Goal: Communication & Community: Participate in discussion

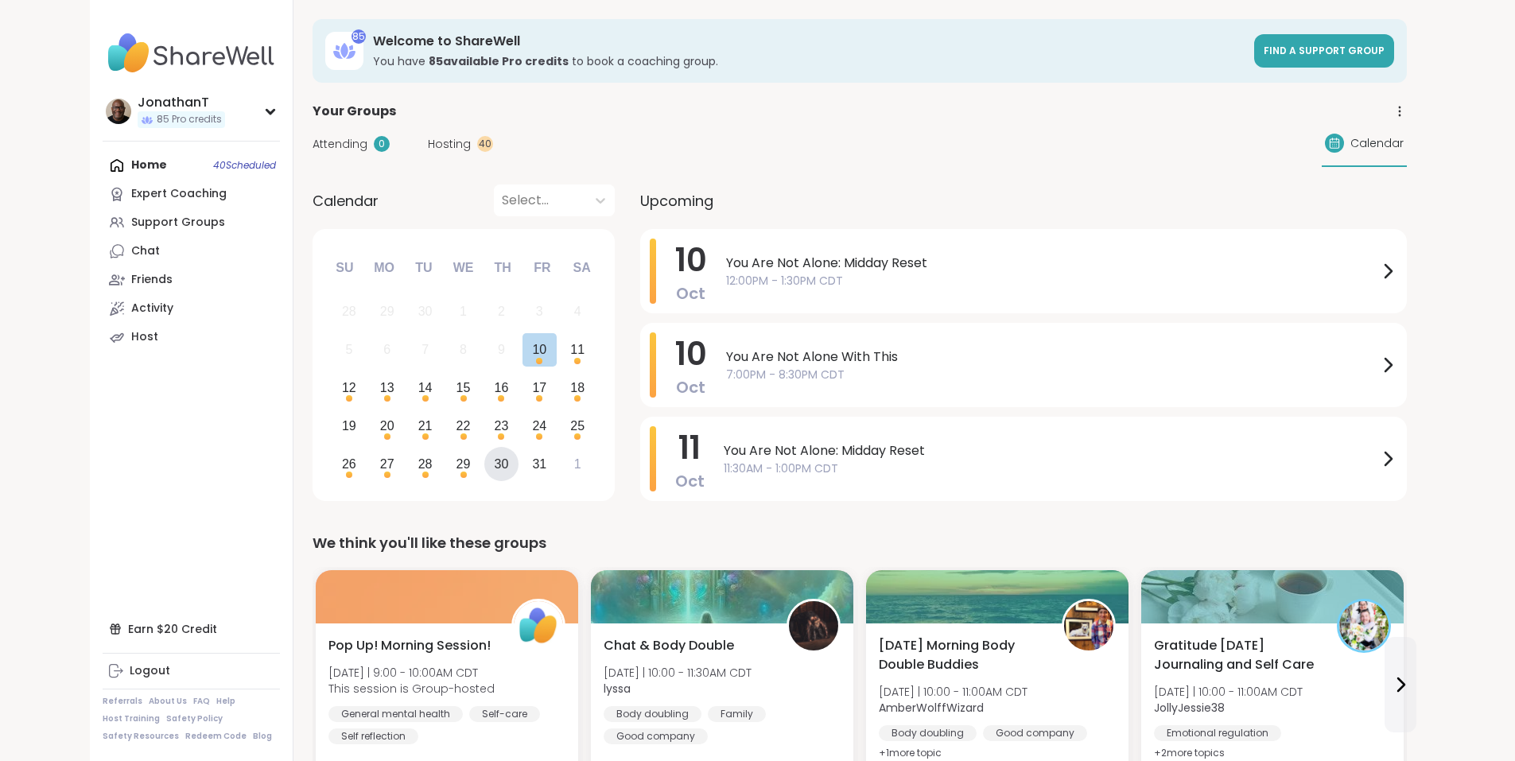
click at [495, 466] on div "30" at bounding box center [502, 463] width 14 height 21
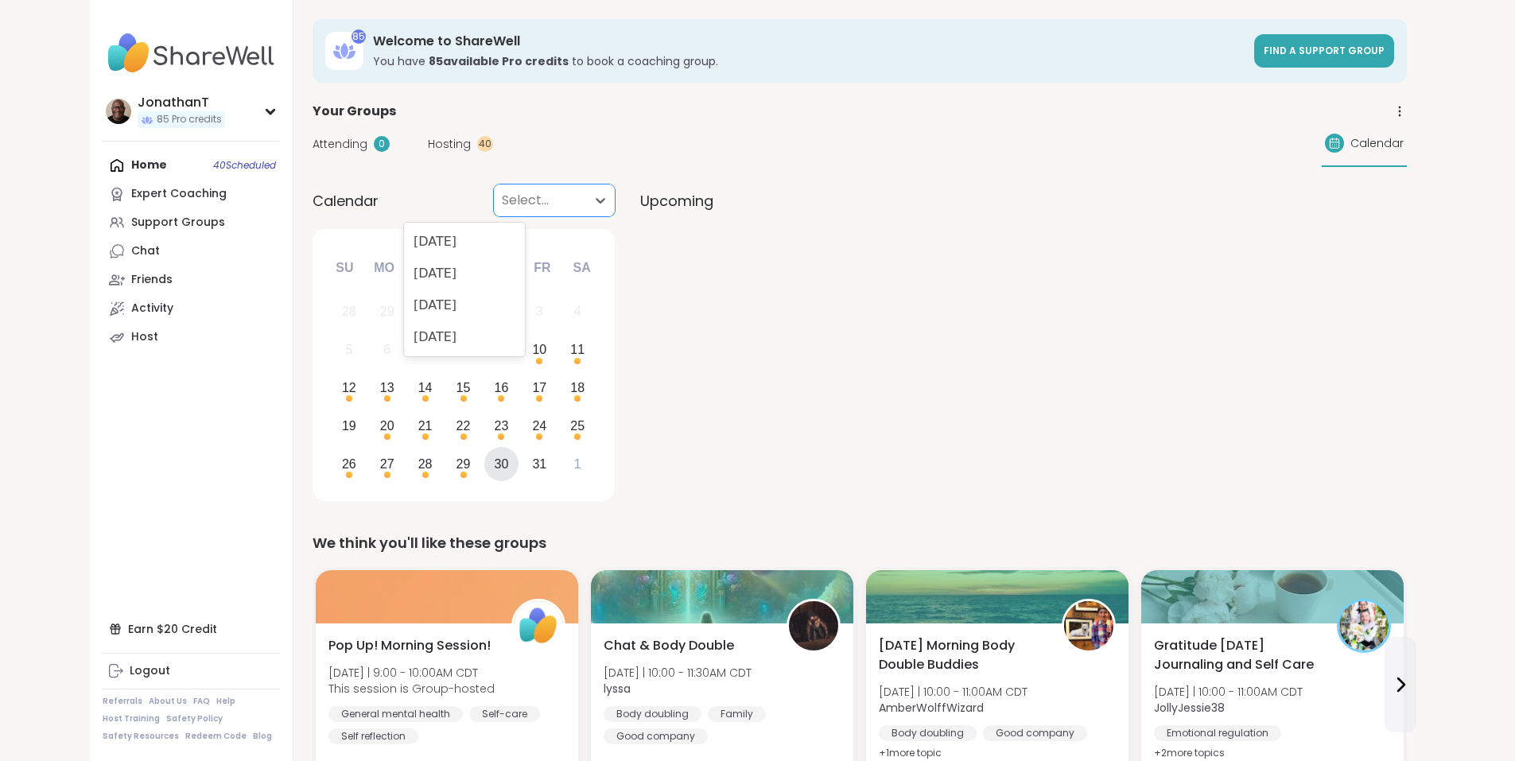
click at [502, 193] on div at bounding box center [540, 200] width 76 height 22
click at [443, 250] on div "[DATE]" at bounding box center [464, 242] width 121 height 32
click at [138, 101] on div "JonathanT" at bounding box center [181, 102] width 87 height 17
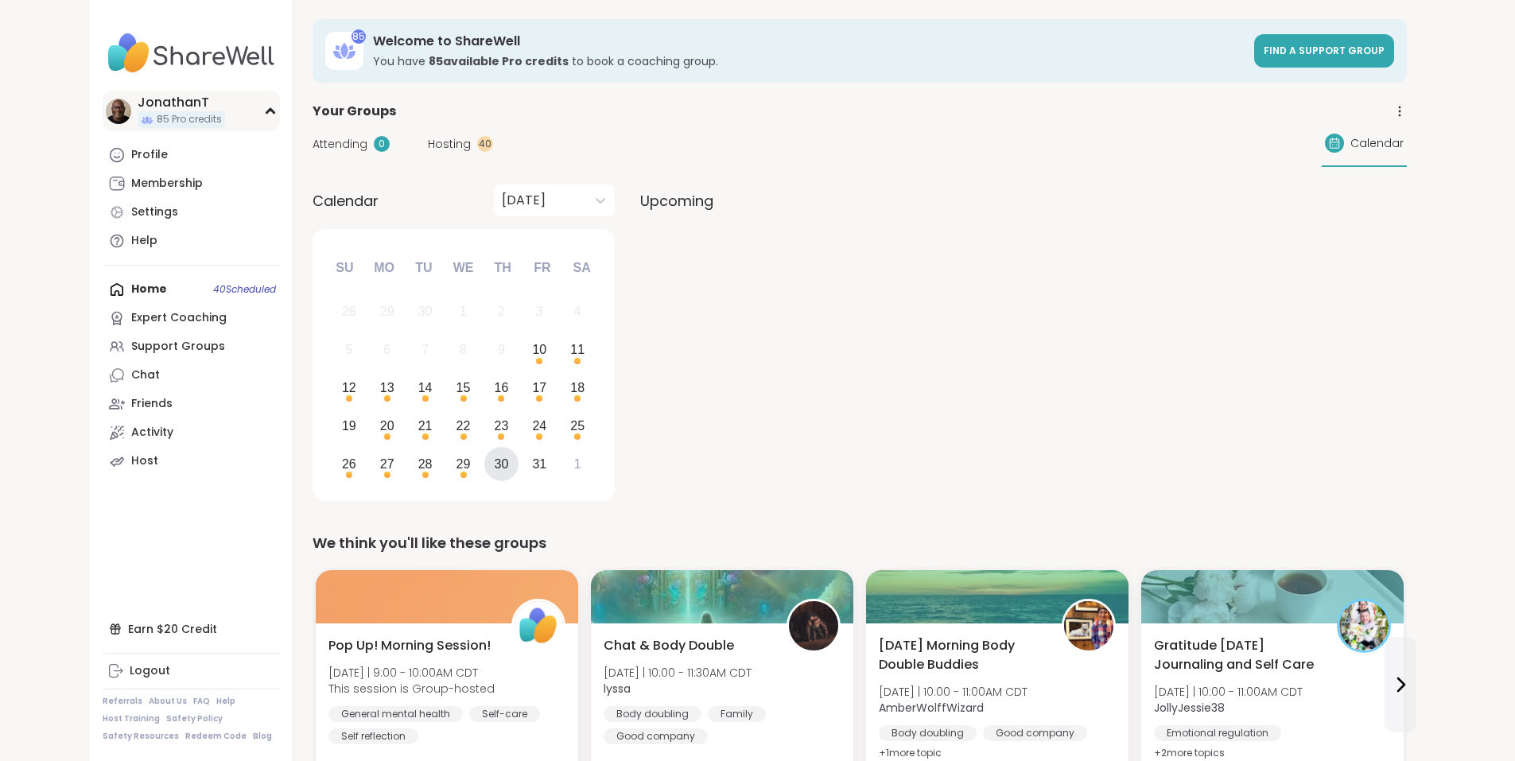
click at [266, 112] on icon at bounding box center [269, 111] width 7 height 4
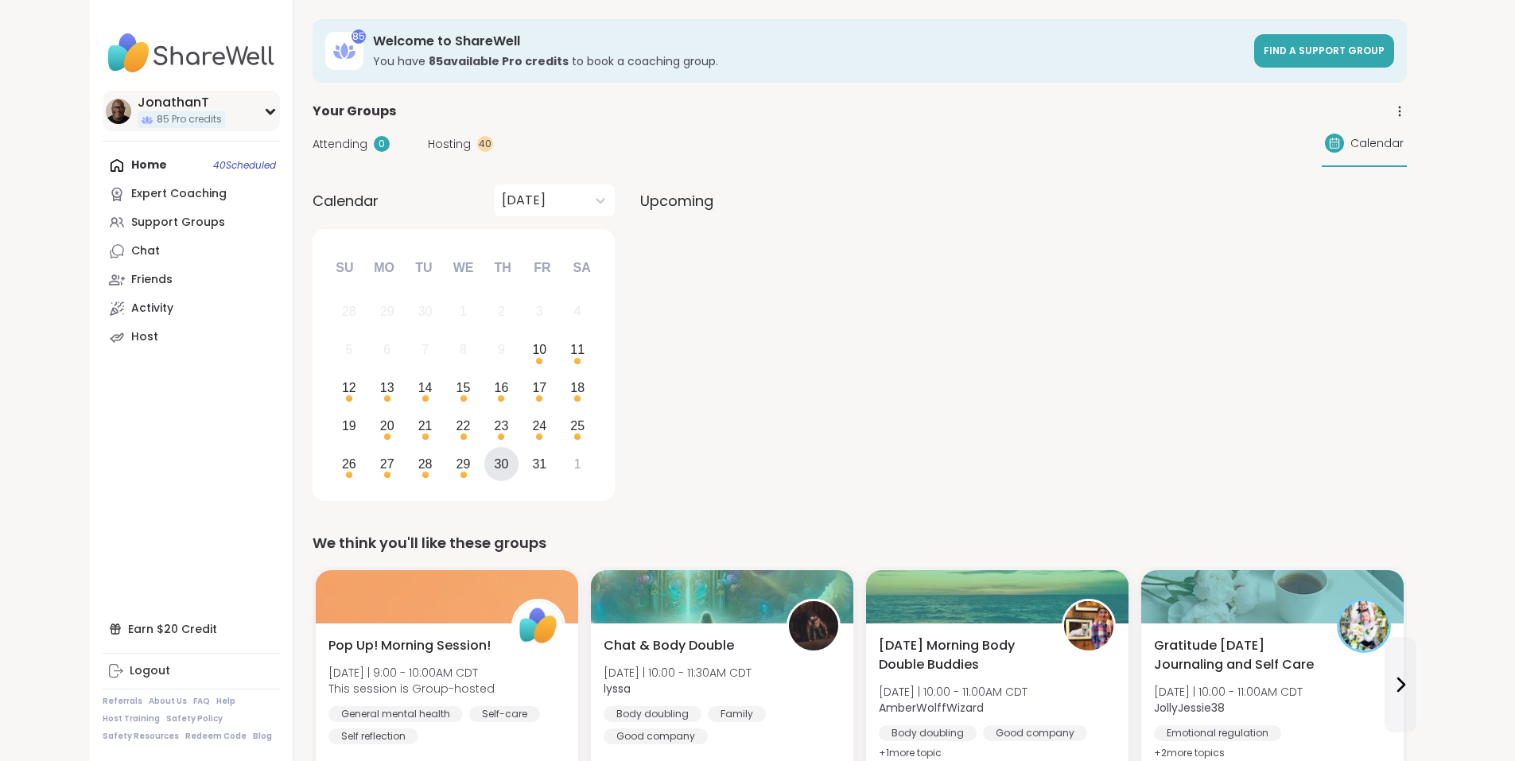
click at [138, 111] on div "JonathanT" at bounding box center [181, 102] width 87 height 17
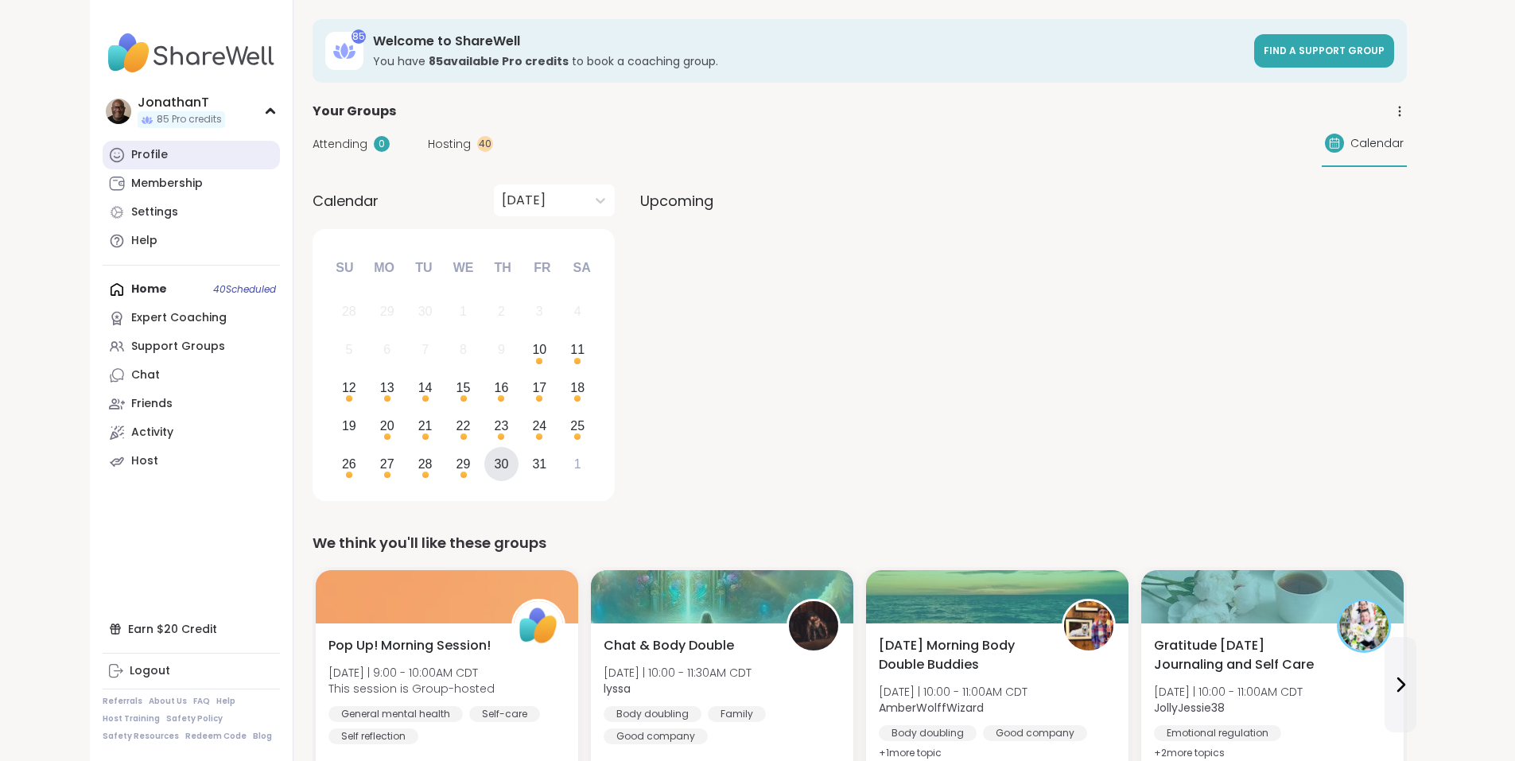
click at [131, 153] on div "Profile" at bounding box center [149, 155] width 37 height 16
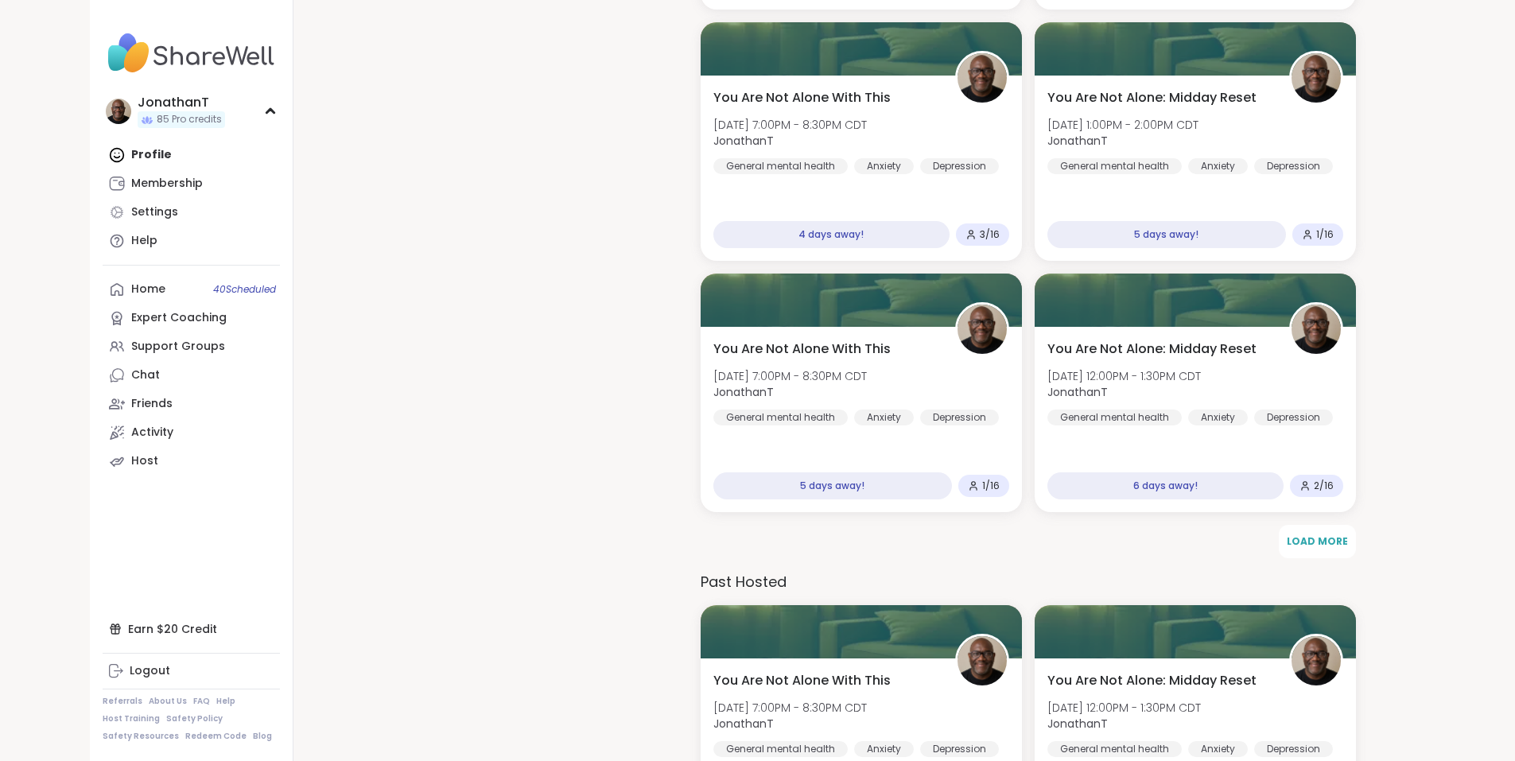
scroll to position [1821, 0]
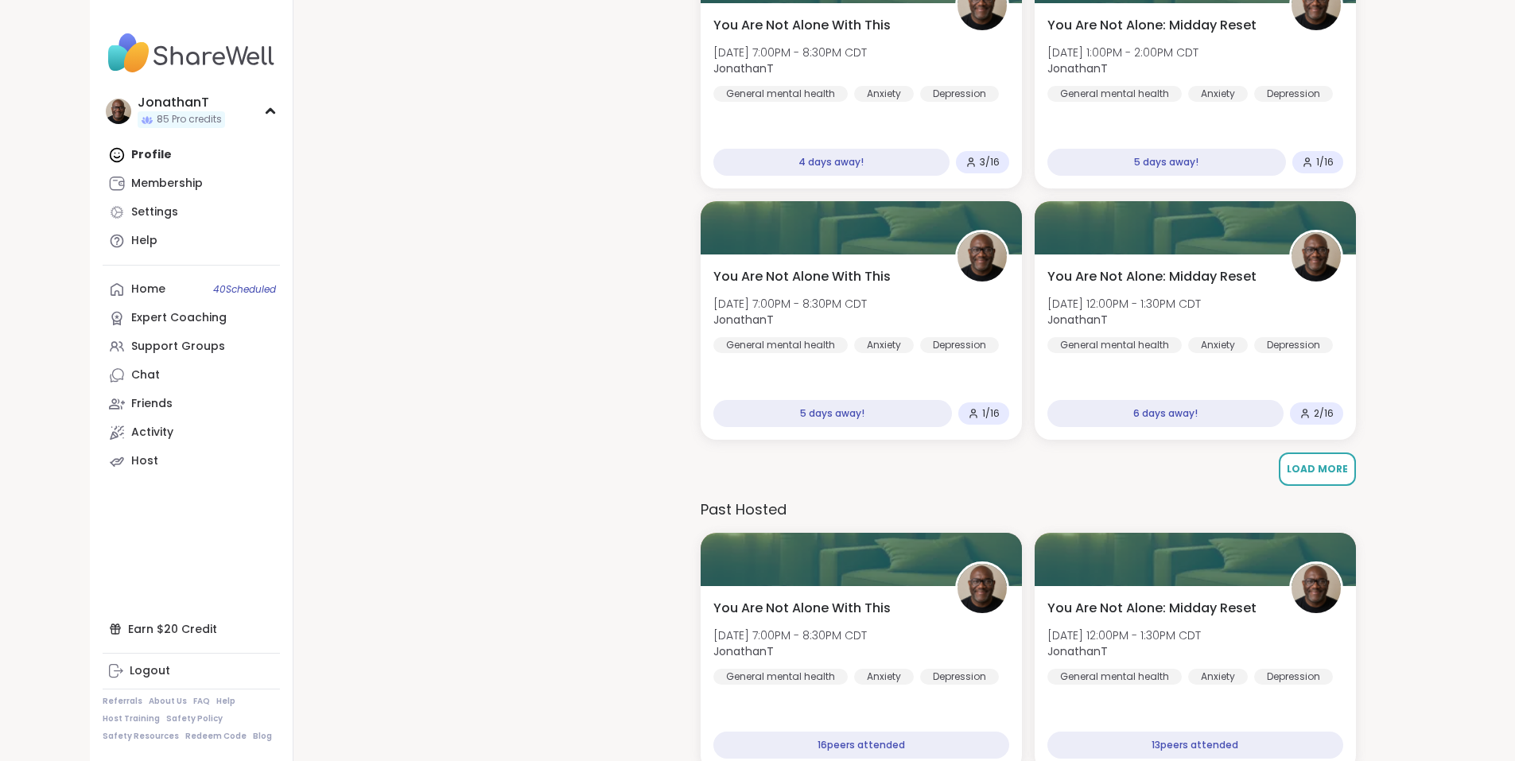
click at [1313, 468] on span "Load More" at bounding box center [1316, 469] width 61 height 14
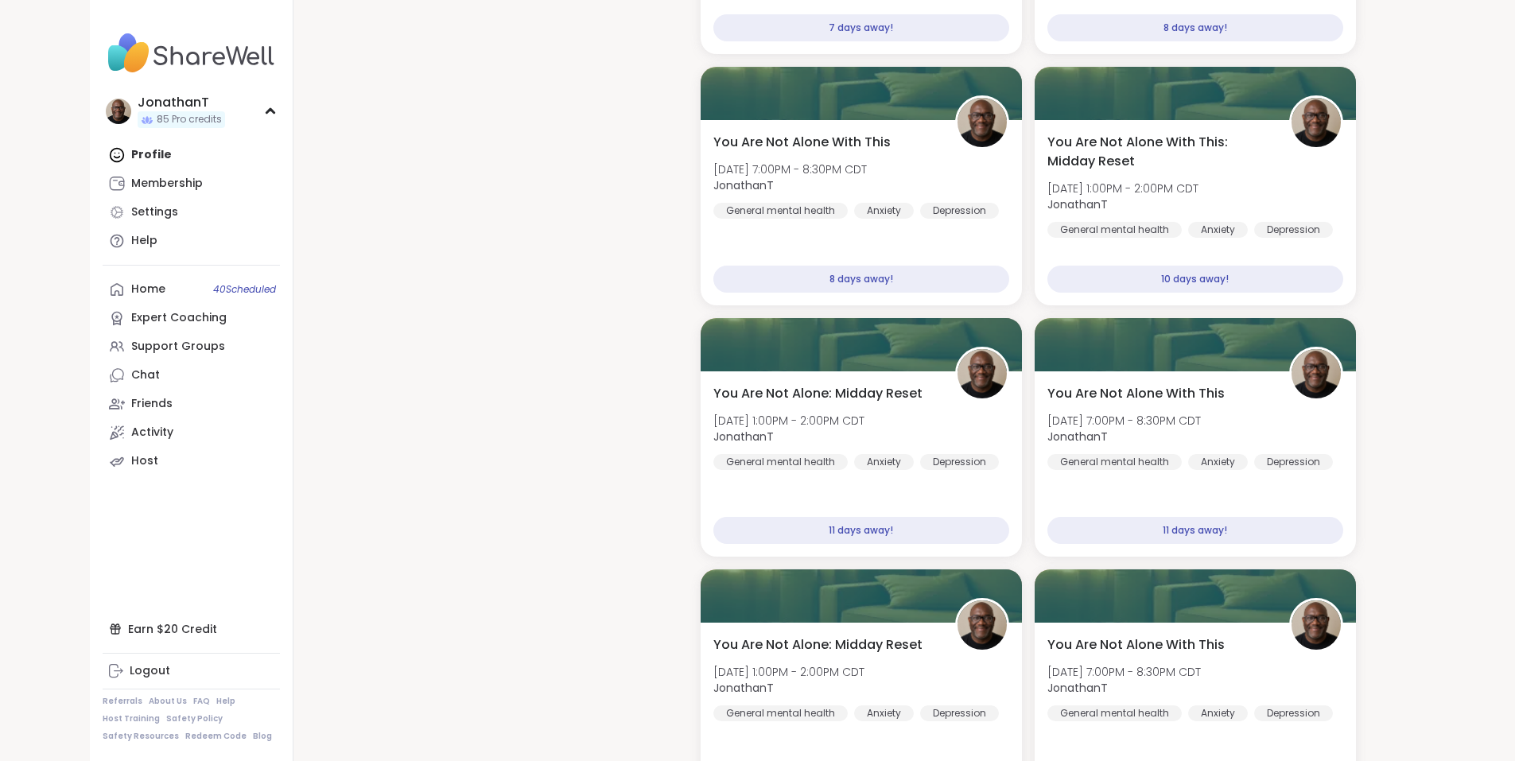
scroll to position [3585, 0]
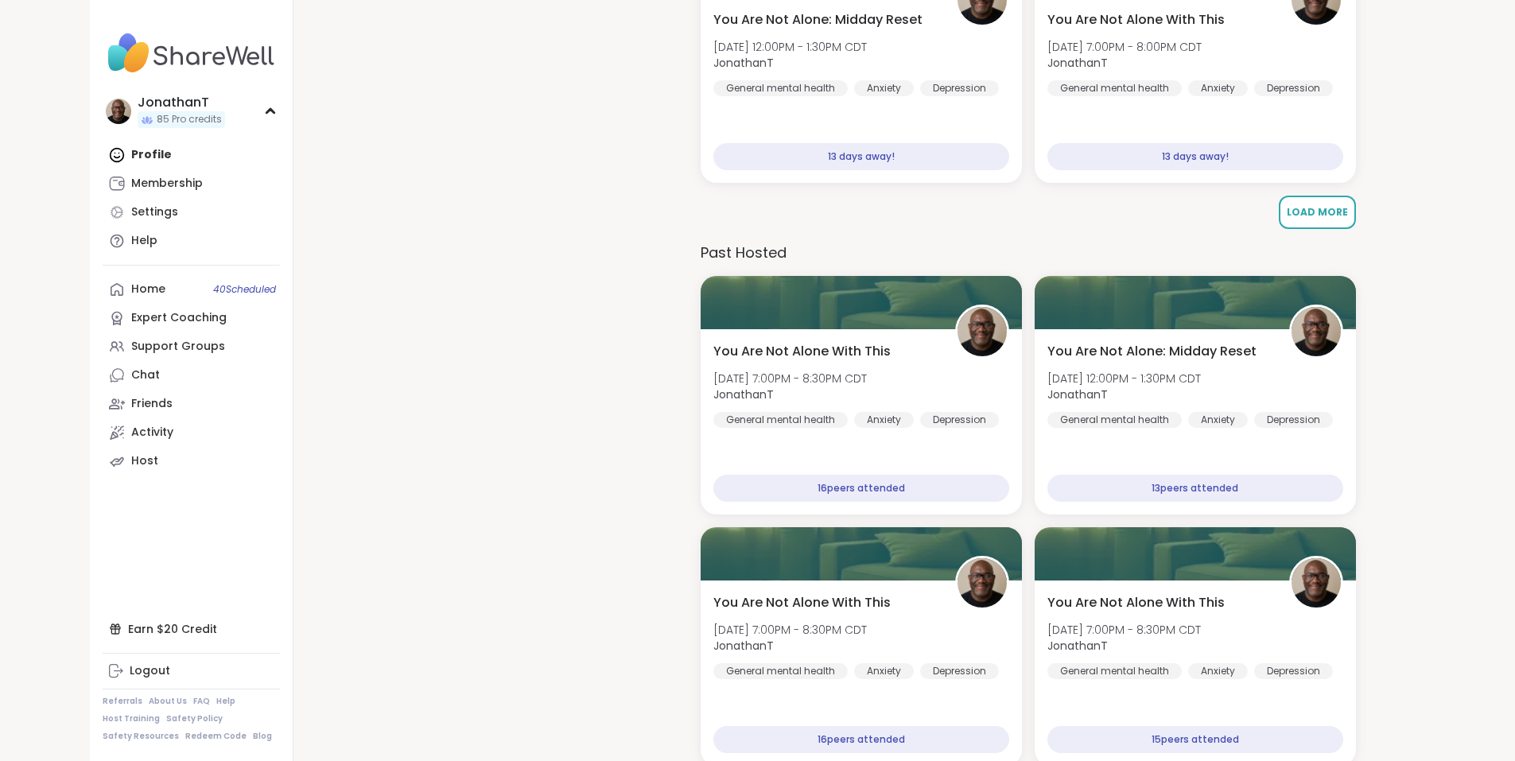
click at [1333, 208] on span "Load More" at bounding box center [1316, 212] width 61 height 14
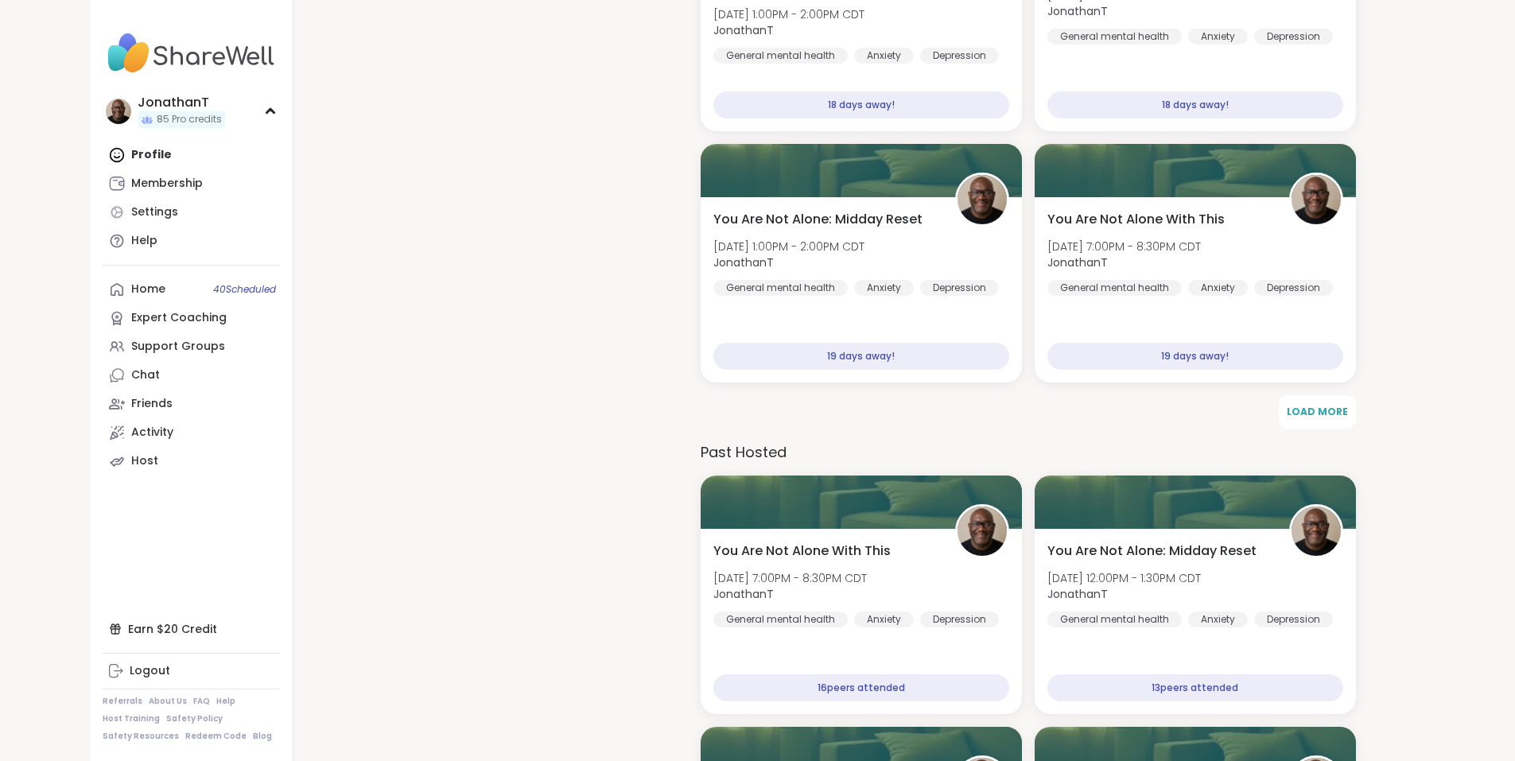
scroll to position [4773, 0]
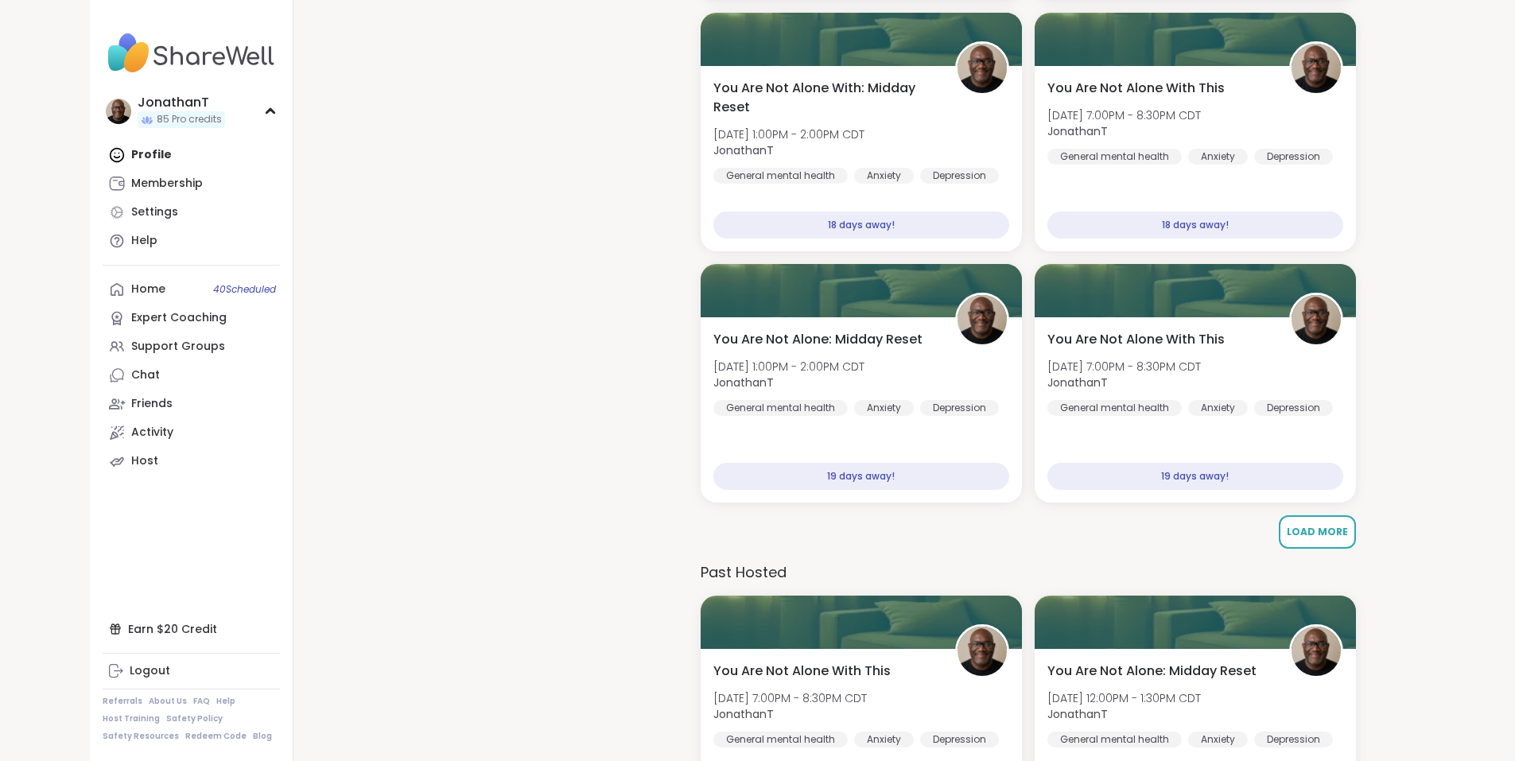
click at [1316, 534] on span "Load More" at bounding box center [1316, 532] width 61 height 14
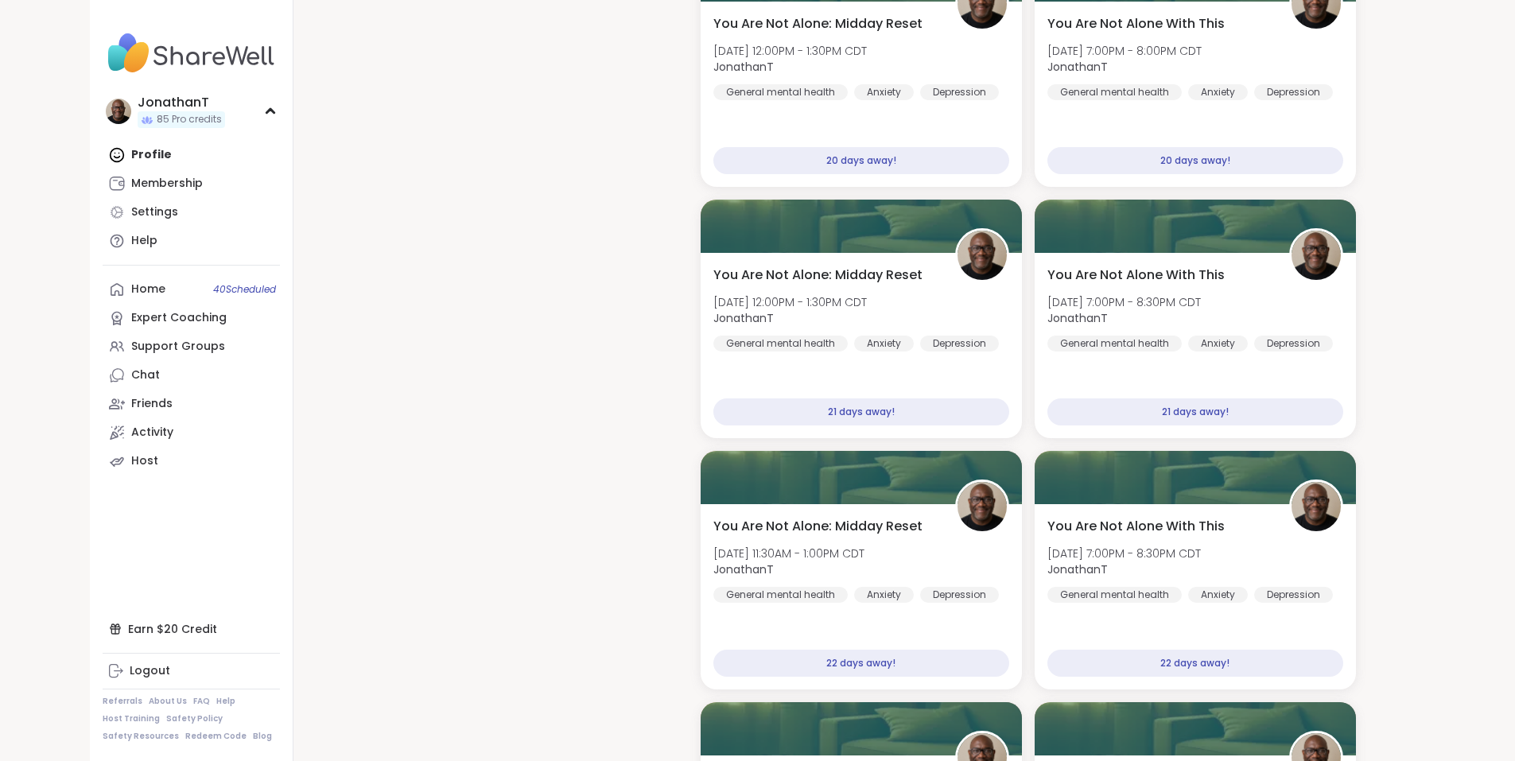
scroll to position [5267, 0]
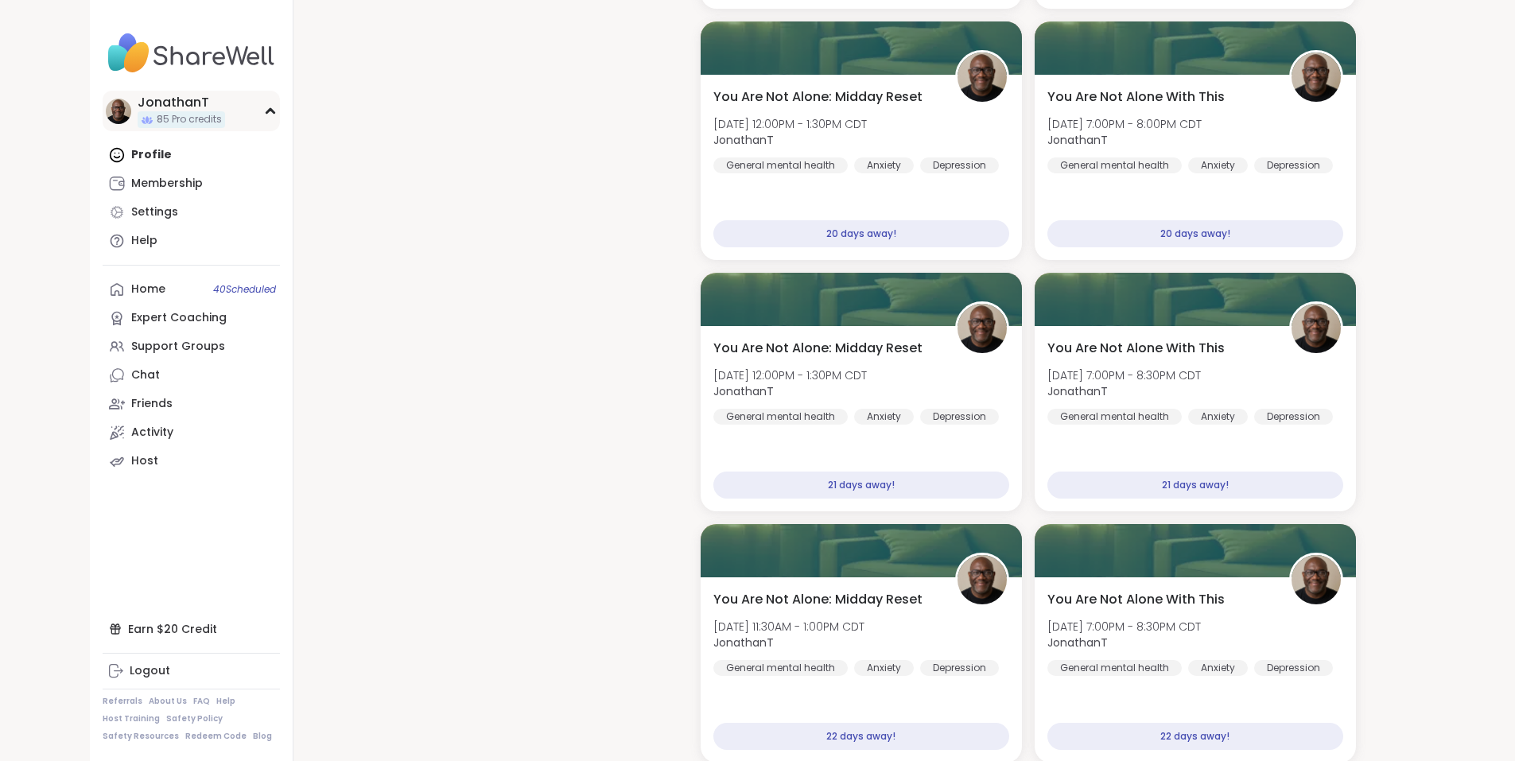
click at [138, 107] on div "JonathanT" at bounding box center [181, 102] width 87 height 17
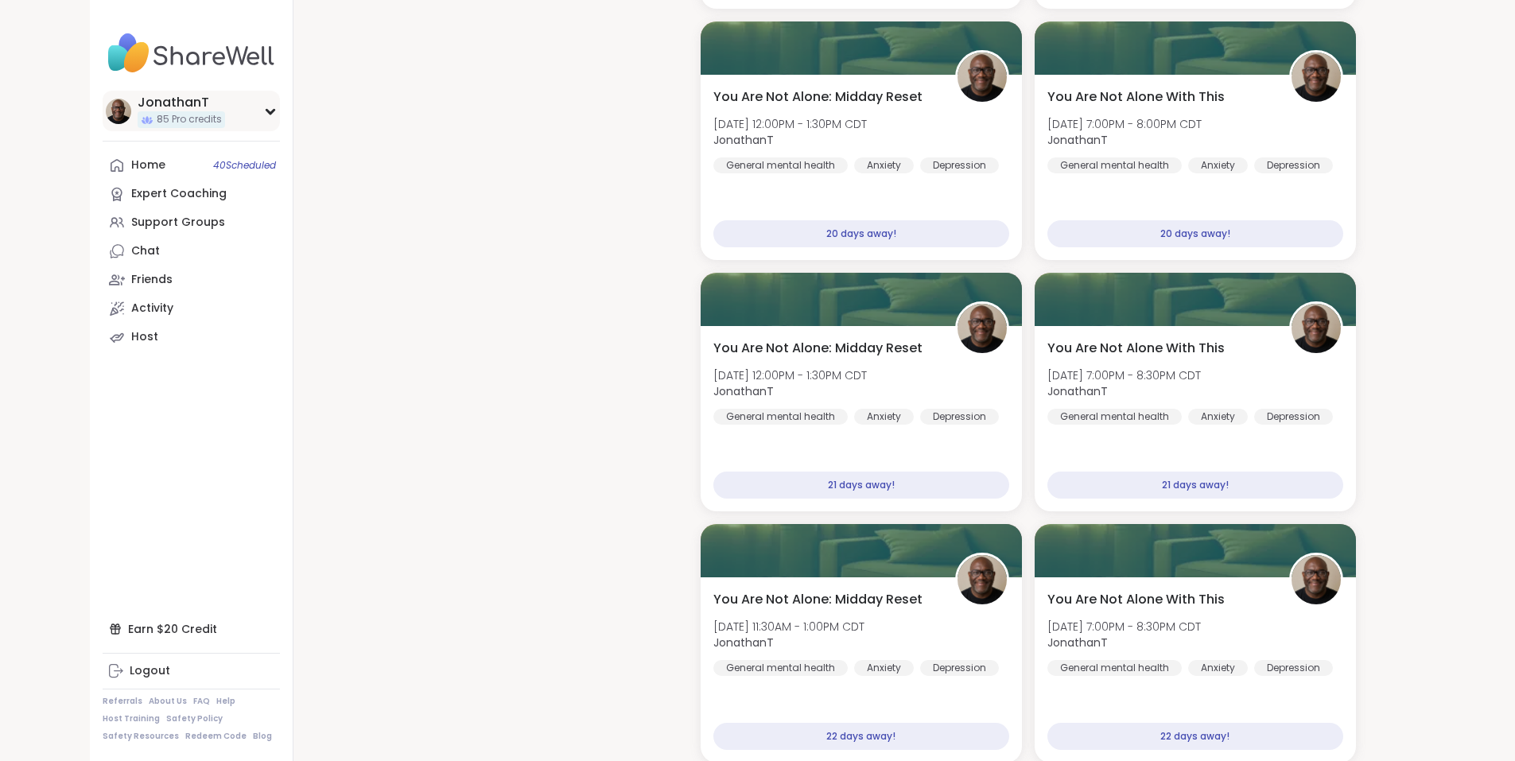
click at [266, 111] on icon at bounding box center [269, 112] width 7 height 4
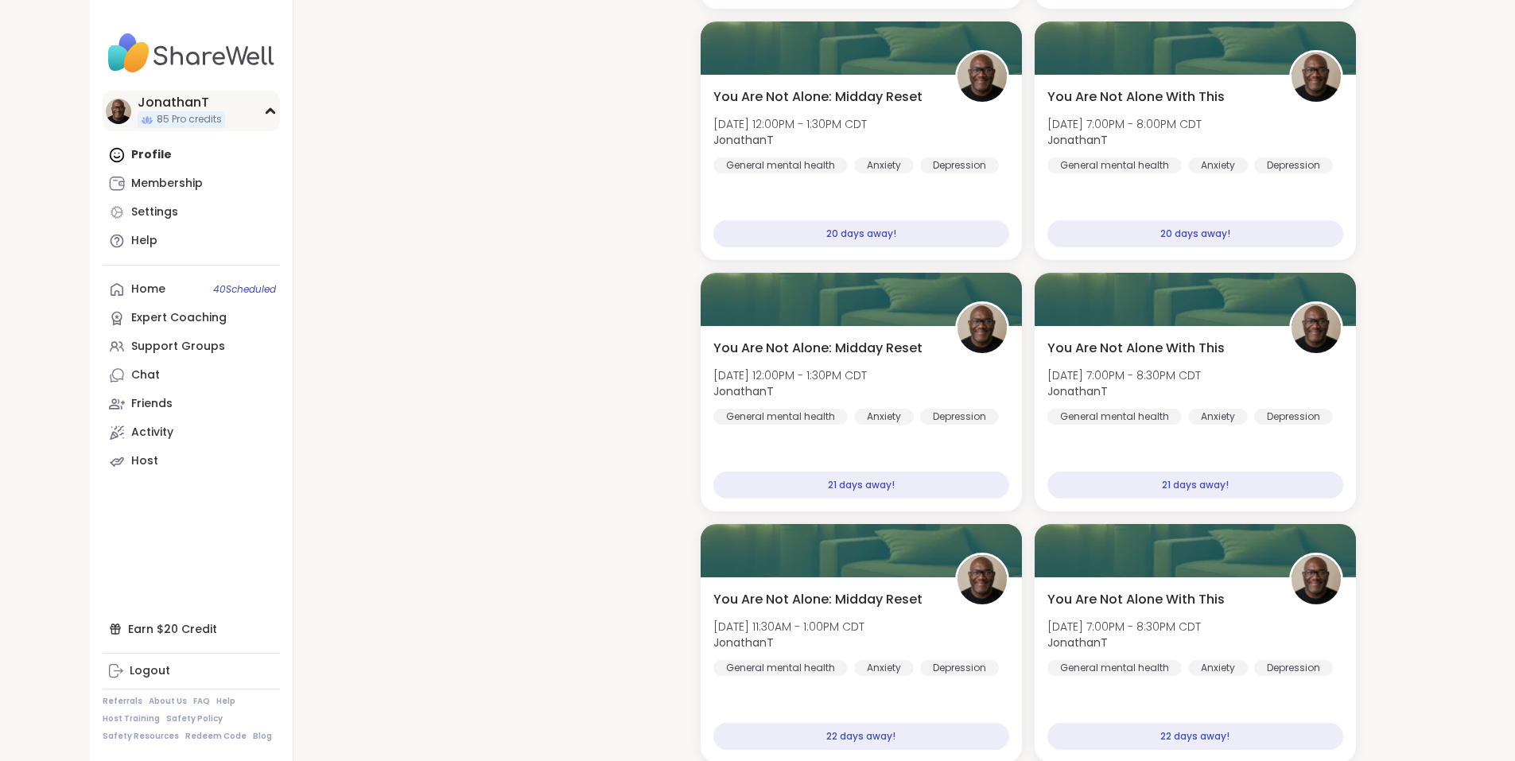
drag, startPoint x: 61, startPoint y: 157, endPoint x: 76, endPoint y: 106, distance: 53.1
click at [138, 106] on div "JonathanT" at bounding box center [181, 102] width 87 height 17
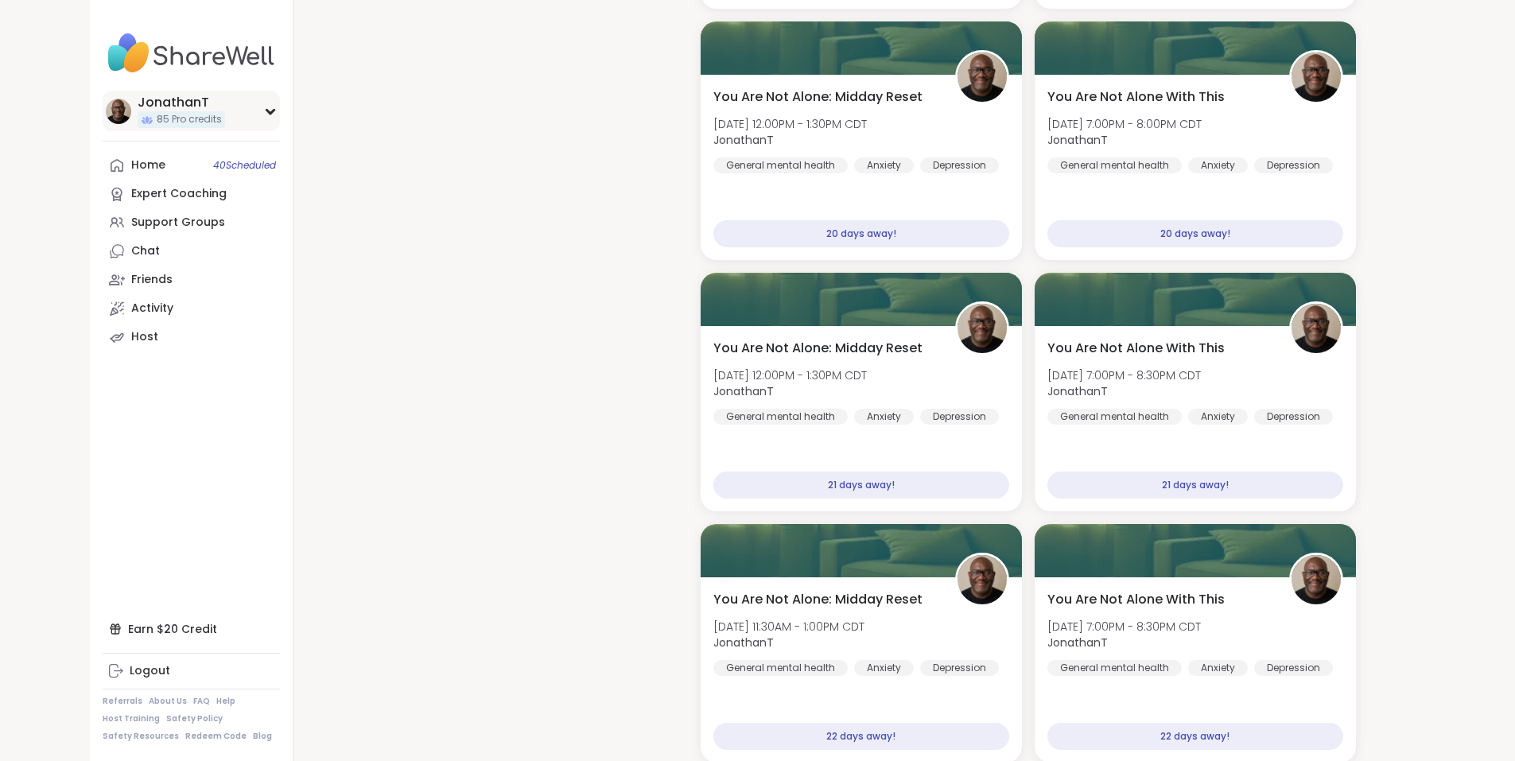
click at [138, 106] on div "JonathanT" at bounding box center [181, 102] width 87 height 17
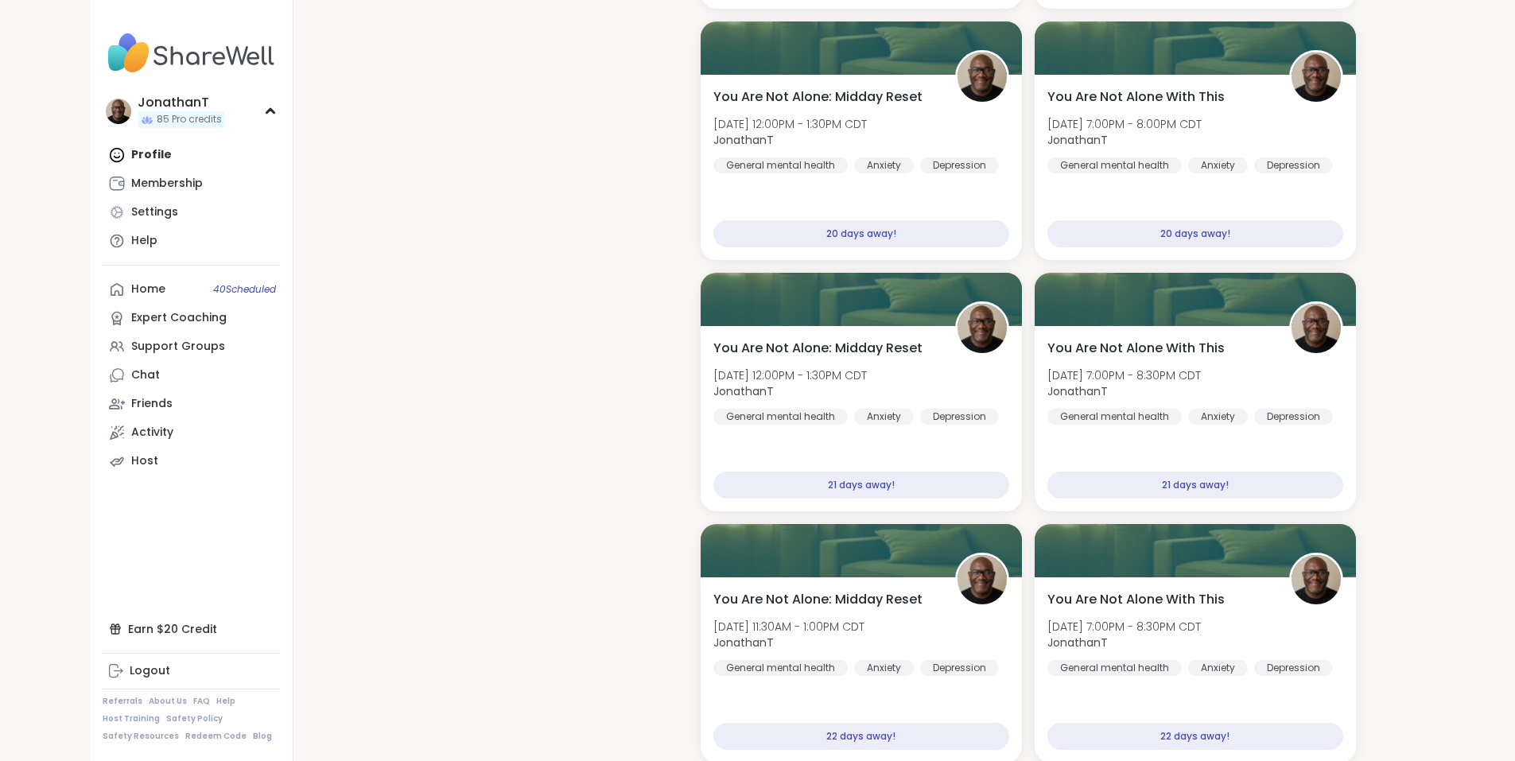
click at [103, 153] on div "Profile Membership Settings Help" at bounding box center [191, 198] width 177 height 114
drag, startPoint x: 87, startPoint y: 97, endPoint x: 383, endPoint y: 47, distance: 300.8
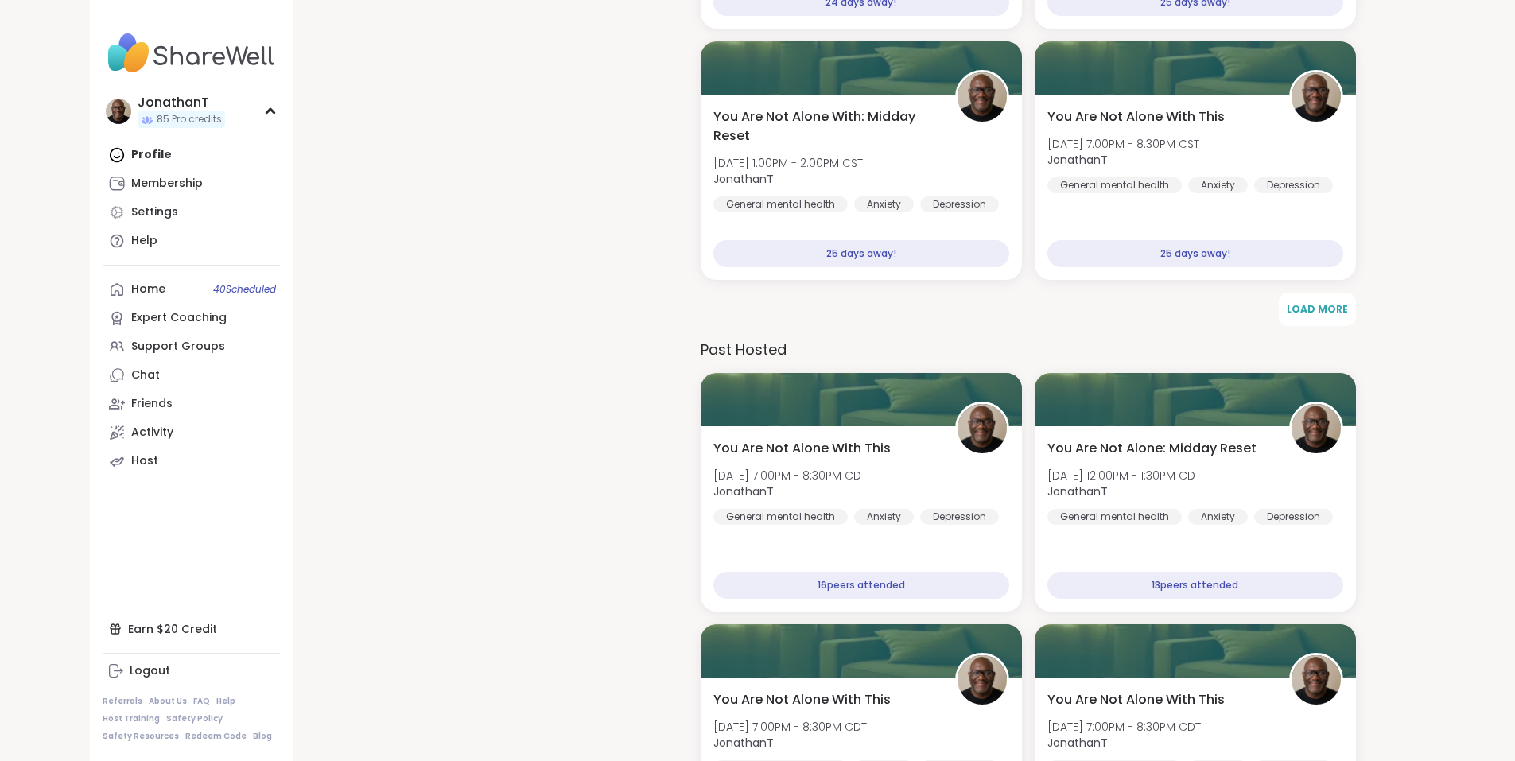
scroll to position [6420, 0]
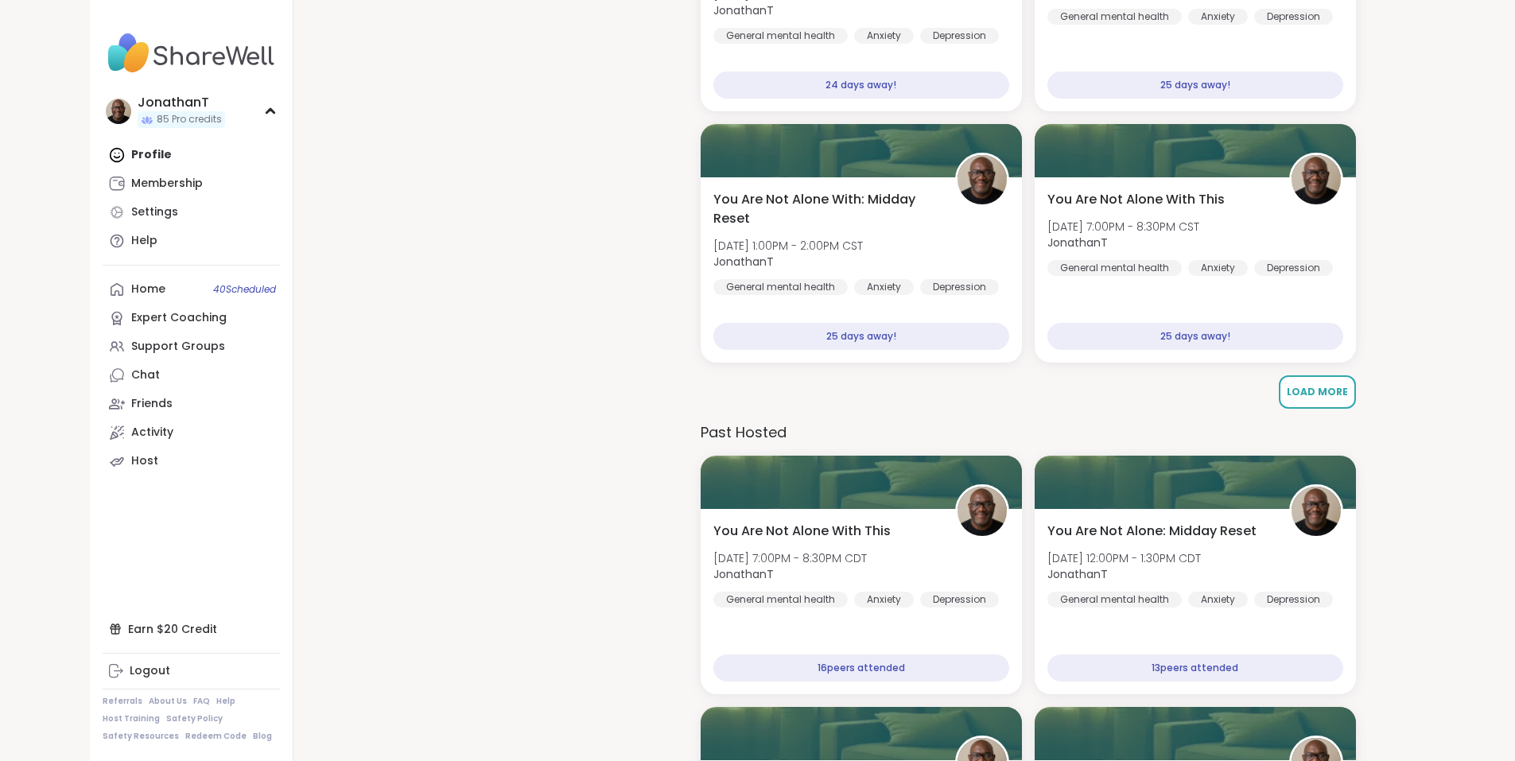
click at [1305, 392] on span "Load More" at bounding box center [1316, 392] width 61 height 14
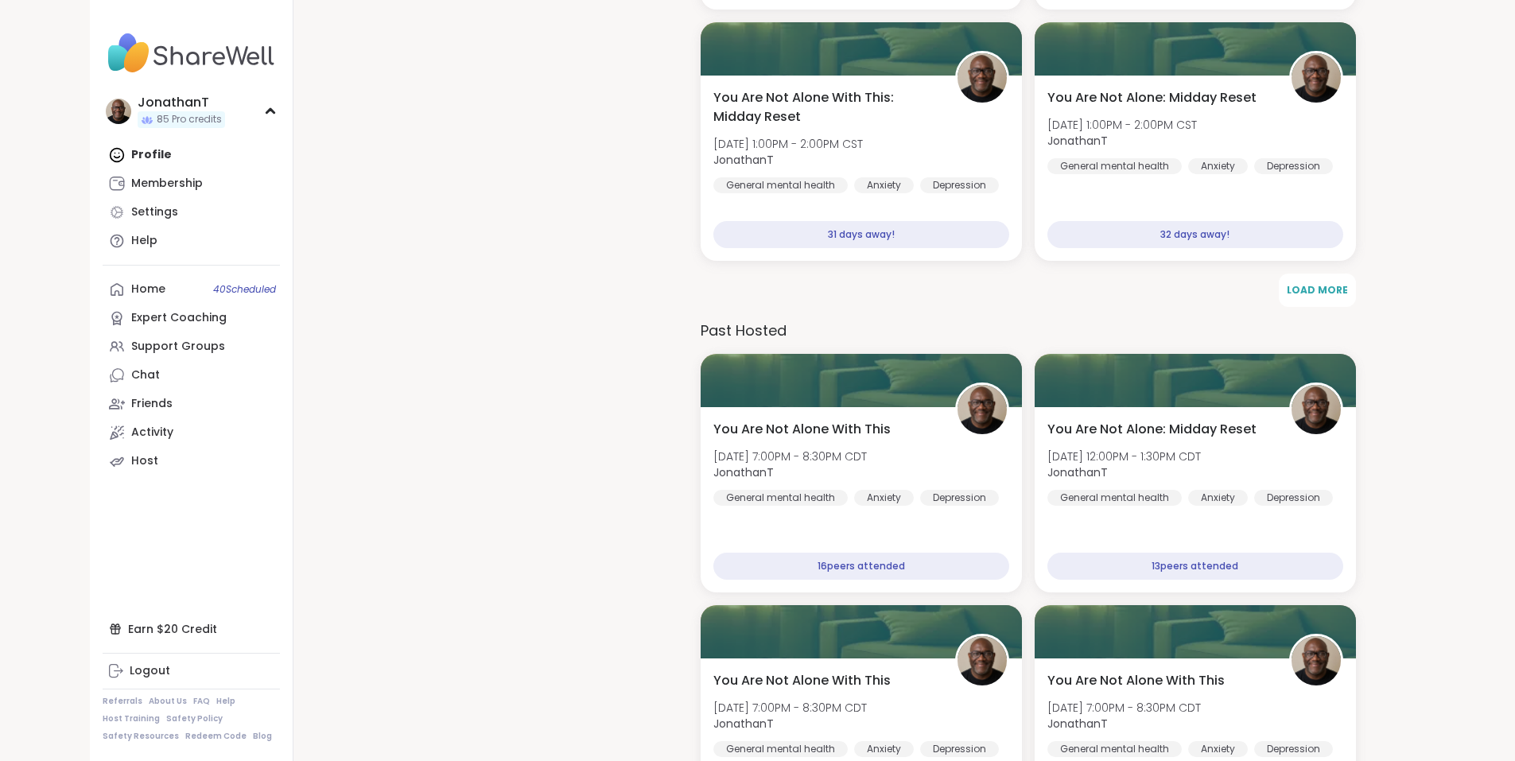
scroll to position [8062, 0]
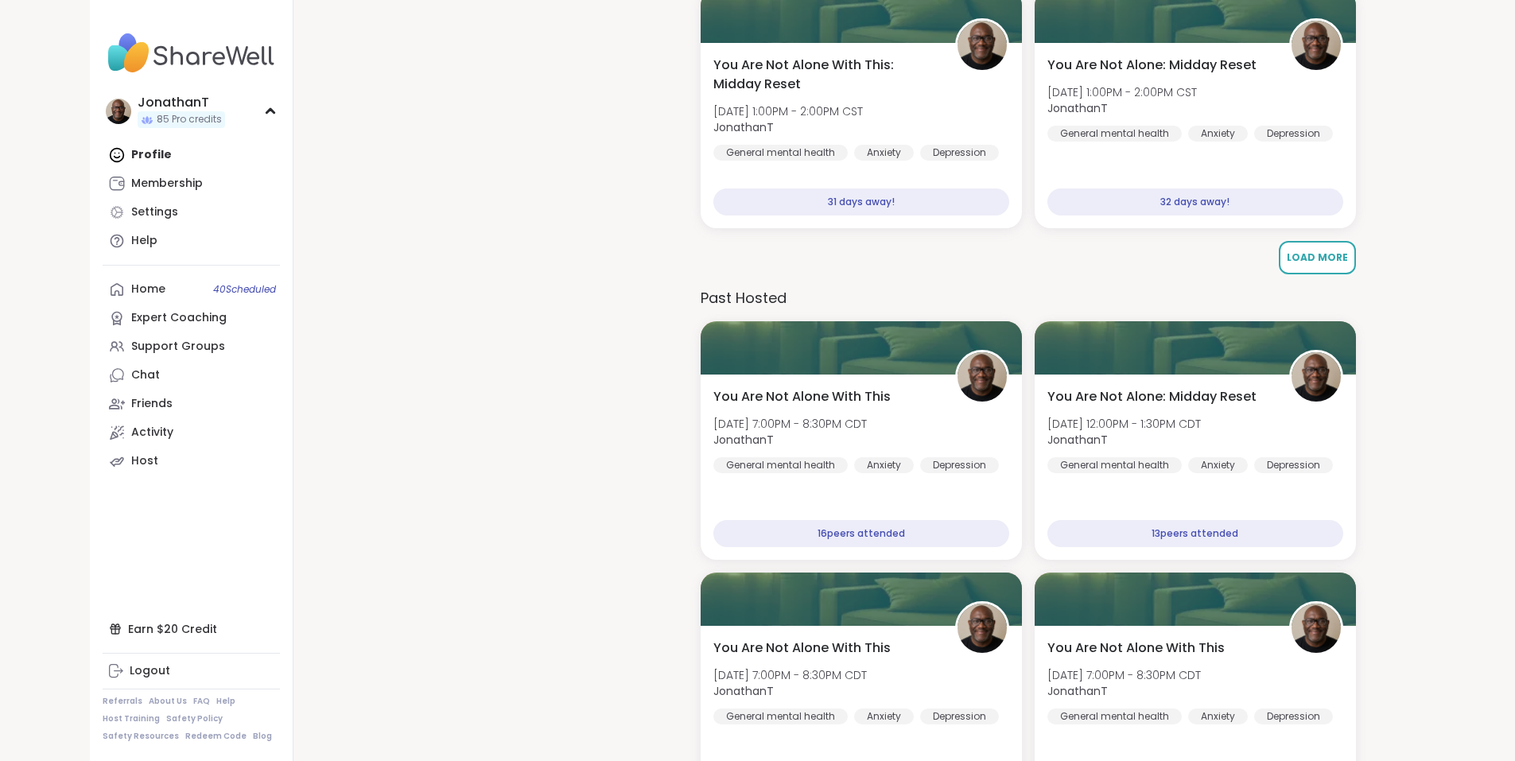
click at [1317, 259] on span "Load More" at bounding box center [1316, 257] width 61 height 14
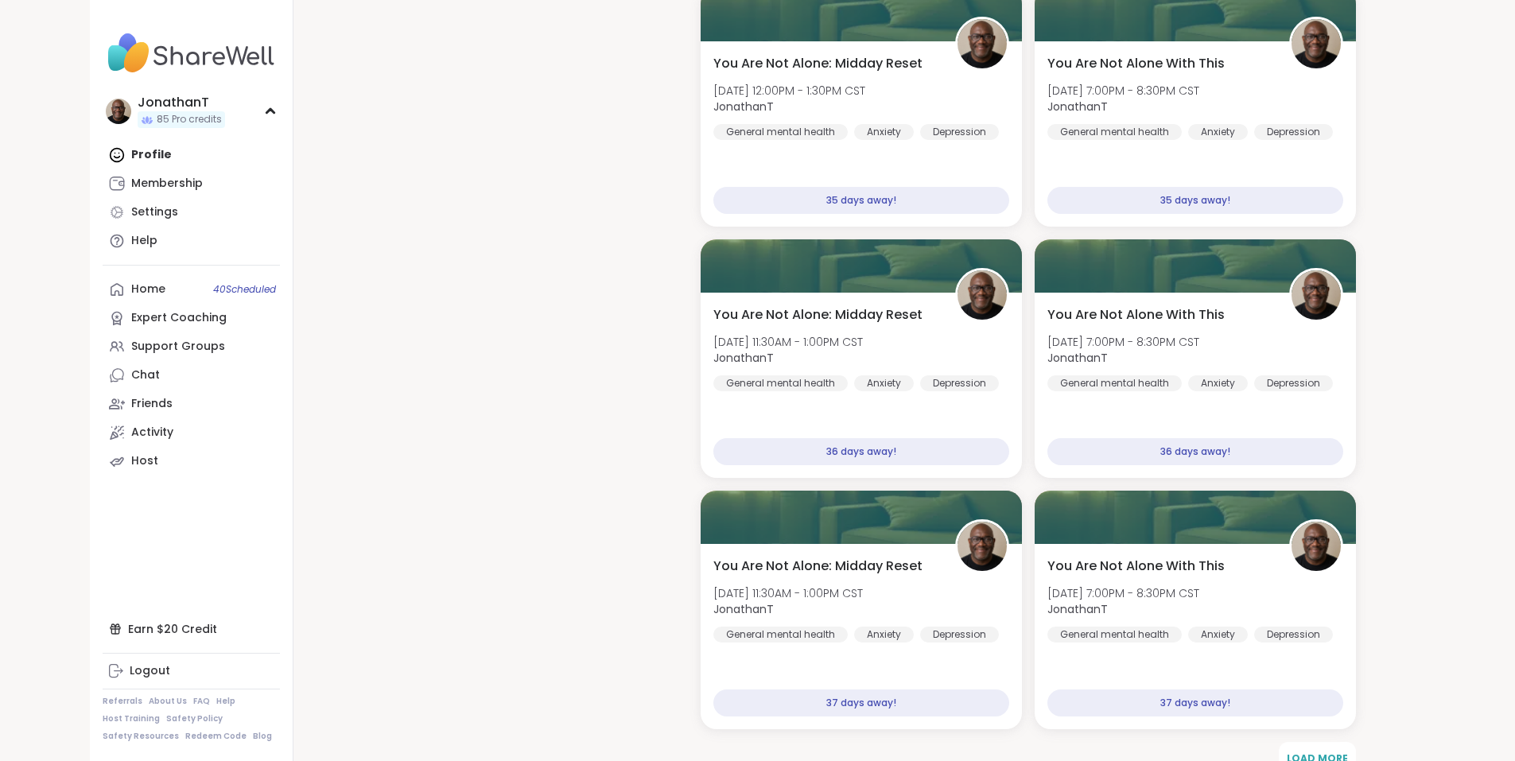
scroll to position [9168, 0]
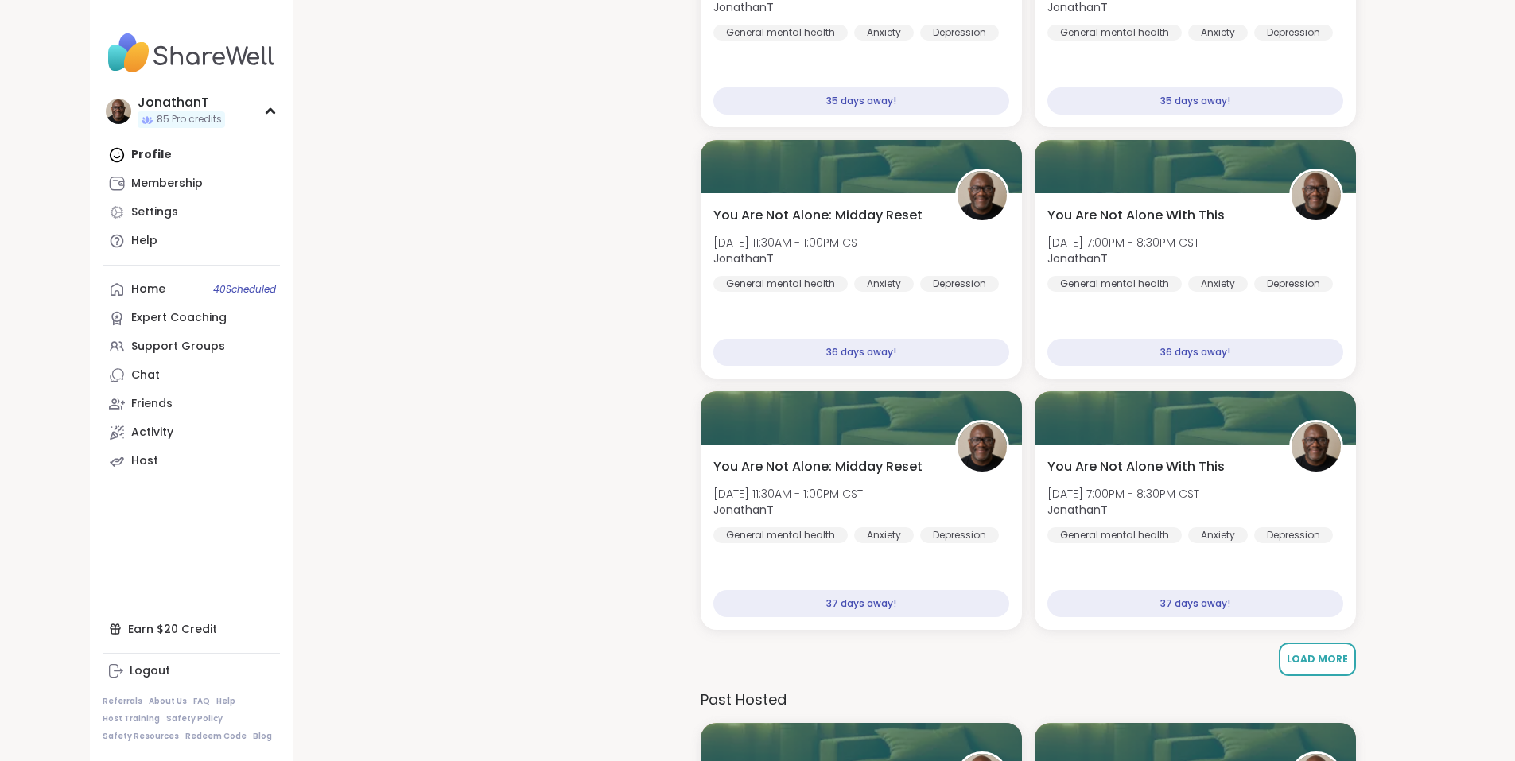
click at [1291, 655] on span "Load More" at bounding box center [1316, 659] width 61 height 14
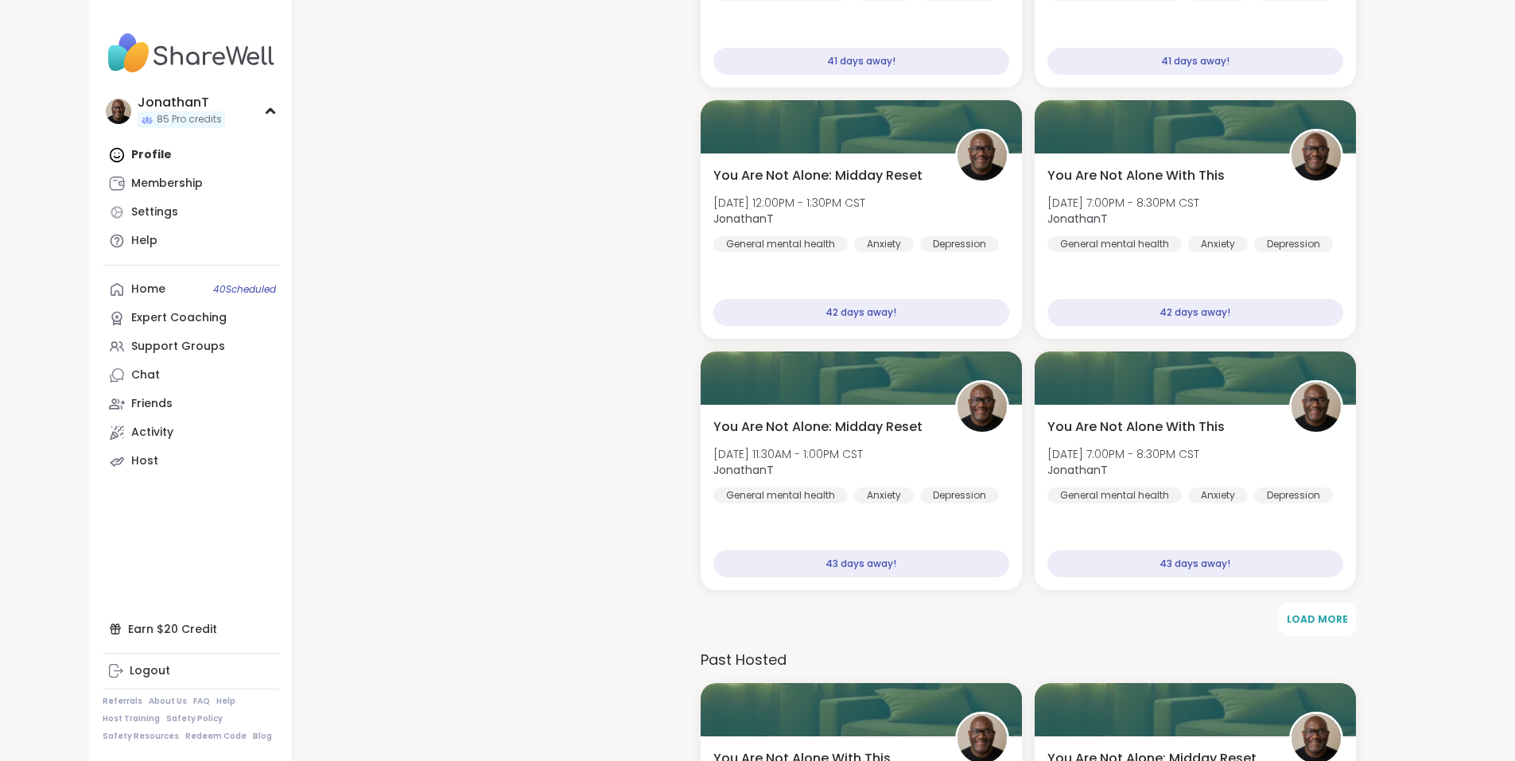
scroll to position [10743, 0]
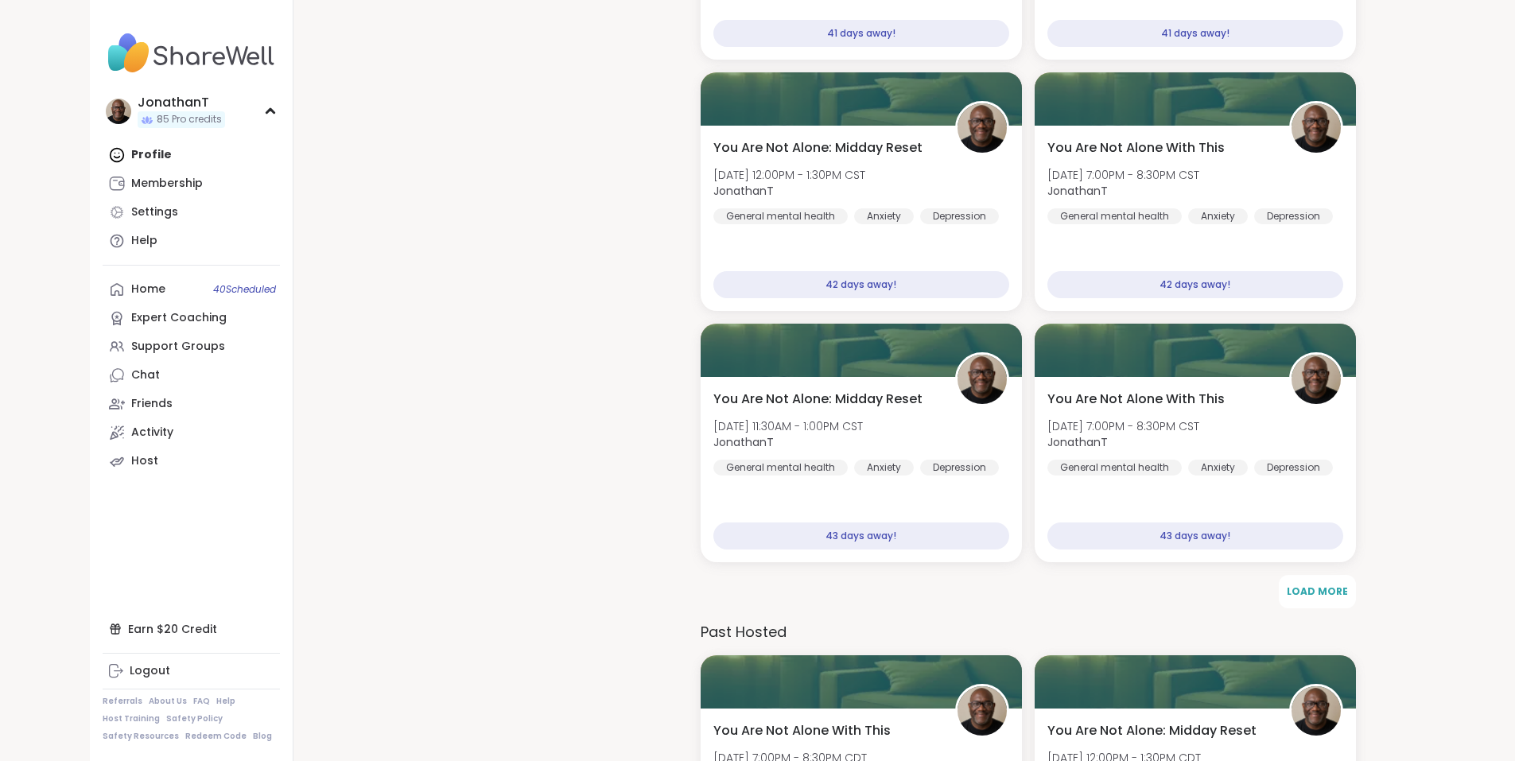
click at [1321, 582] on button "Load More" at bounding box center [1316, 591] width 77 height 33
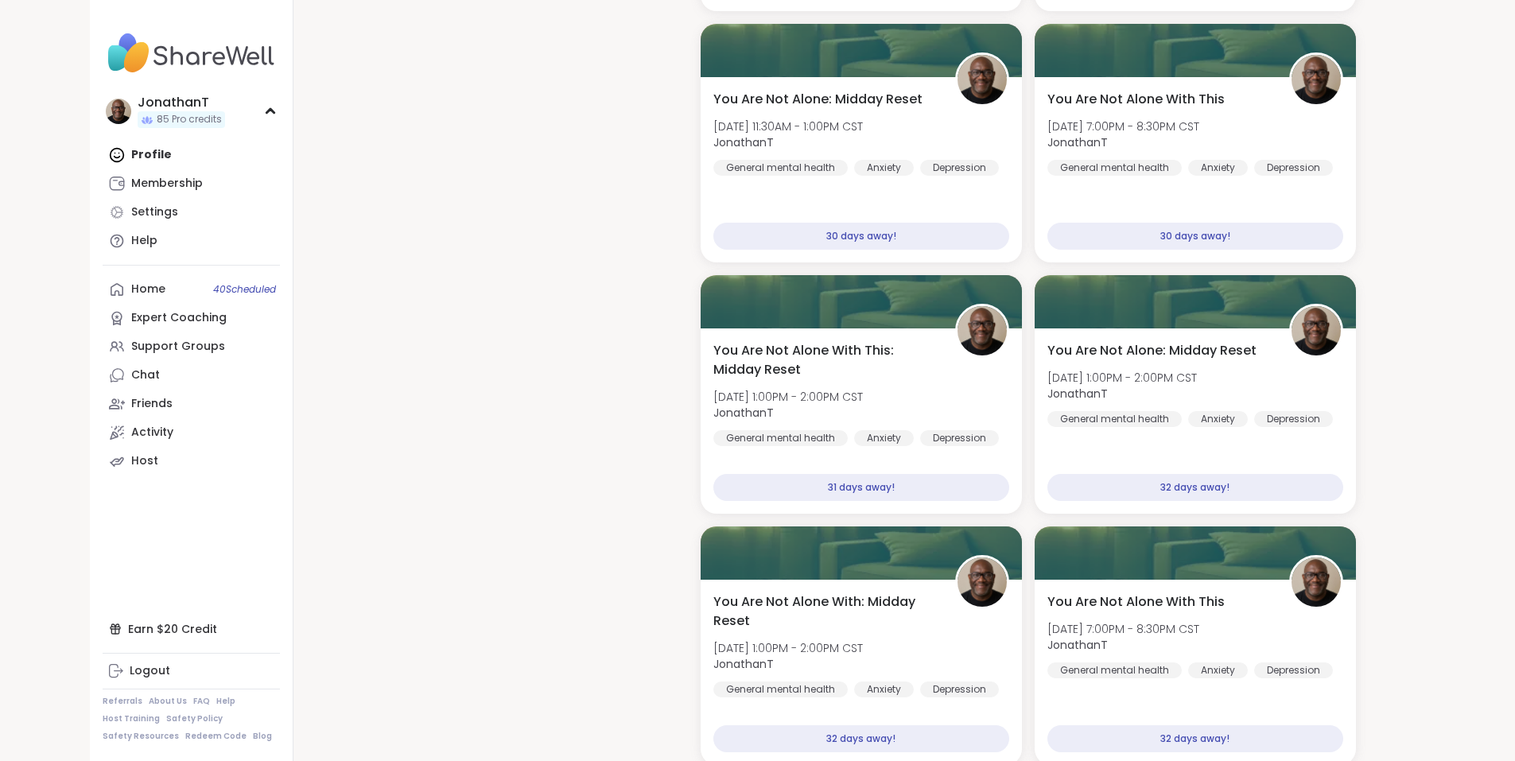
scroll to position [7761, 0]
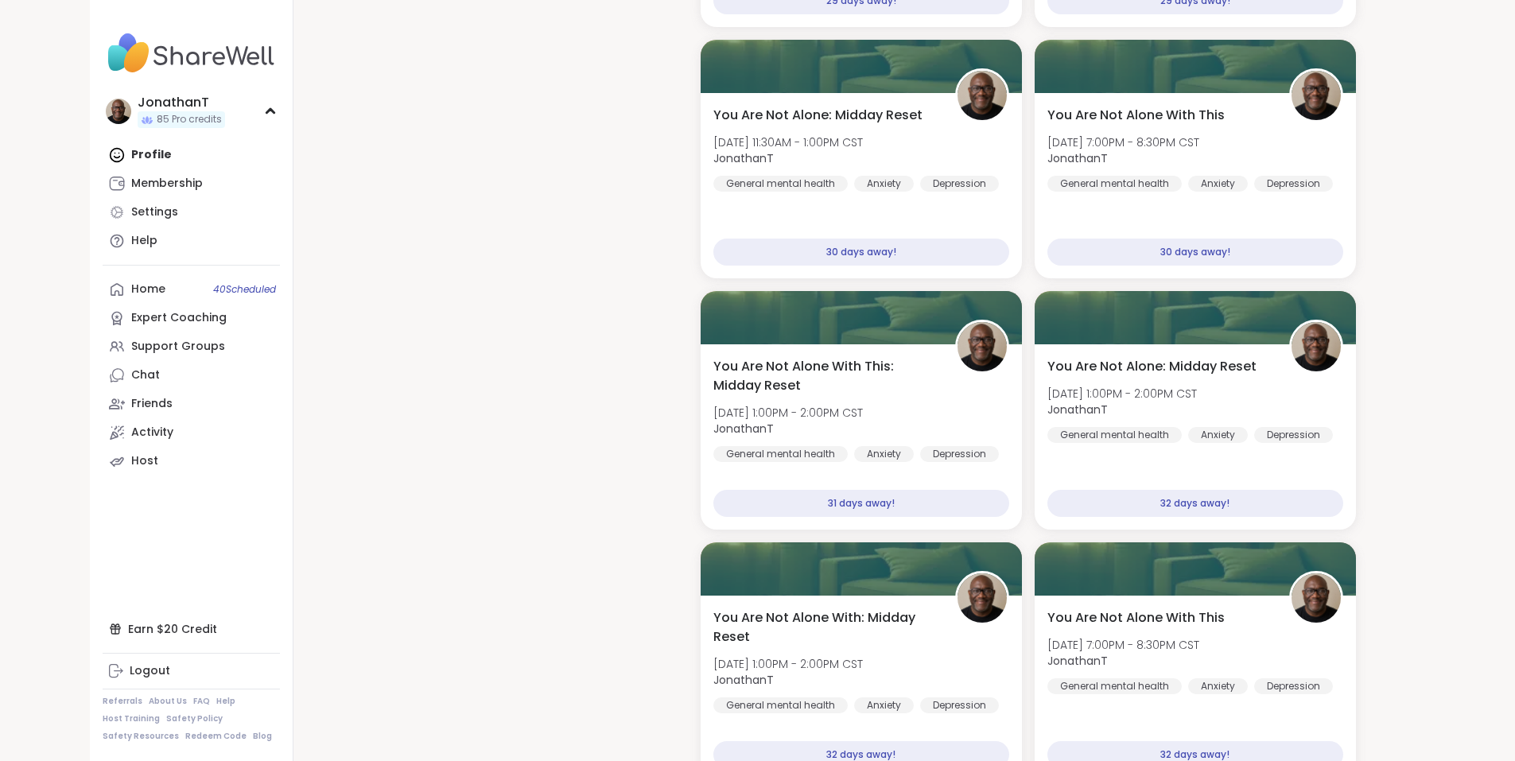
drag, startPoint x: 1513, startPoint y: 417, endPoint x: 1511, endPoint y: 427, distance: 9.7
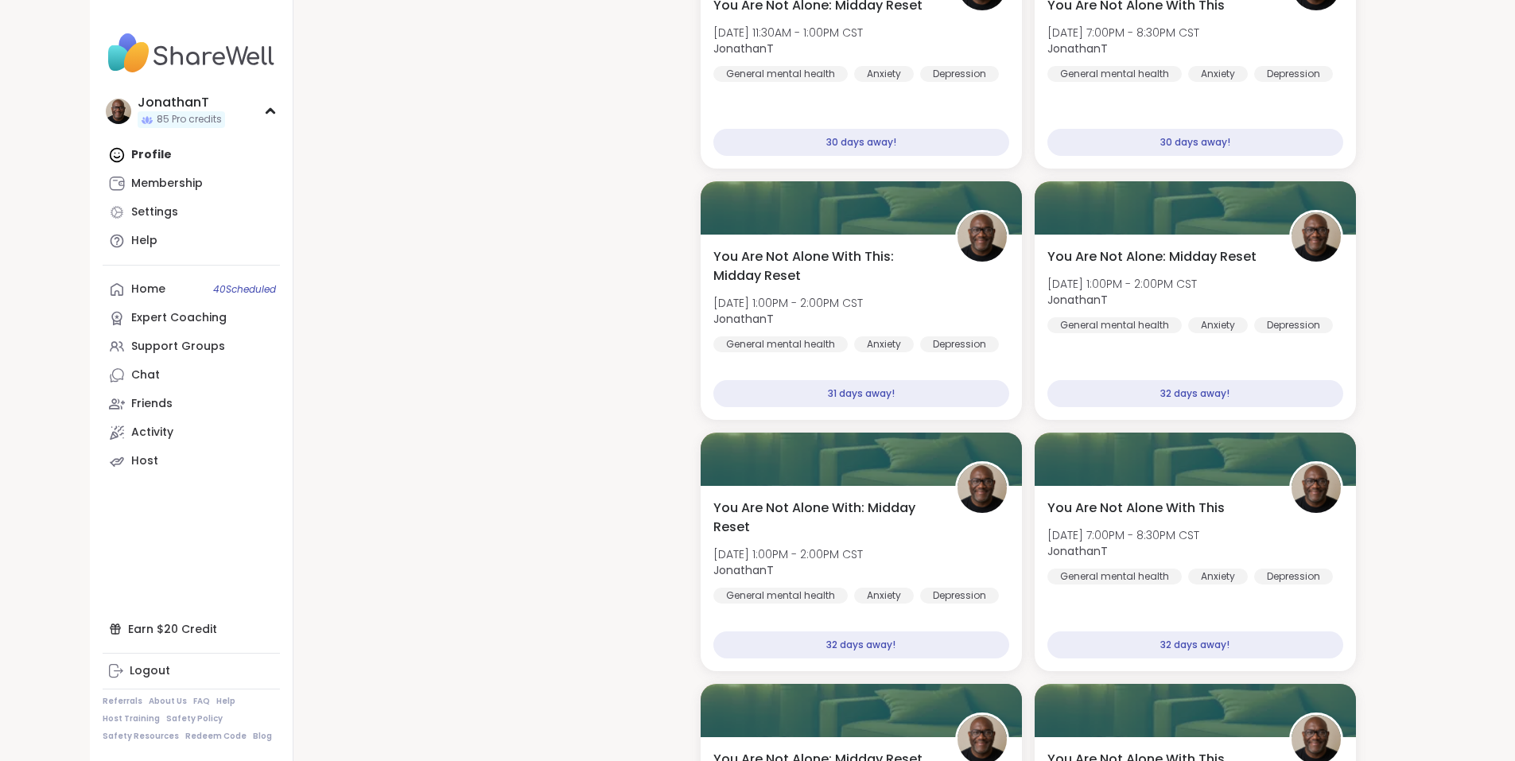
scroll to position [7855, 0]
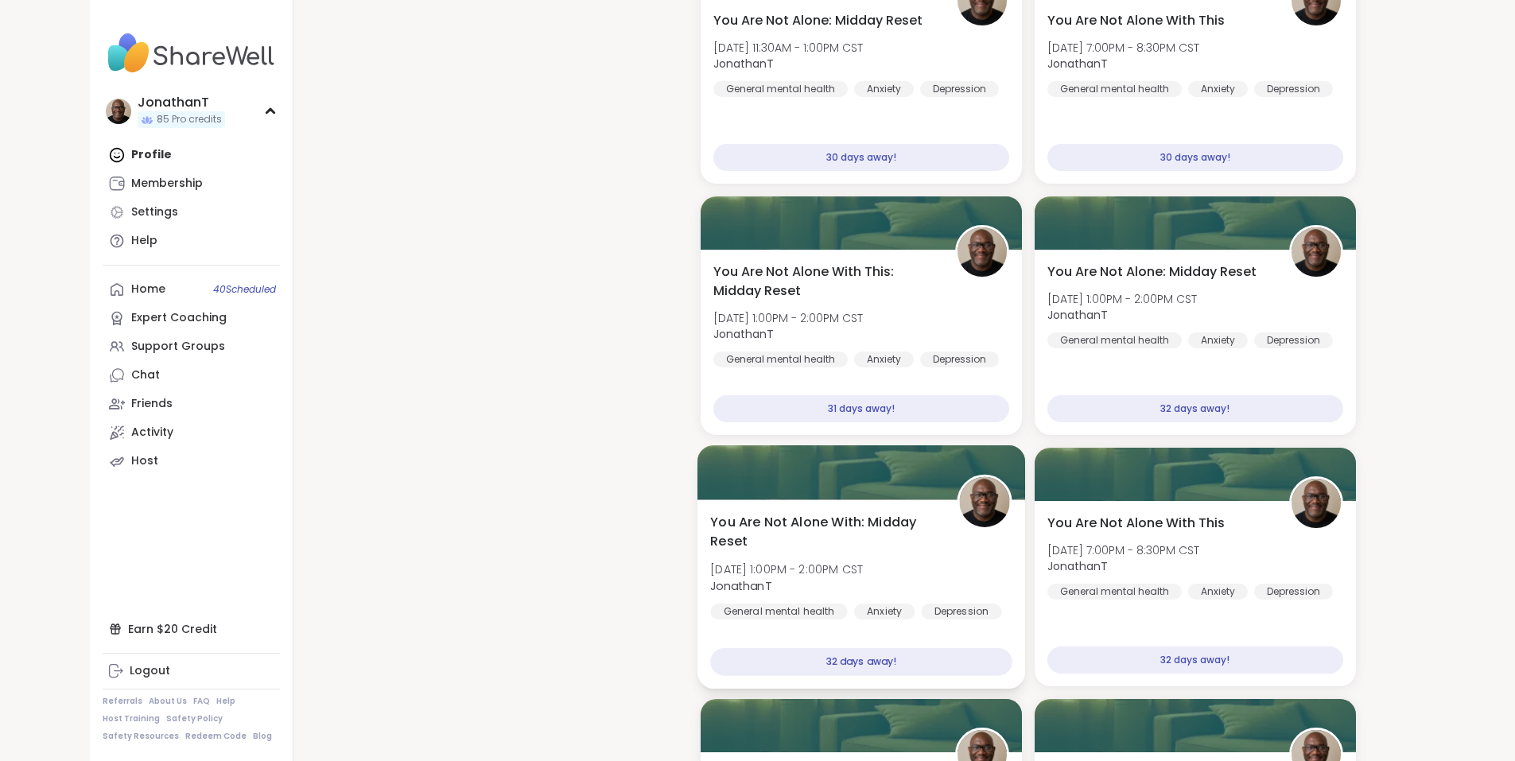
click at [927, 525] on span "You Are Not Alone With: Midday Reset" at bounding box center [824, 532] width 229 height 39
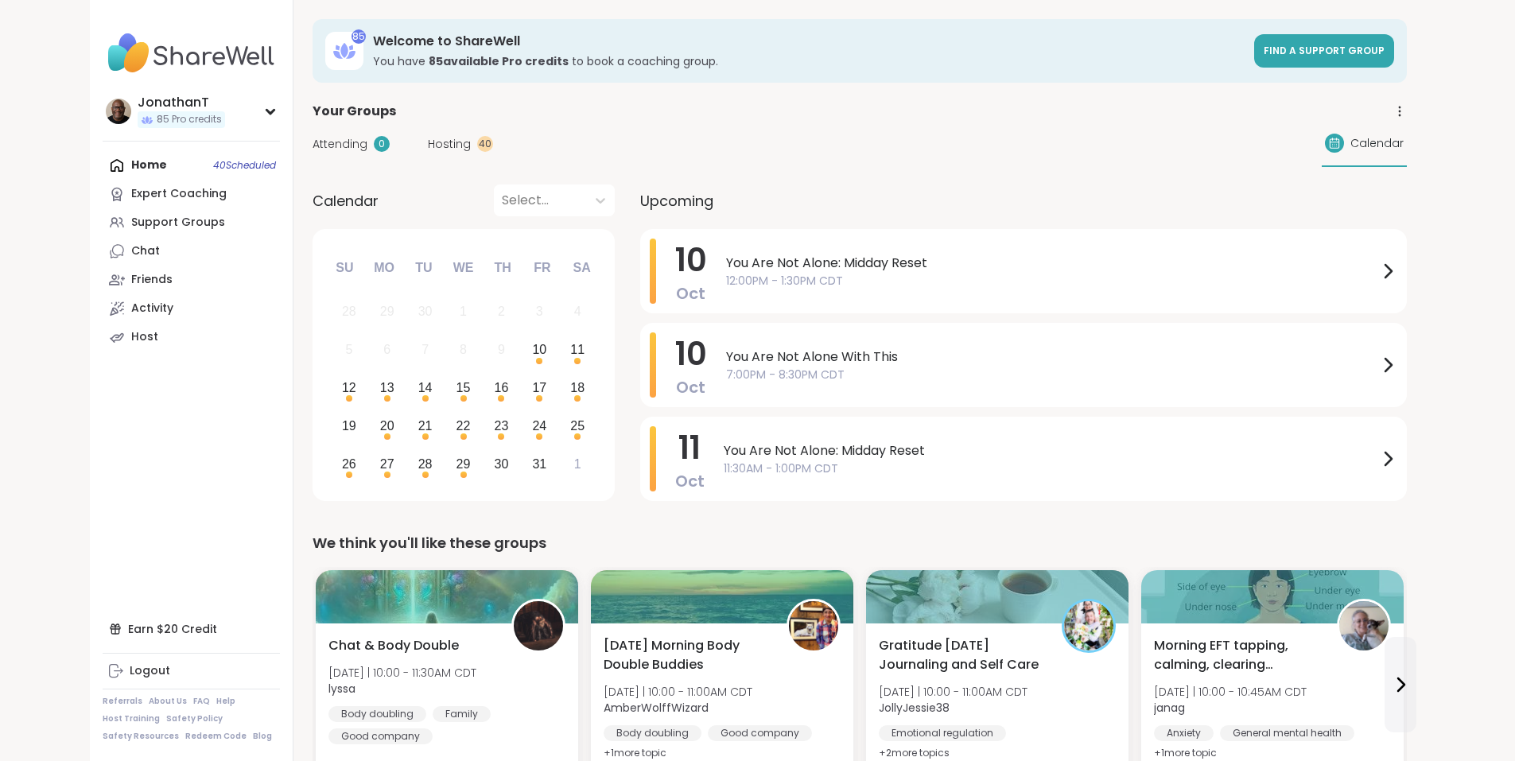
click at [502, 203] on div at bounding box center [540, 200] width 76 height 22
click at [448, 266] on div "[DATE]" at bounding box center [464, 274] width 121 height 32
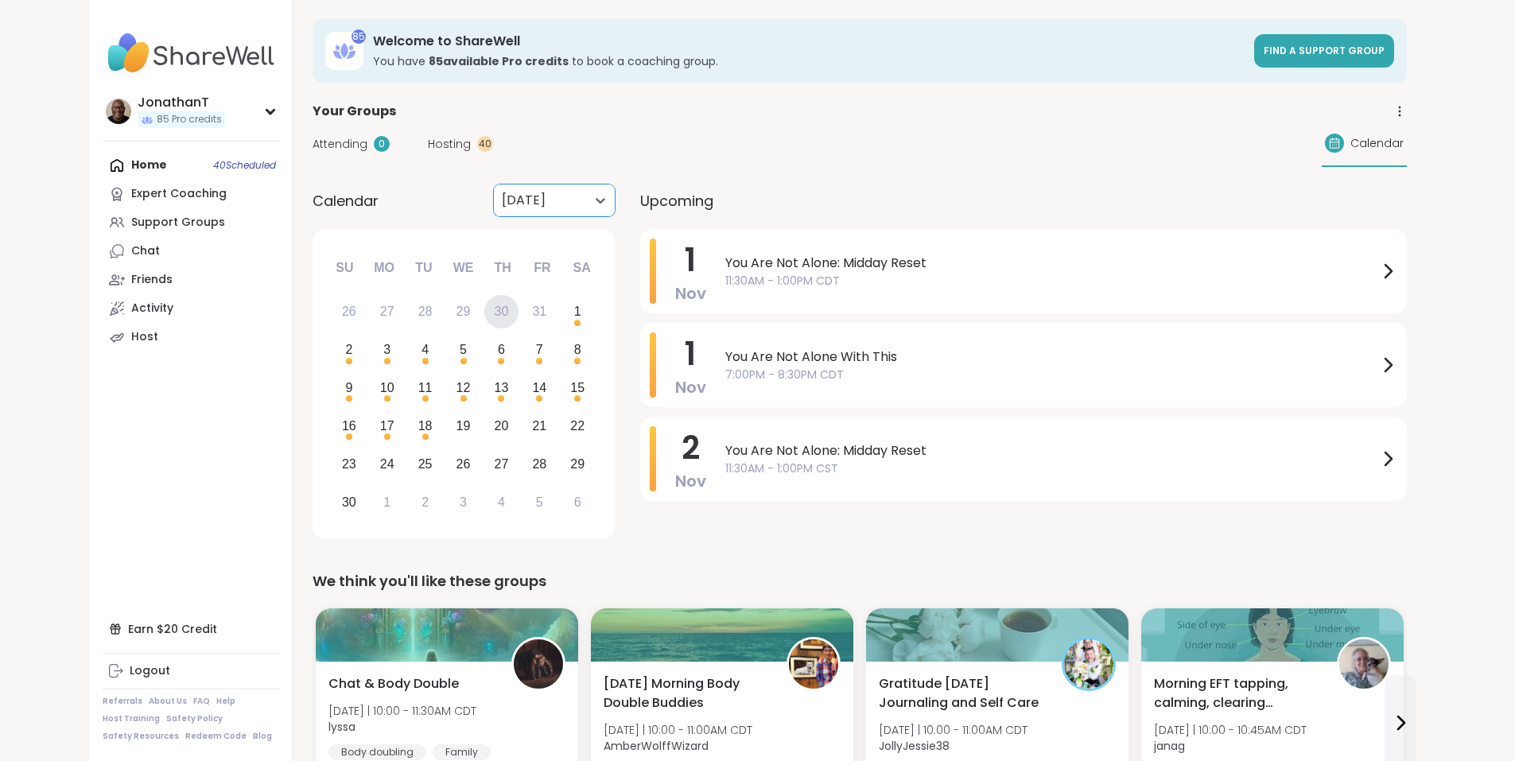
click at [484, 315] on div "30" at bounding box center [501, 312] width 34 height 34
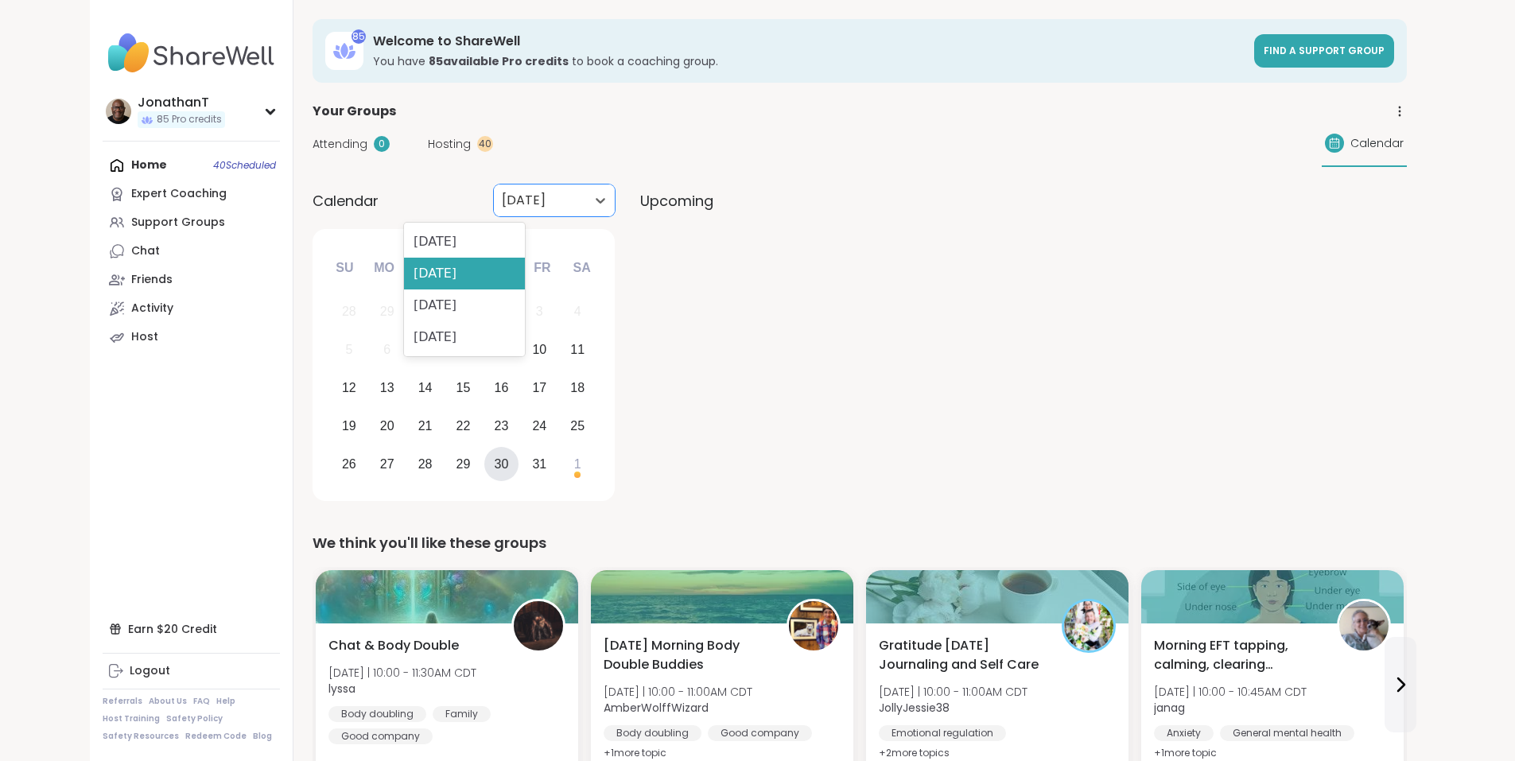
click at [502, 211] on div at bounding box center [540, 200] width 76 height 22
click at [444, 241] on div "[DATE]" at bounding box center [464, 242] width 121 height 32
click at [446, 460] on div "29" at bounding box center [463, 464] width 34 height 34
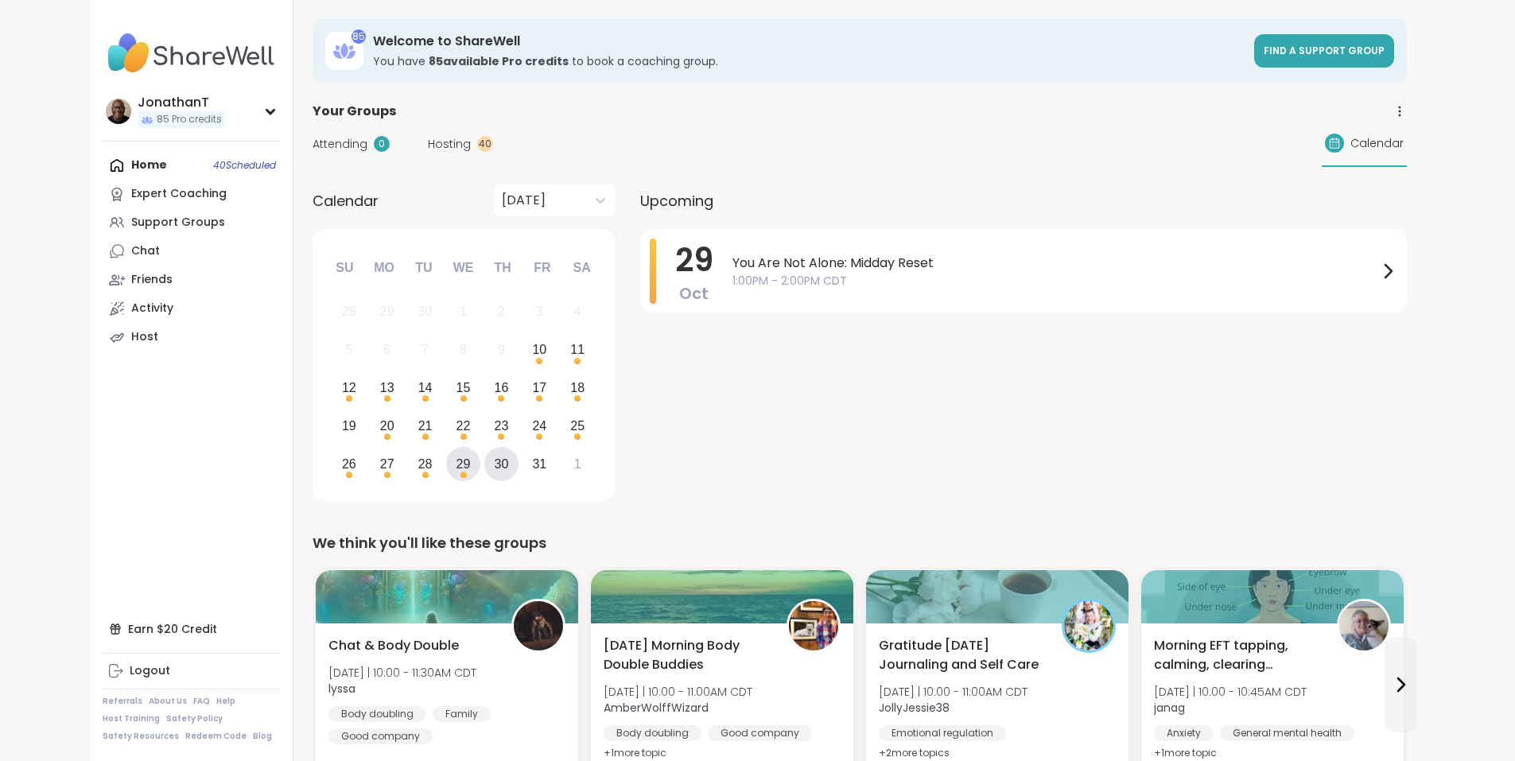
click at [484, 461] on div "30" at bounding box center [501, 464] width 34 height 34
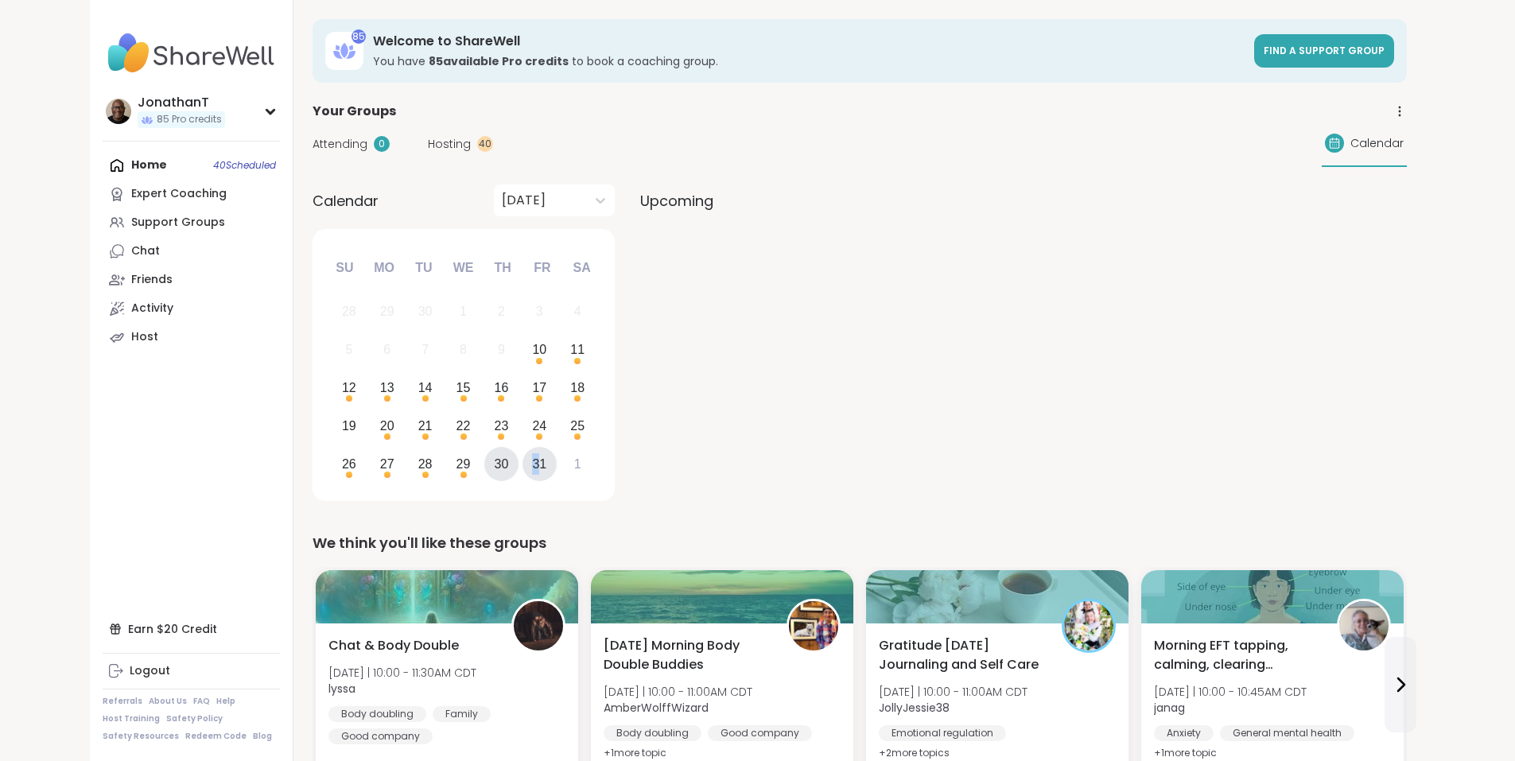
click at [532, 464] on div "31" at bounding box center [539, 463] width 14 height 21
click at [574, 464] on div "1" at bounding box center [577, 463] width 7 height 21
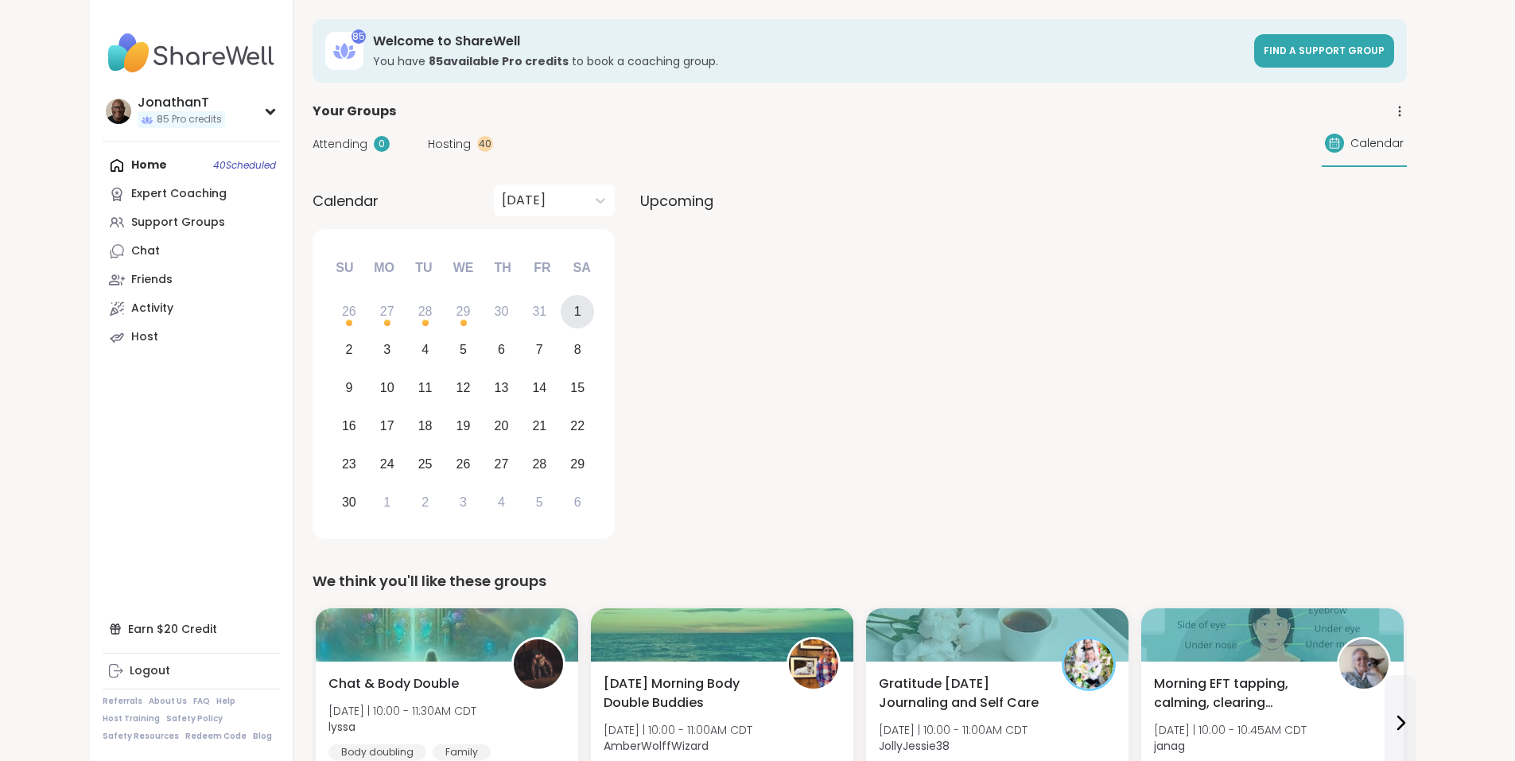
click at [561, 310] on div "1" at bounding box center [578, 312] width 34 height 34
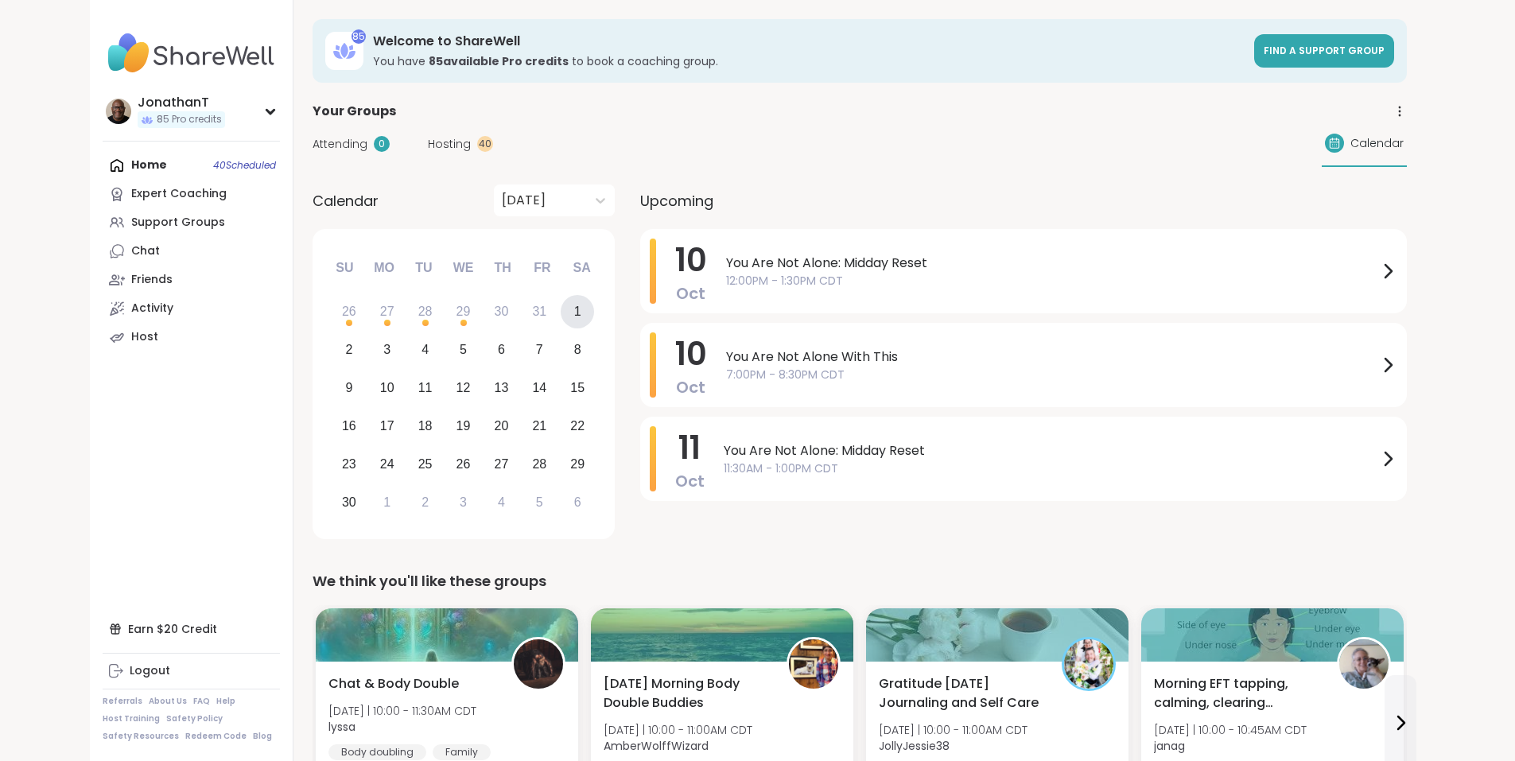
click at [561, 310] on div "1" at bounding box center [578, 312] width 34 height 34
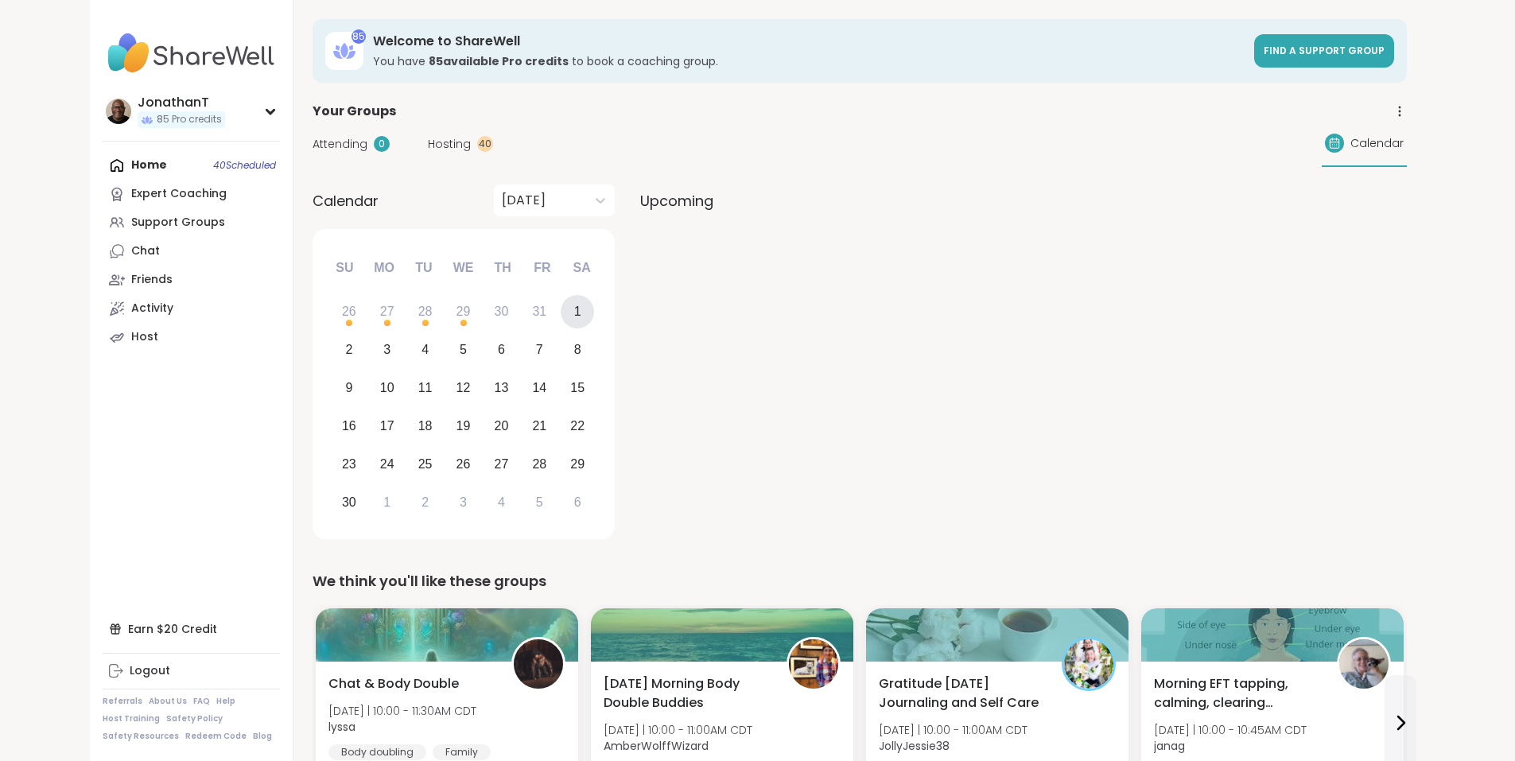
click at [494, 196] on div "October 2025" at bounding box center [540, 200] width 92 height 32
click at [447, 239] on div "October 2025" at bounding box center [464, 242] width 121 height 32
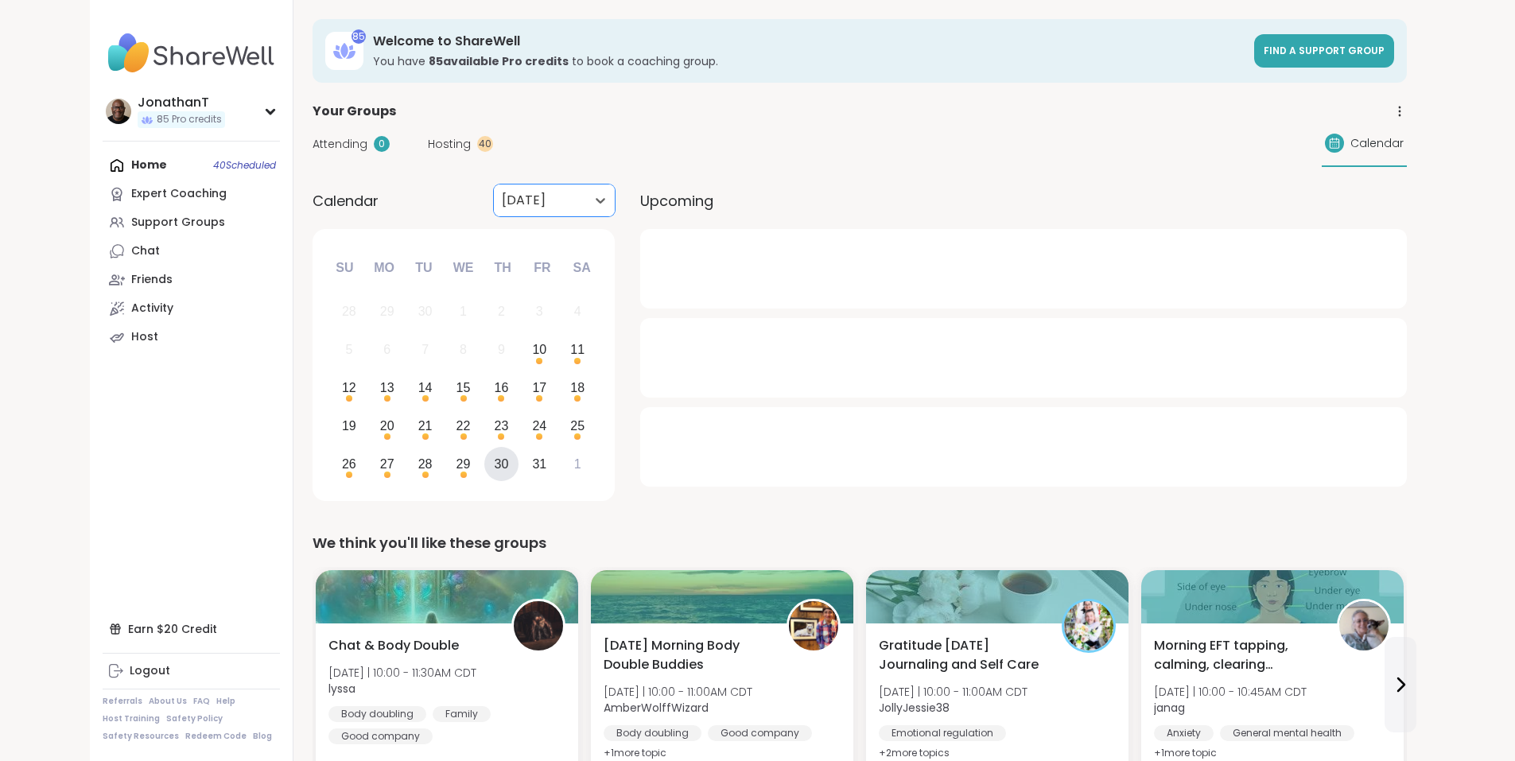
click at [495, 465] on div "30" at bounding box center [502, 463] width 14 height 21
click at [502, 196] on div at bounding box center [540, 200] width 76 height 22
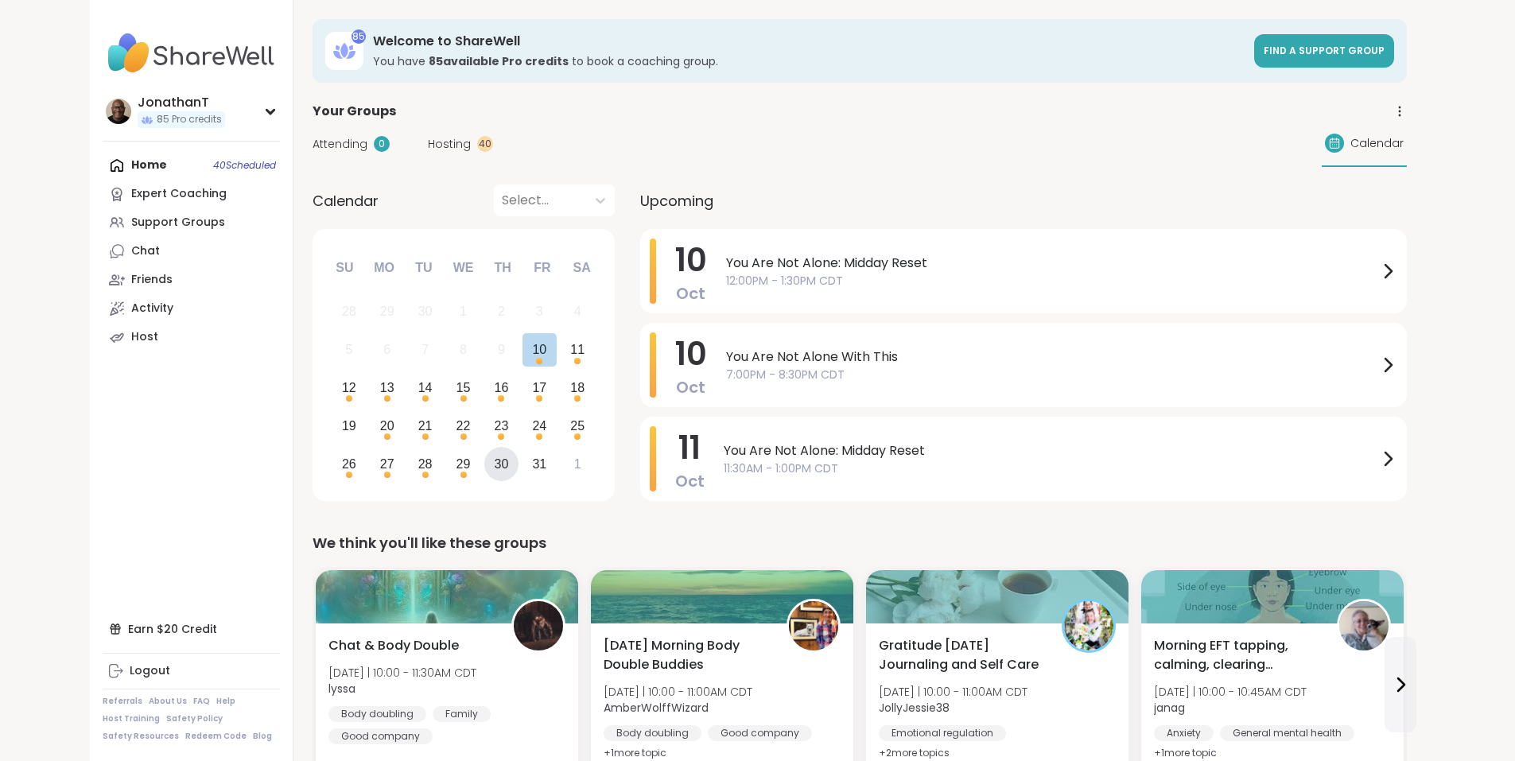
click at [495, 458] on div "30" at bounding box center [502, 463] width 14 height 21
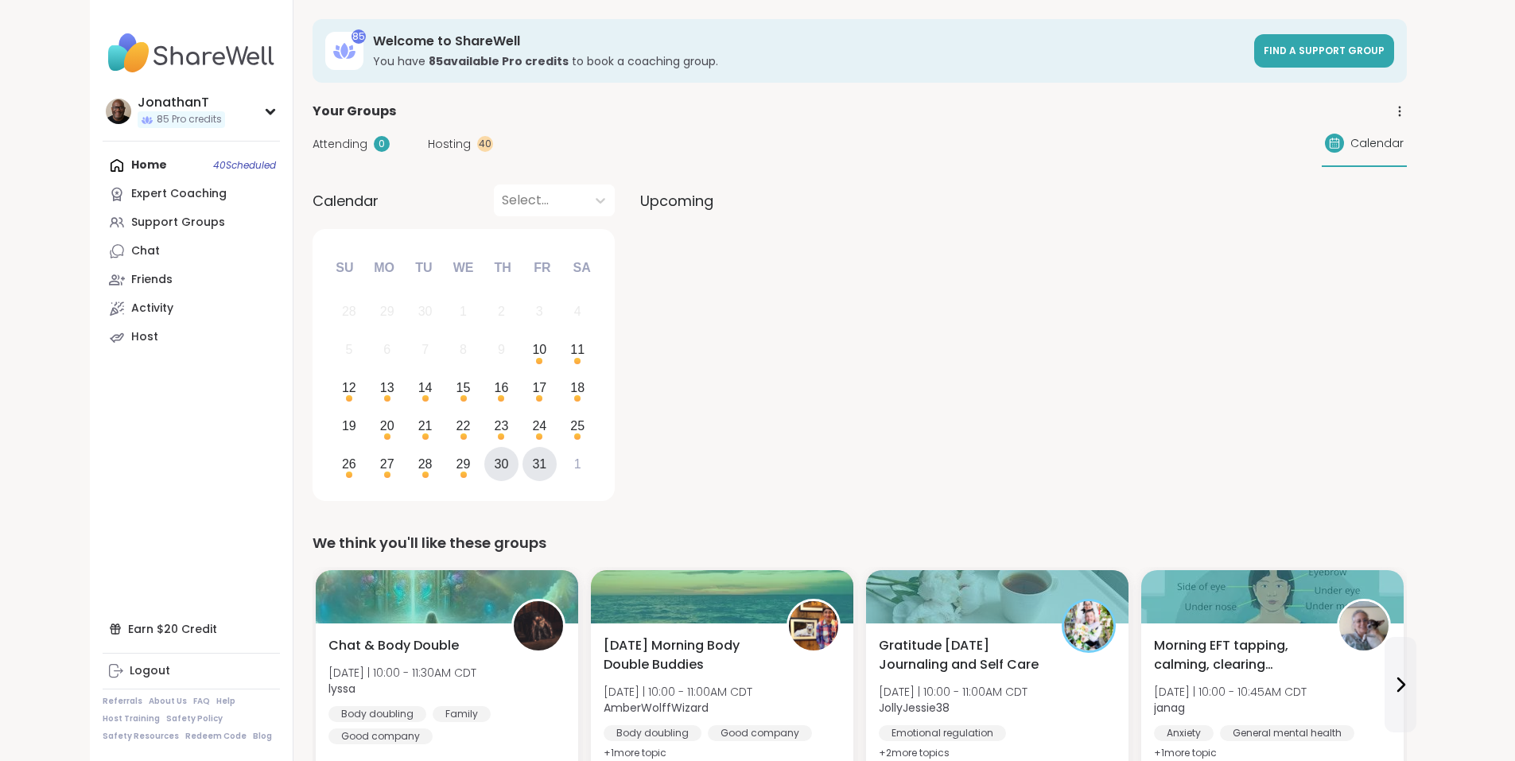
click at [532, 460] on div "31" at bounding box center [539, 463] width 14 height 21
click at [561, 463] on div "1" at bounding box center [578, 464] width 34 height 34
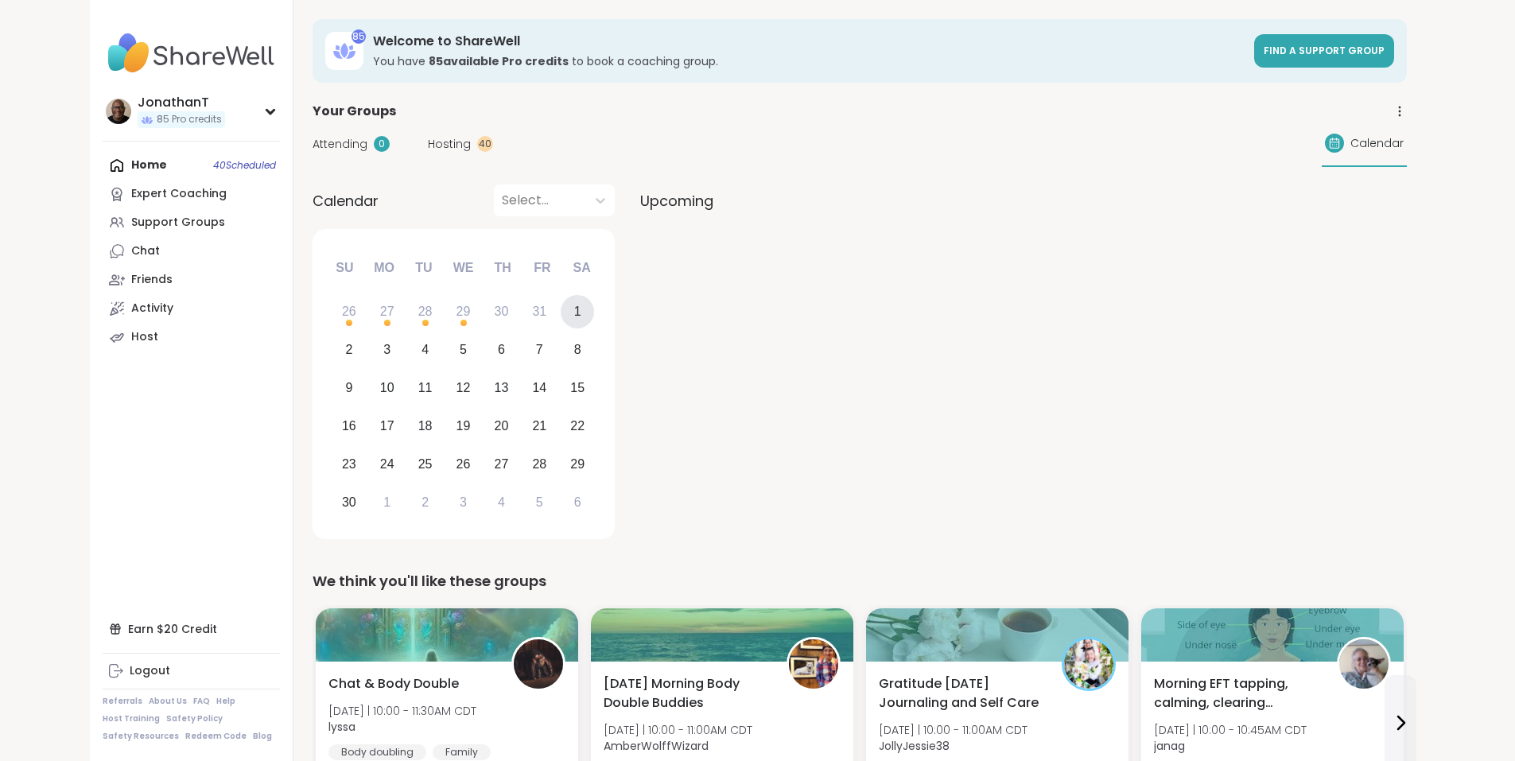
click at [502, 202] on div at bounding box center [540, 200] width 76 height 22
click at [460, 262] on div "[DATE]" at bounding box center [464, 274] width 121 height 32
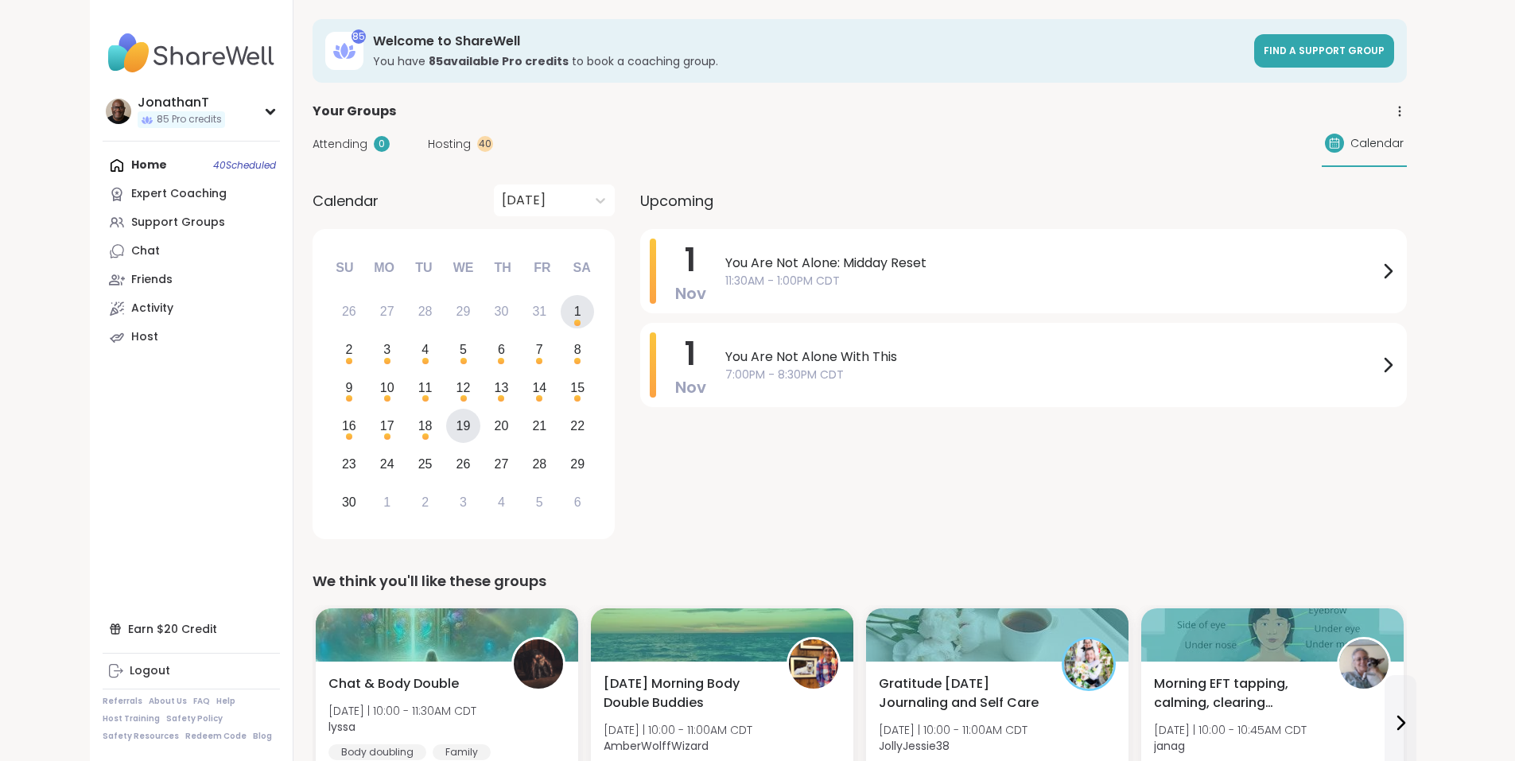
click at [456, 421] on div "19" at bounding box center [463, 425] width 14 height 21
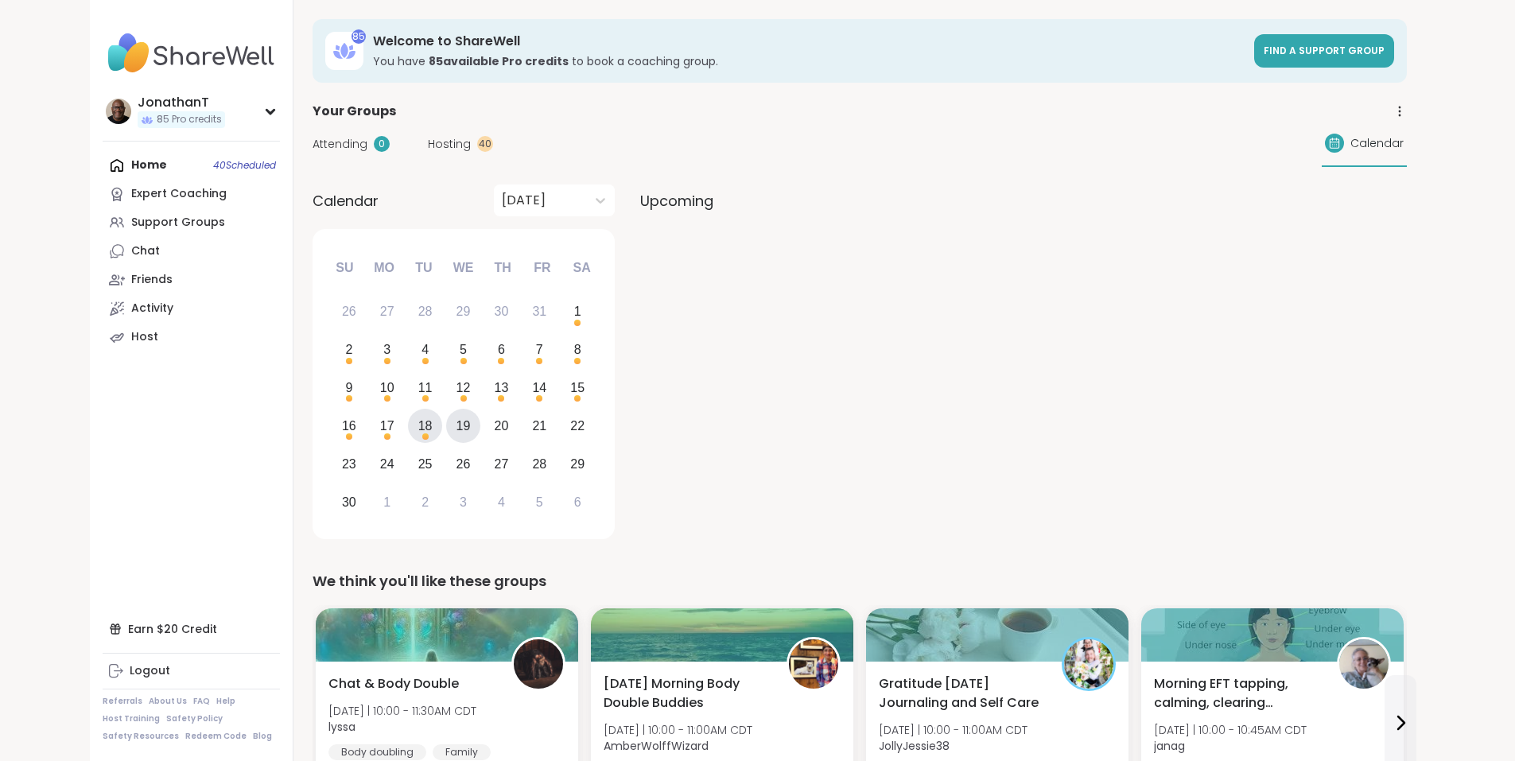
click at [418, 426] on div "18" at bounding box center [425, 425] width 14 height 21
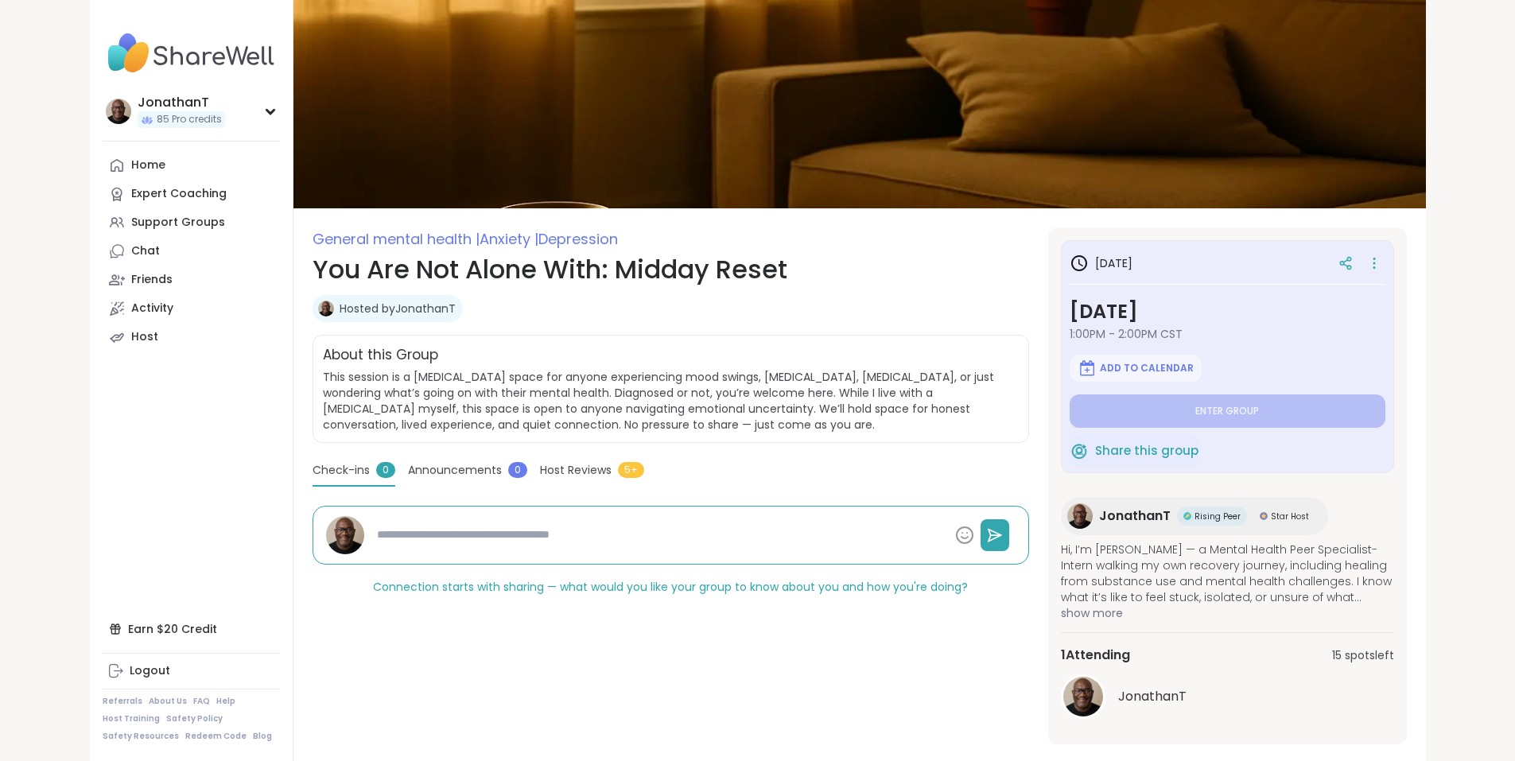
click at [1382, 266] on icon at bounding box center [1374, 263] width 16 height 22
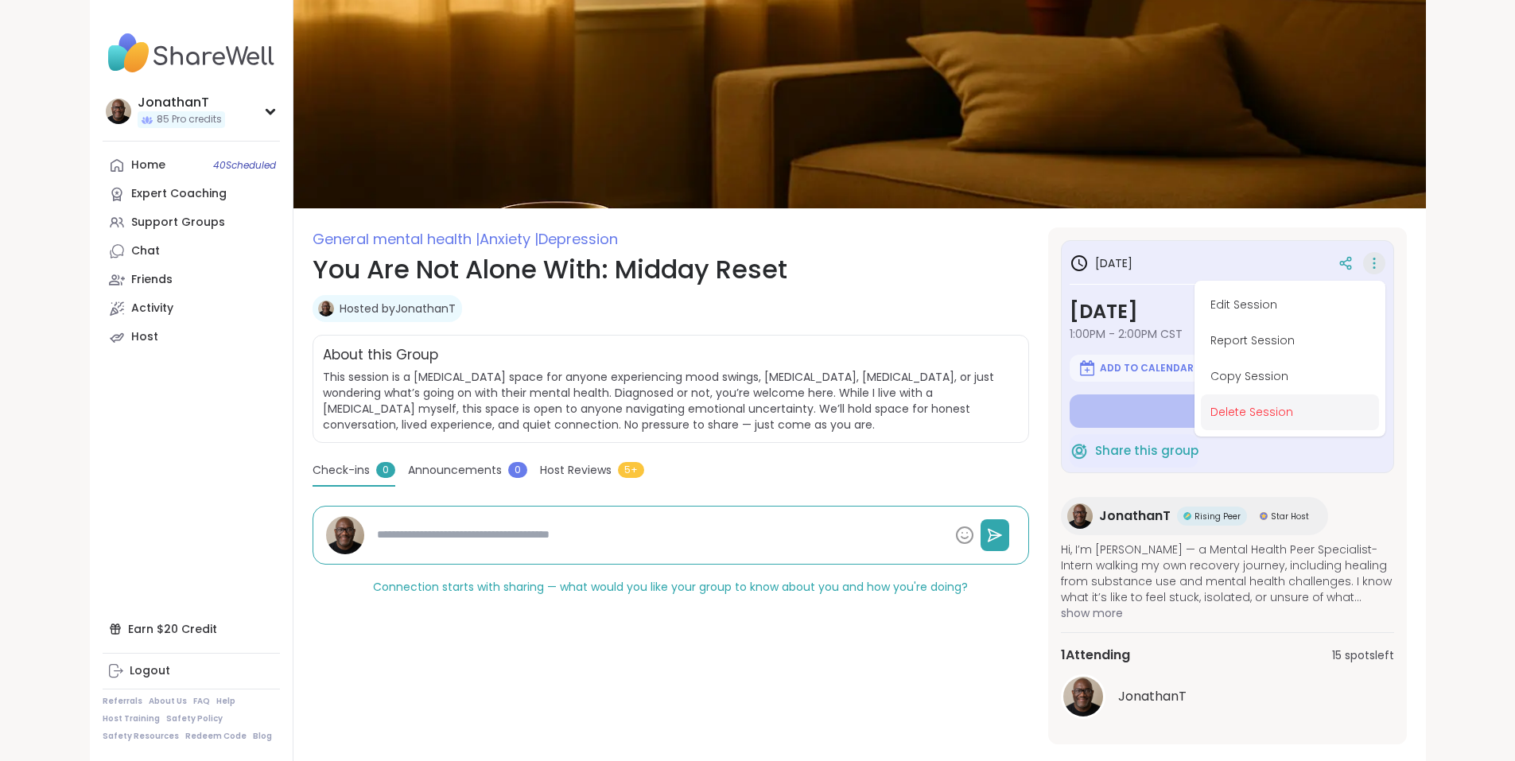
click at [1369, 403] on button "Delete Session" at bounding box center [1290, 412] width 178 height 36
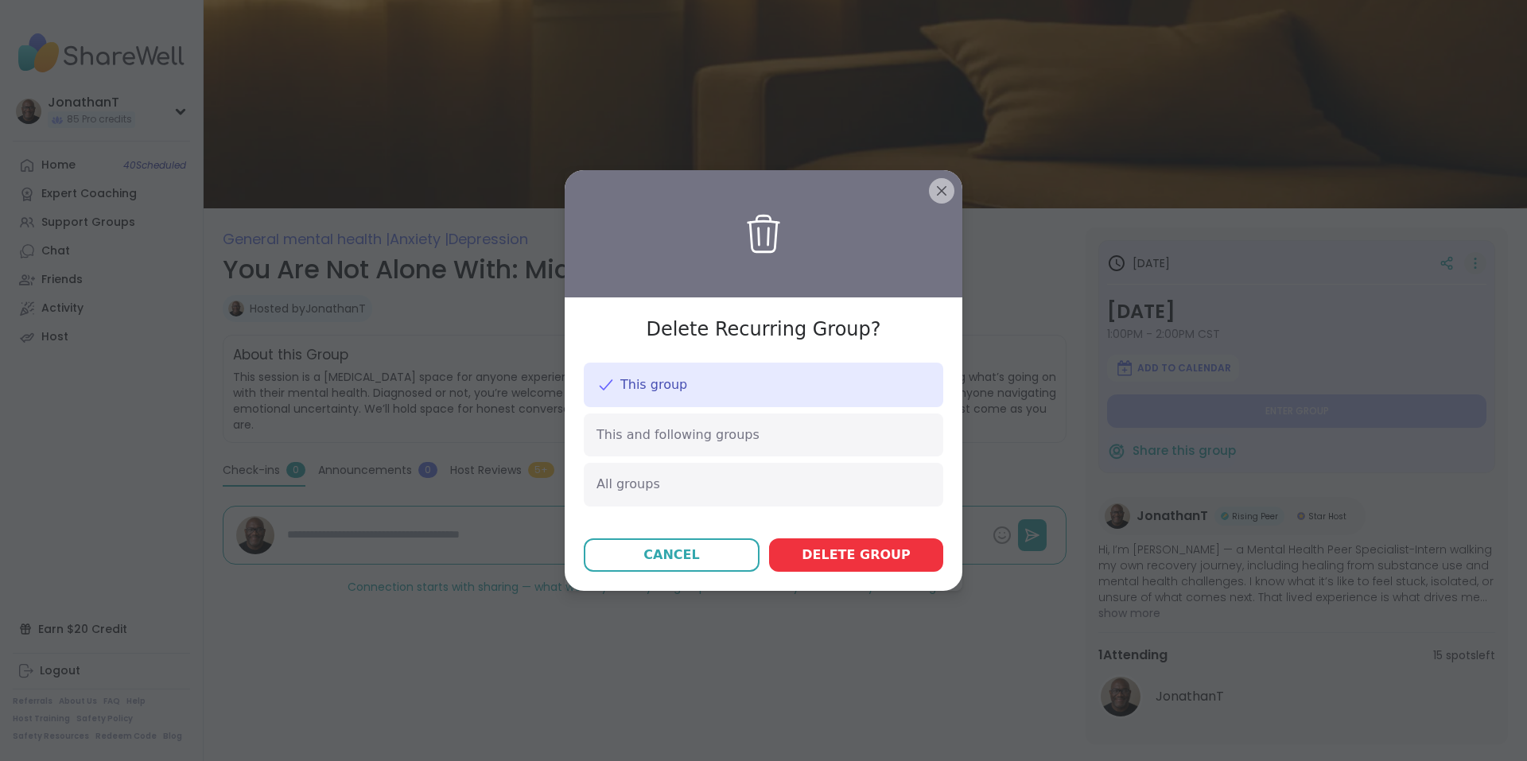
click at [842, 561] on span "Delete group" at bounding box center [855, 554] width 109 height 19
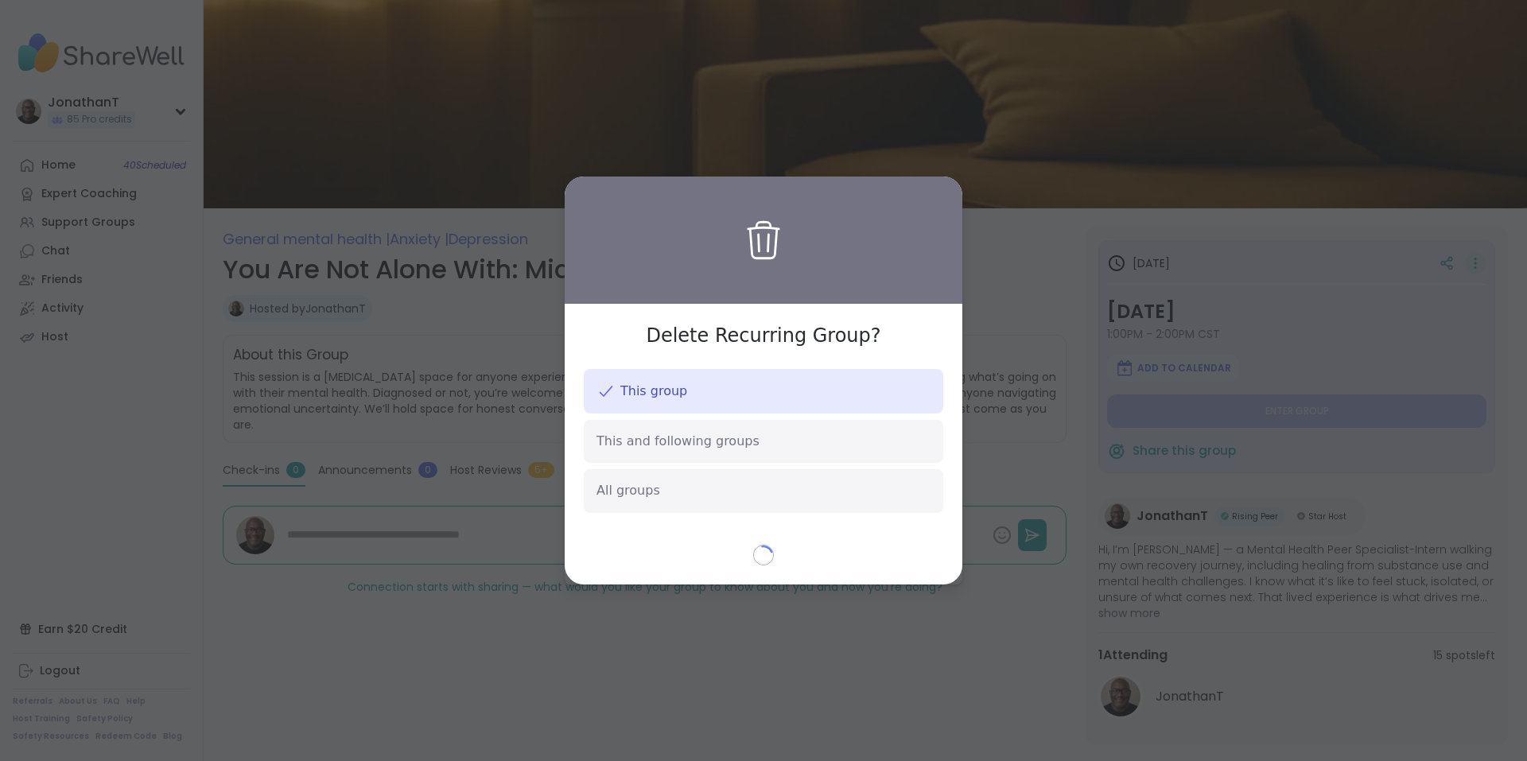
type textarea "*"
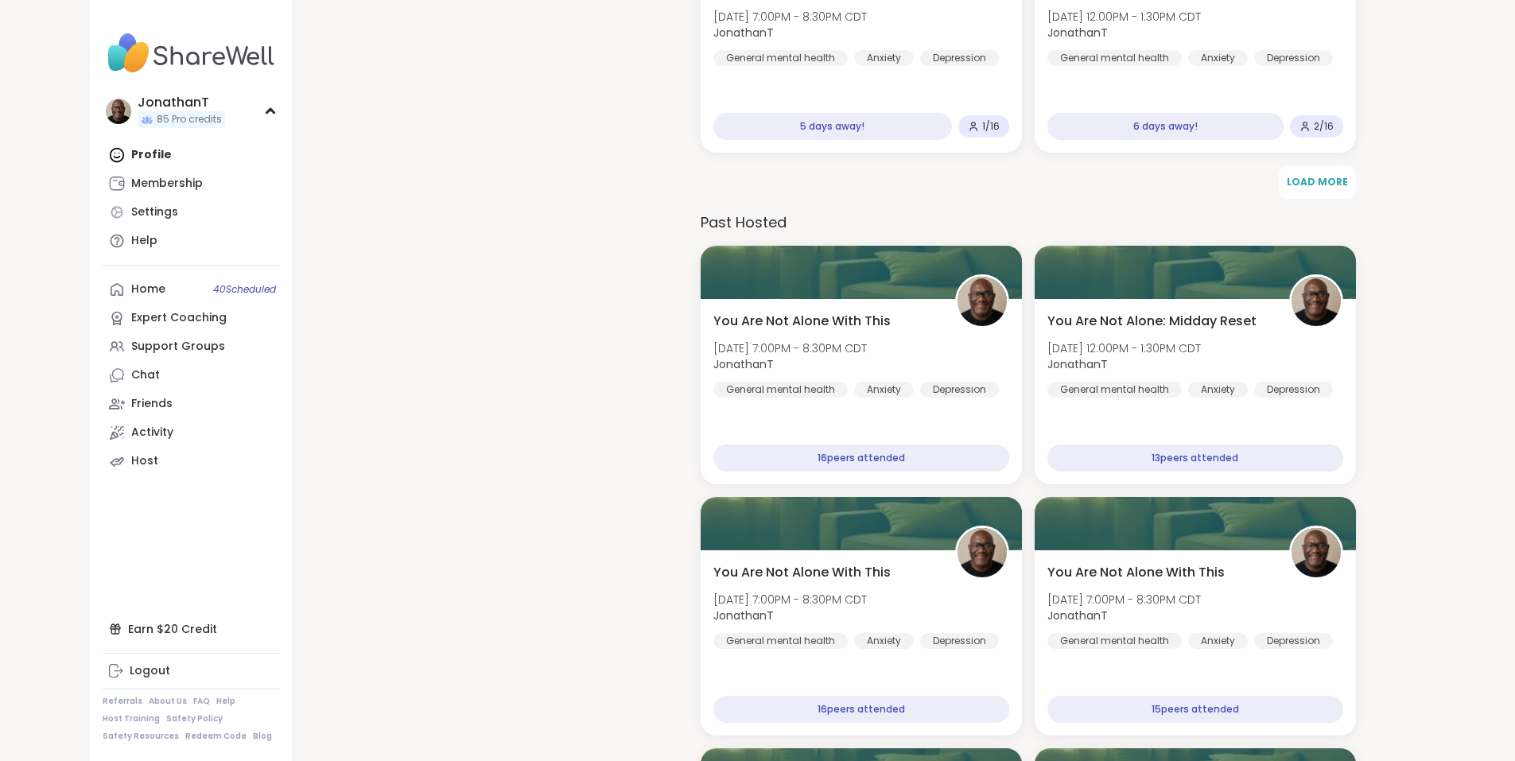
scroll to position [2099, 0]
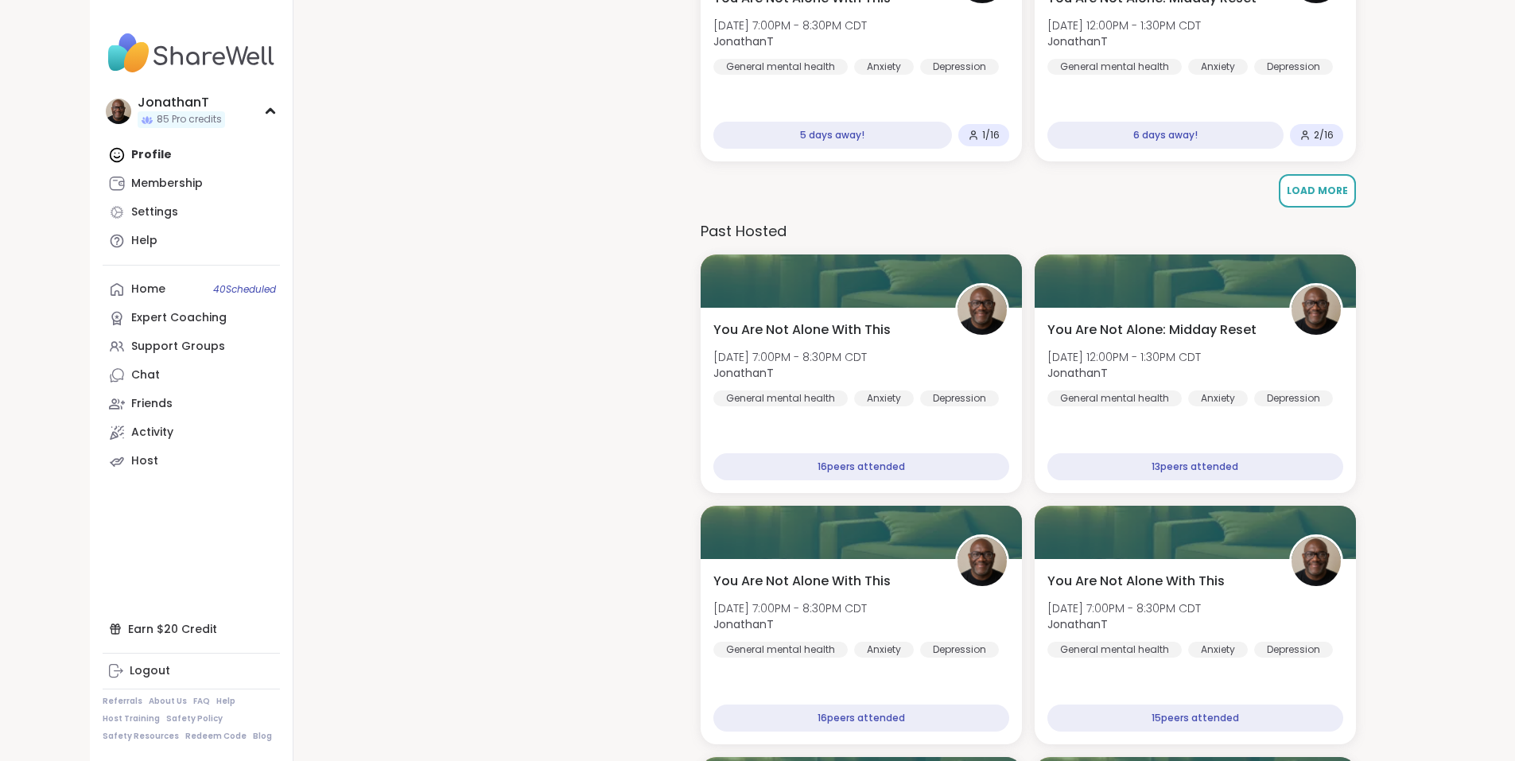
click at [1305, 203] on button "Load More" at bounding box center [1316, 190] width 77 height 33
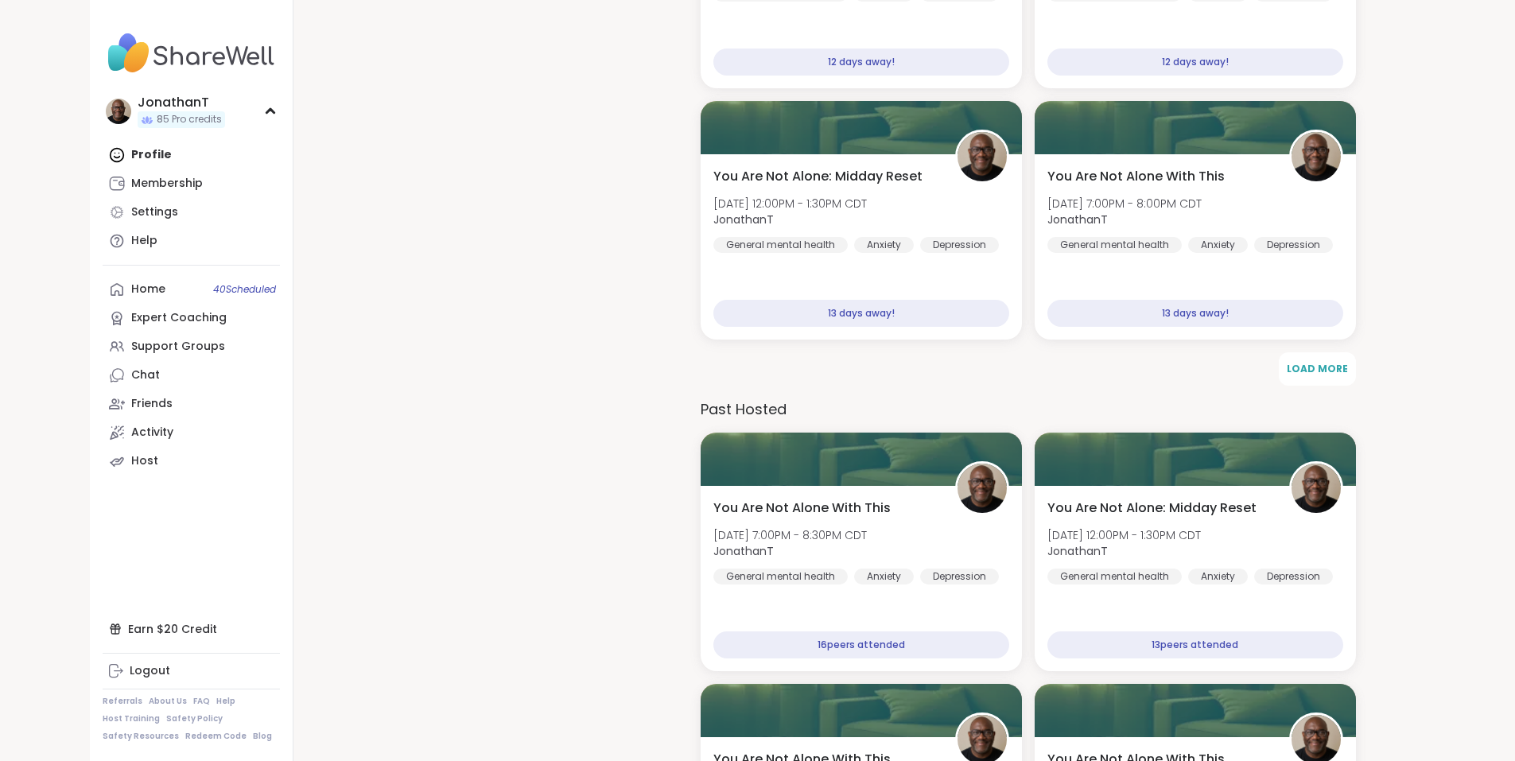
scroll to position [3517, 0]
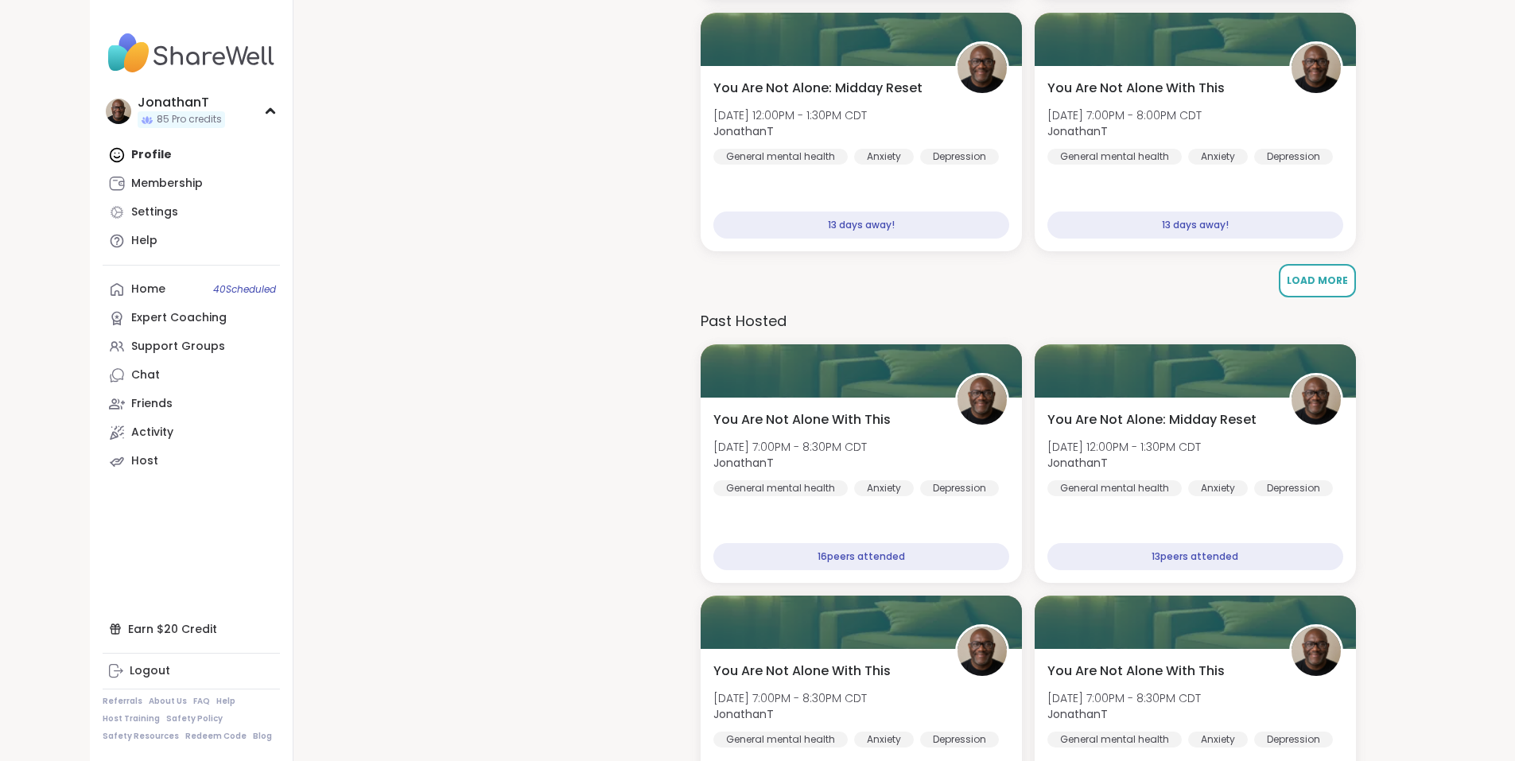
click at [1337, 284] on span "Load More" at bounding box center [1316, 281] width 61 height 14
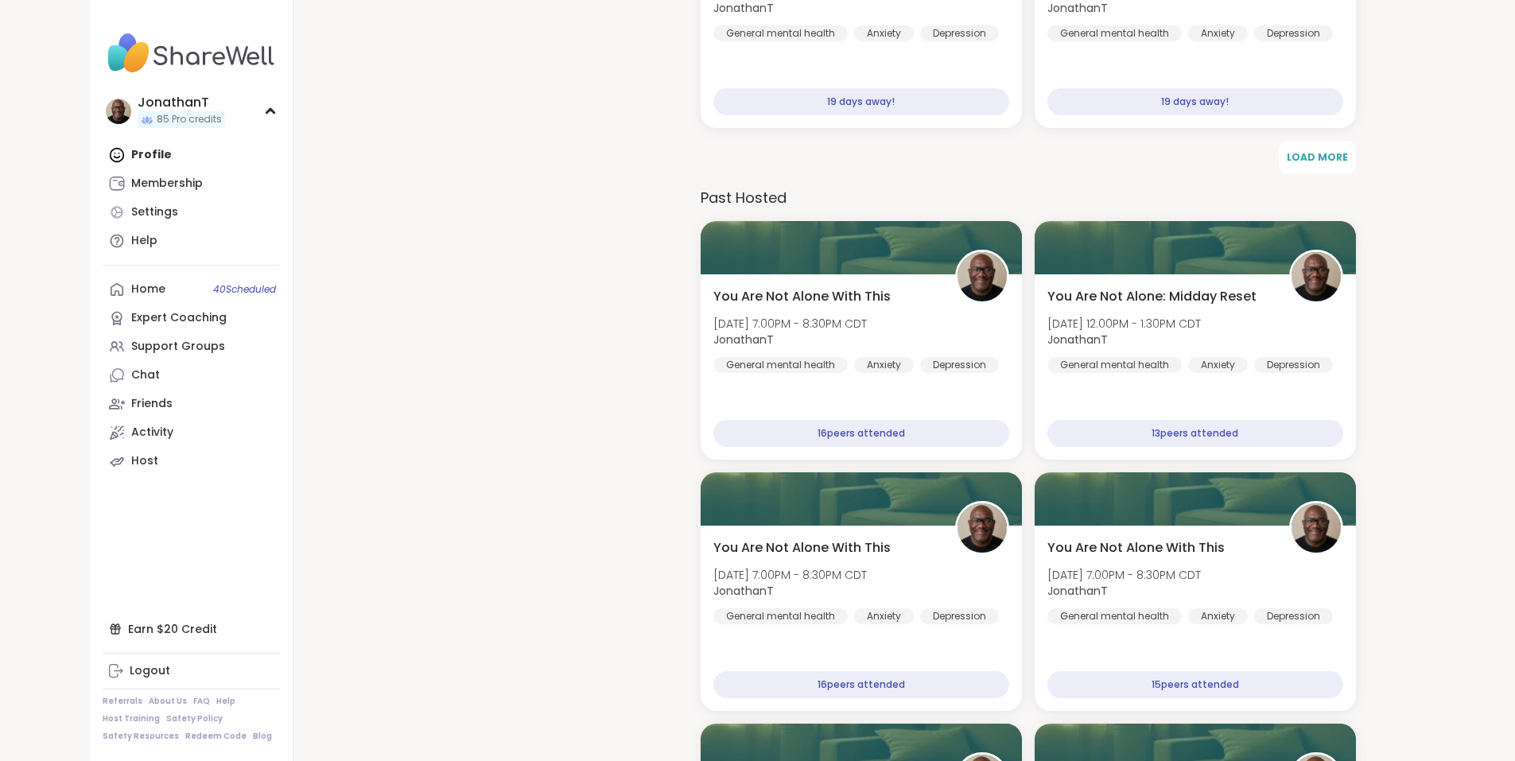
scroll to position [5012, 0]
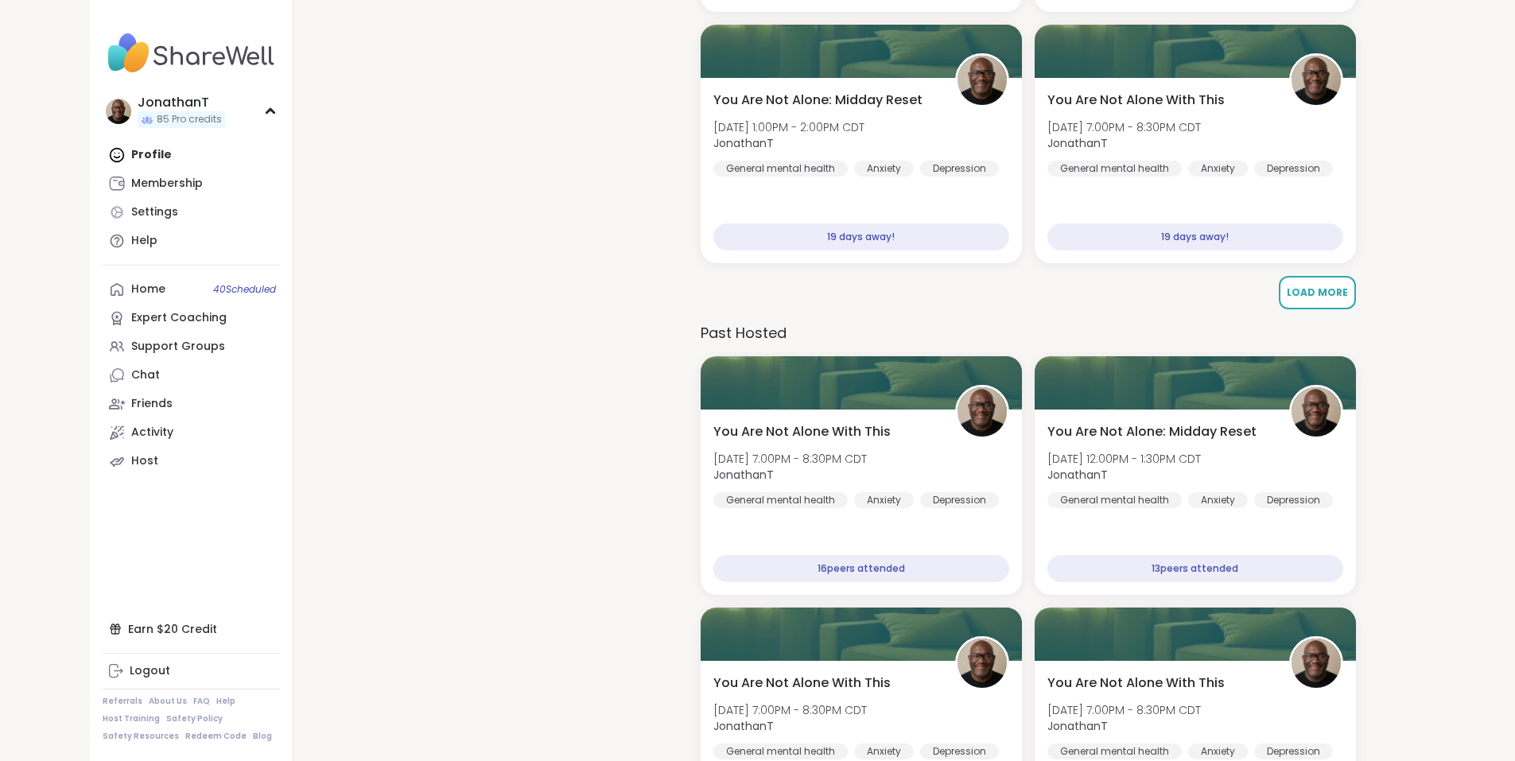
click at [1319, 285] on span "Load More" at bounding box center [1316, 292] width 61 height 14
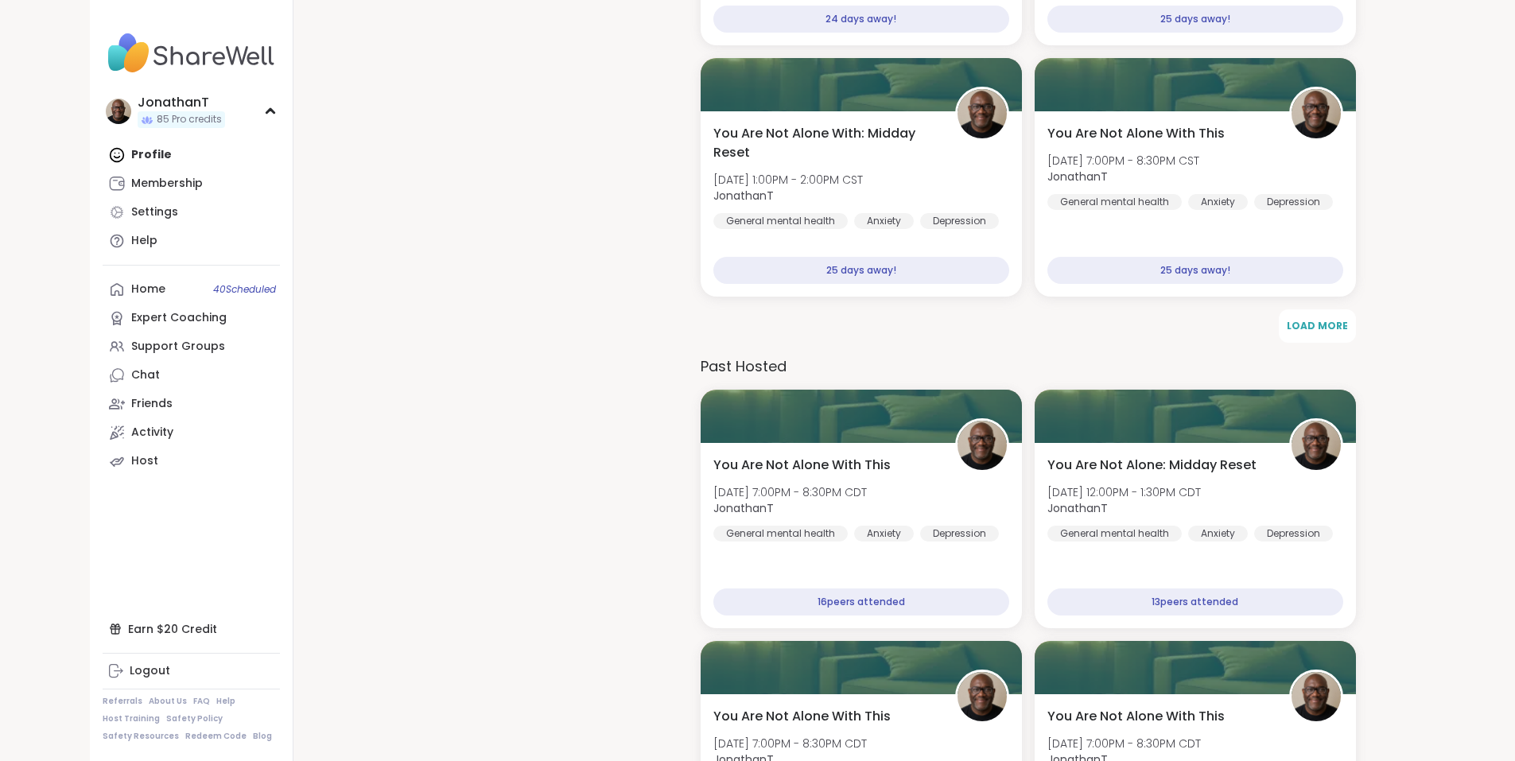
scroll to position [6587, 0]
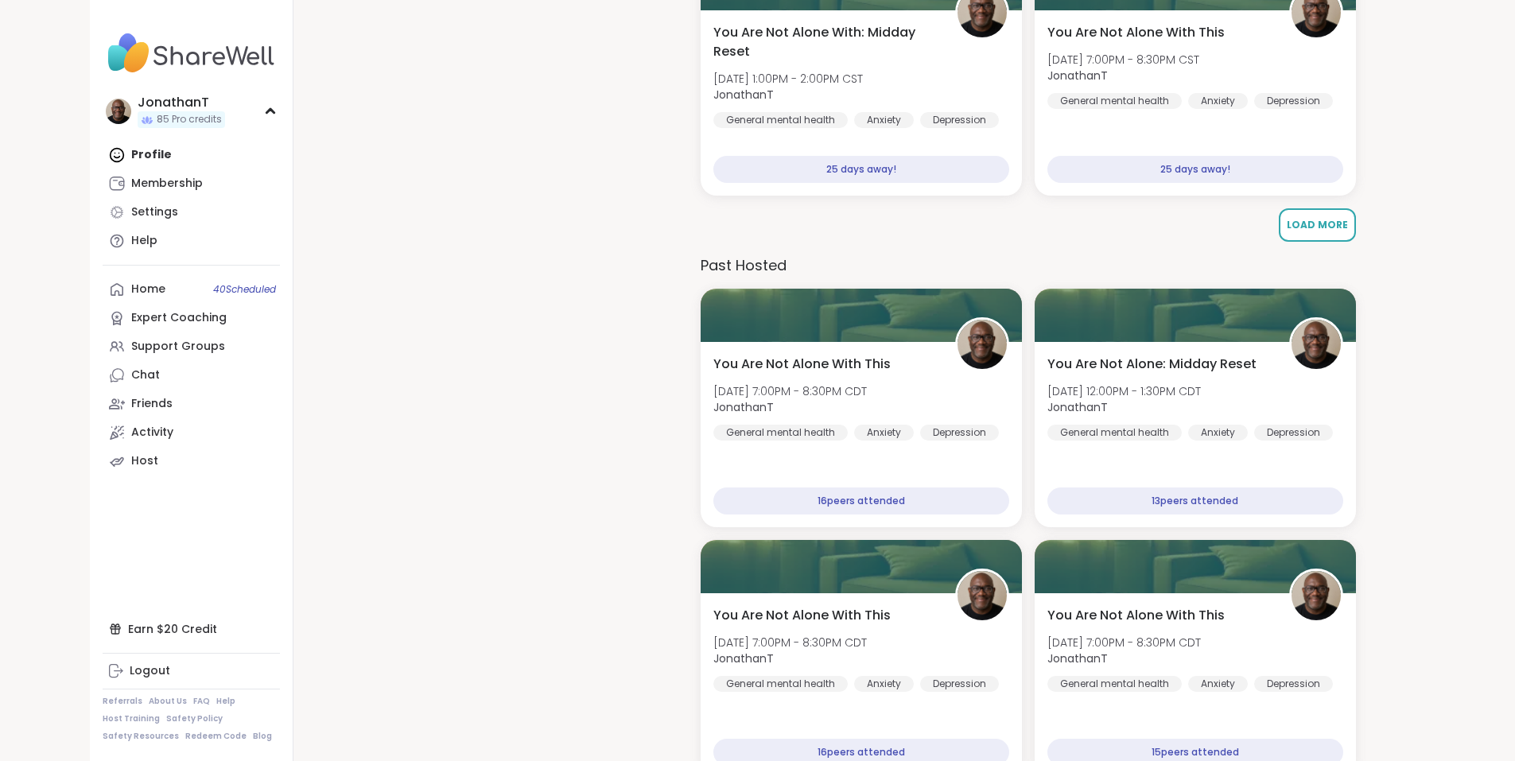
click at [1336, 233] on button "Load More" at bounding box center [1316, 224] width 77 height 33
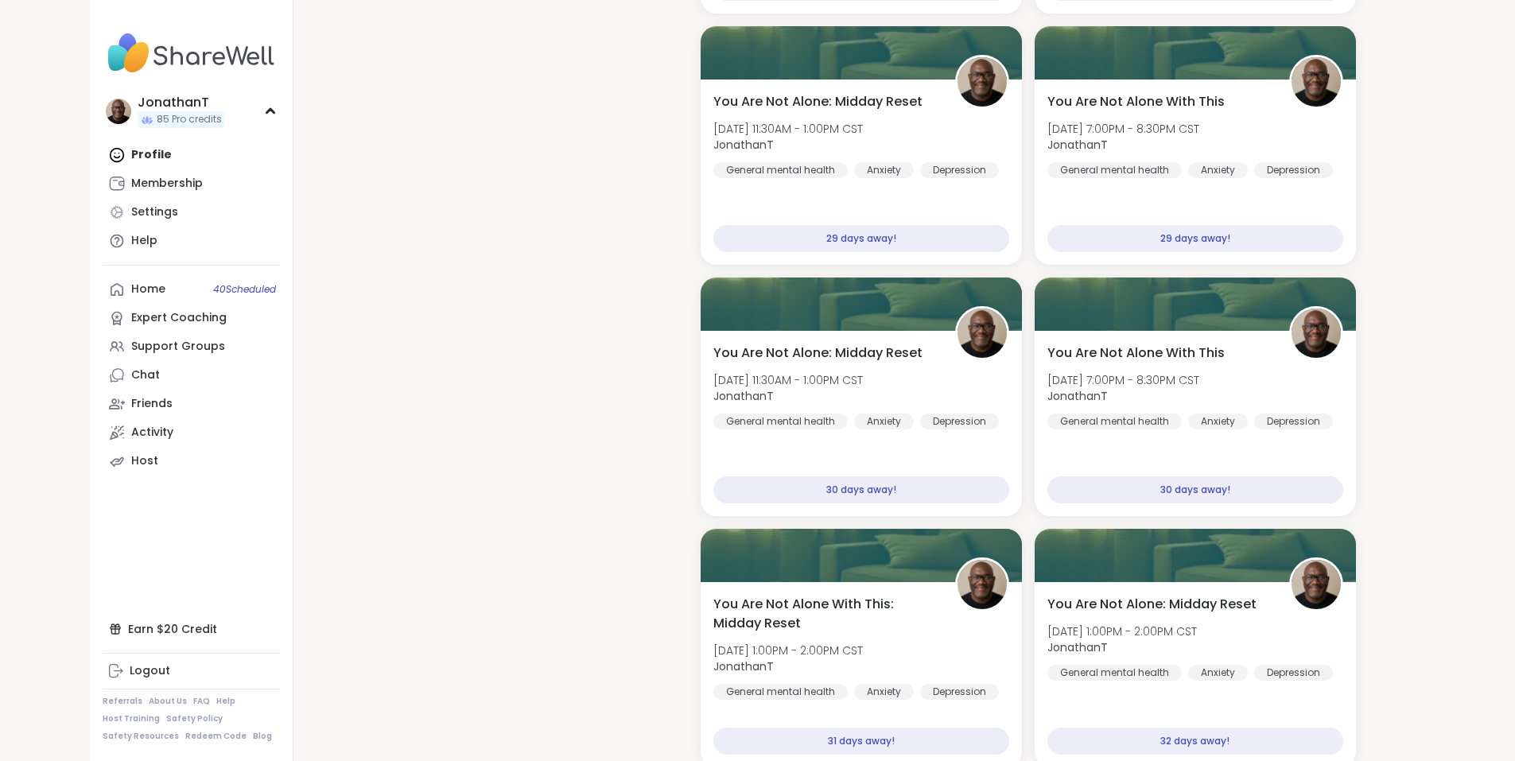
scroll to position [7695, 0]
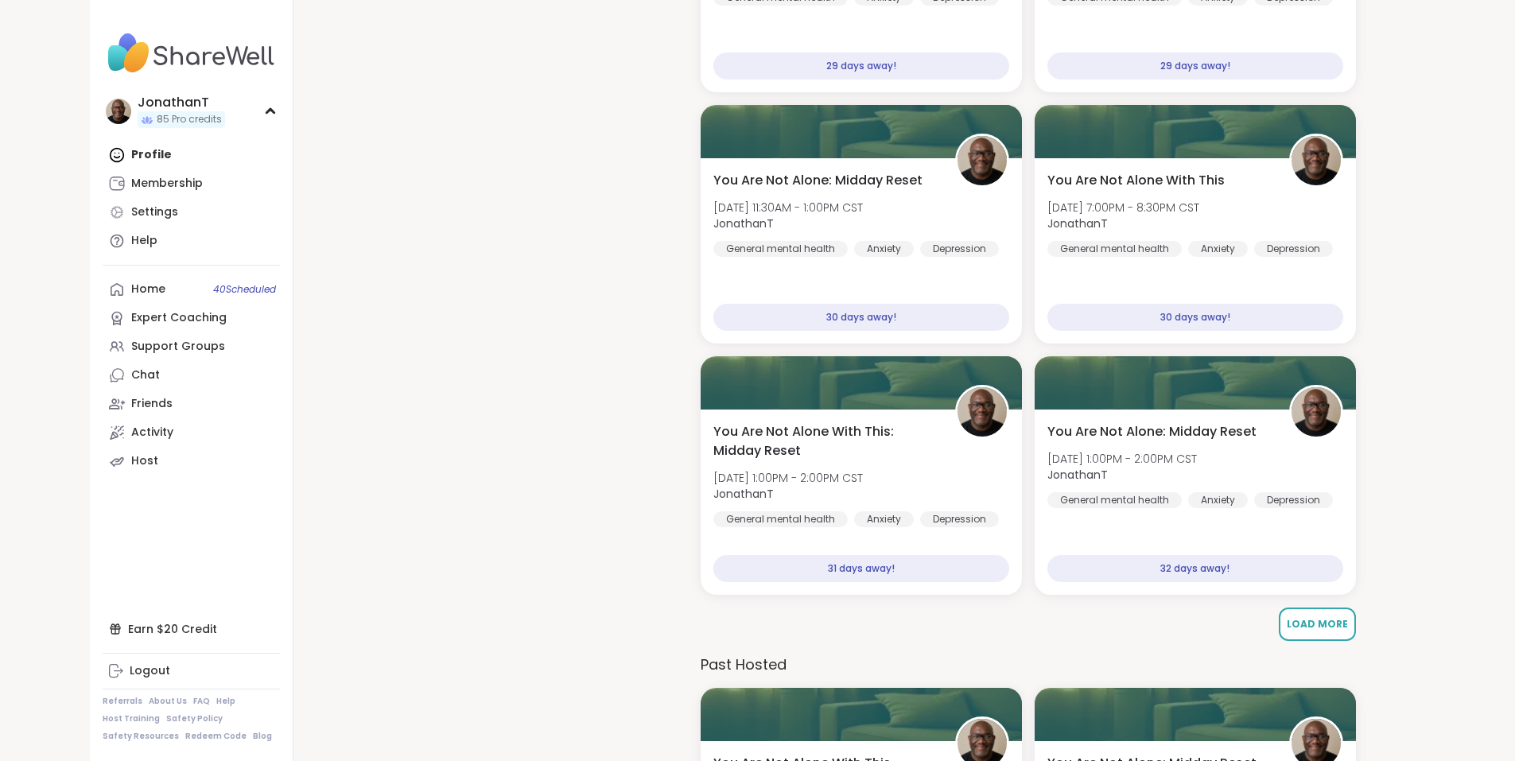
click at [1319, 620] on span "Load More" at bounding box center [1316, 624] width 61 height 14
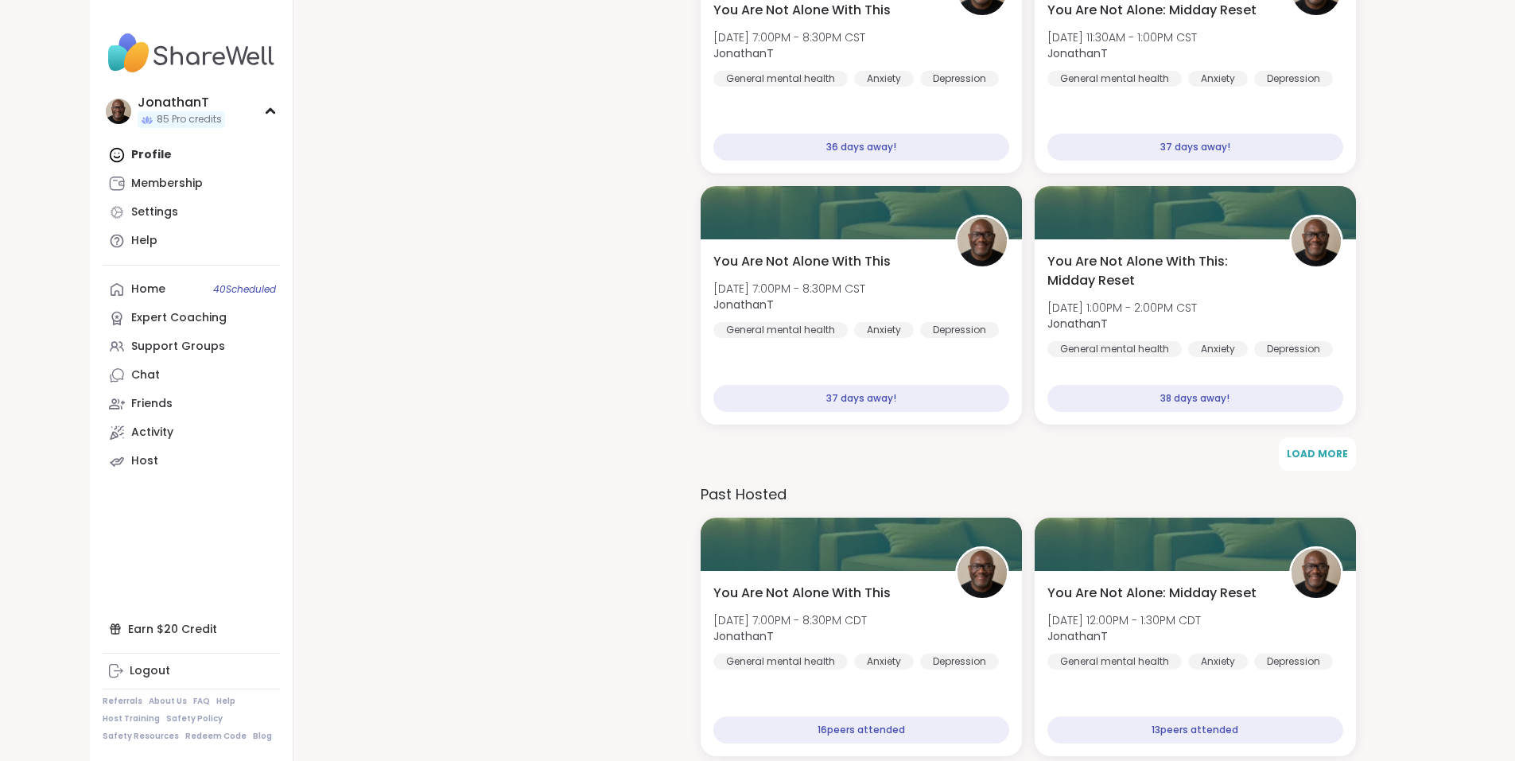
scroll to position [9385, 0]
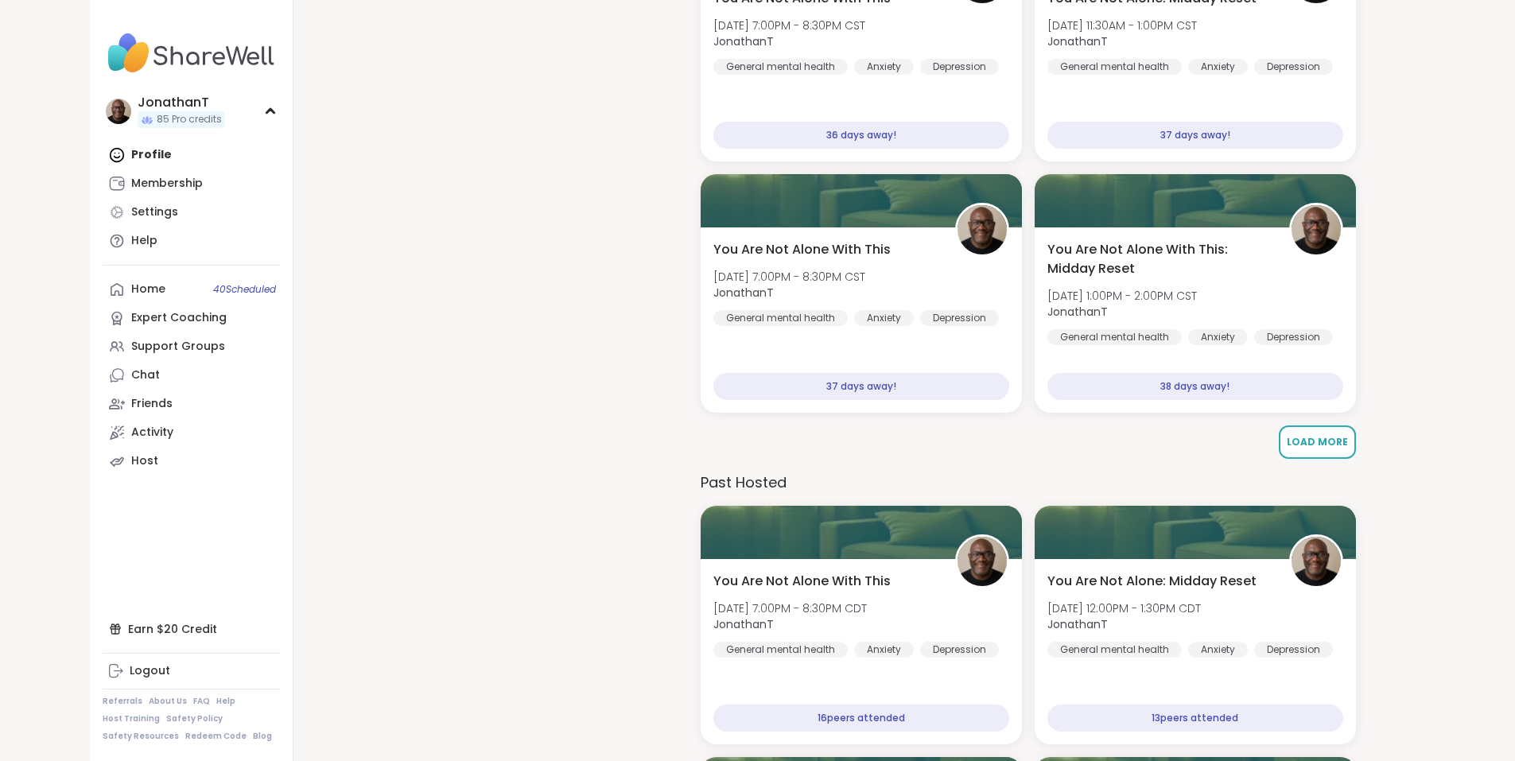
click at [1305, 441] on span "Load More" at bounding box center [1316, 442] width 61 height 14
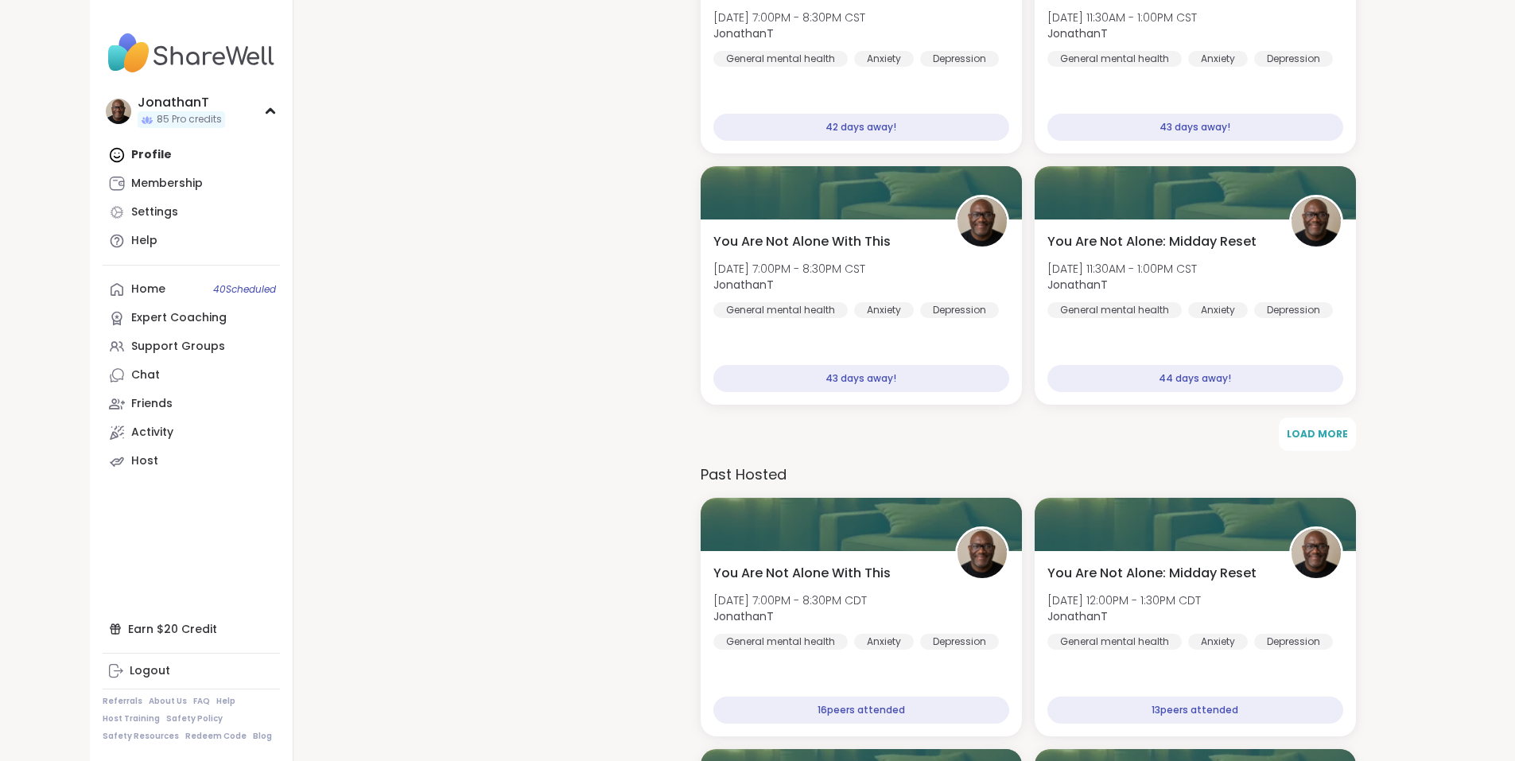
scroll to position [10886, 0]
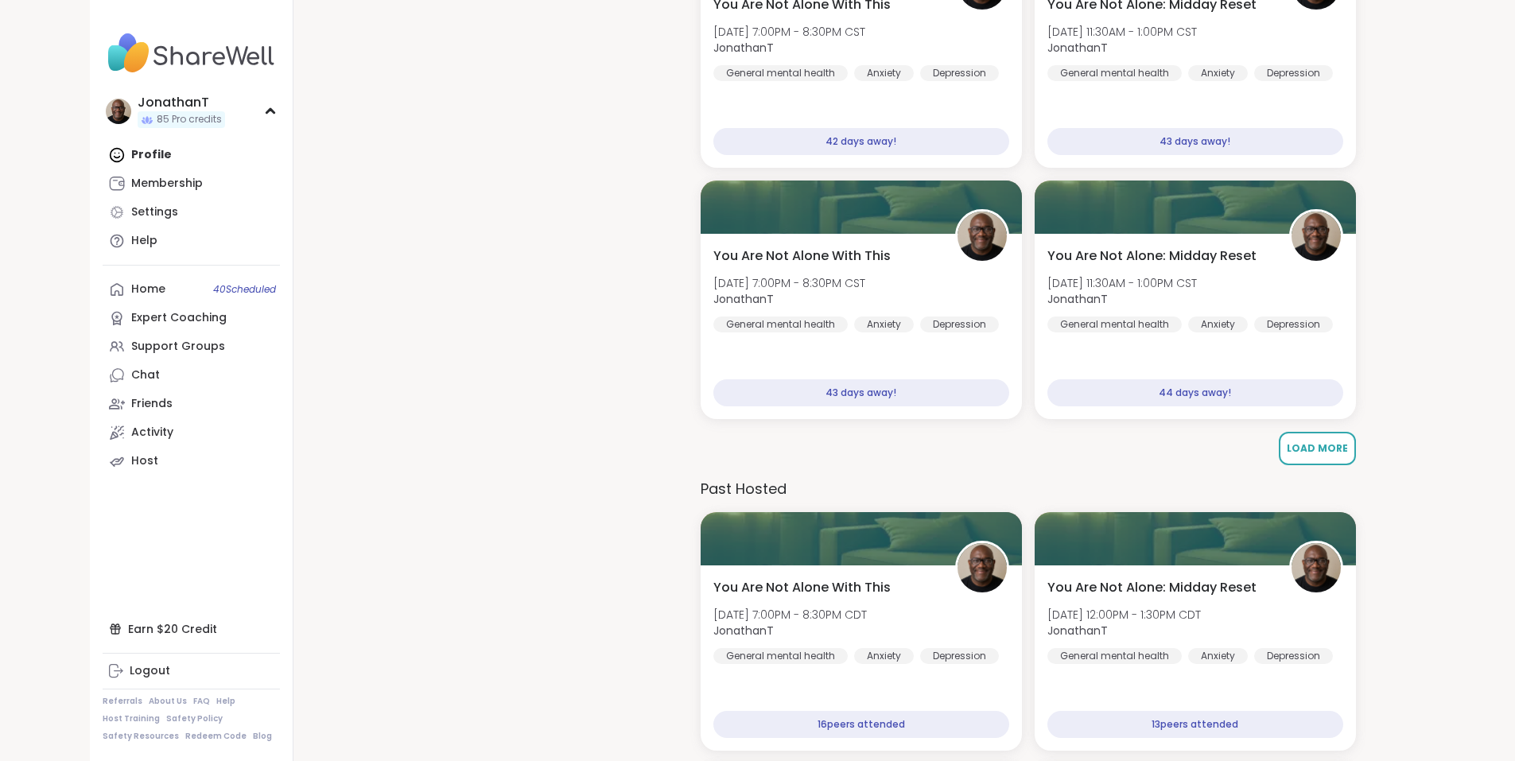
click at [1325, 450] on span "Load More" at bounding box center [1316, 448] width 61 height 14
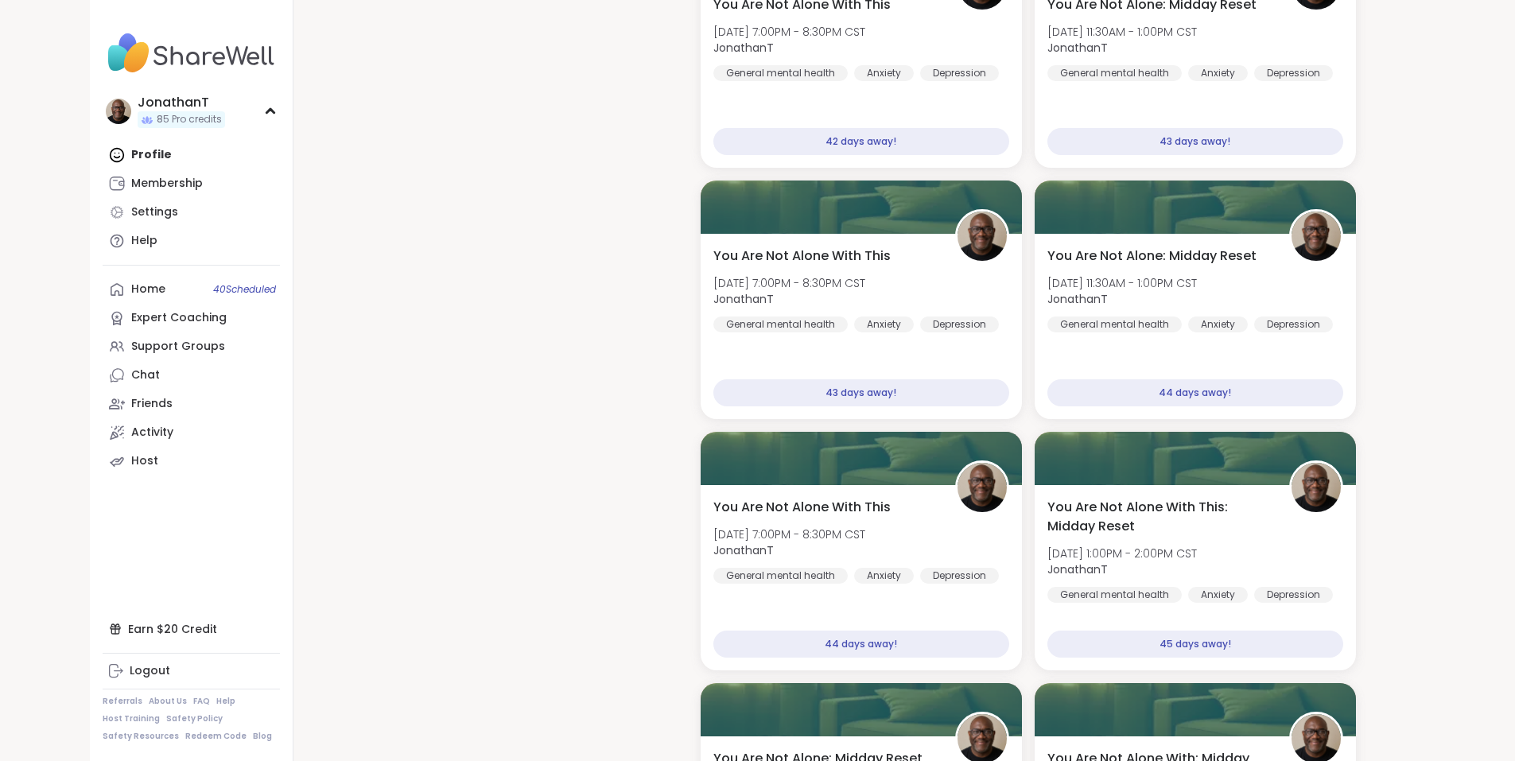
drag, startPoint x: 1514, startPoint y: 588, endPoint x: 1519, endPoint y: 606, distance: 18.4
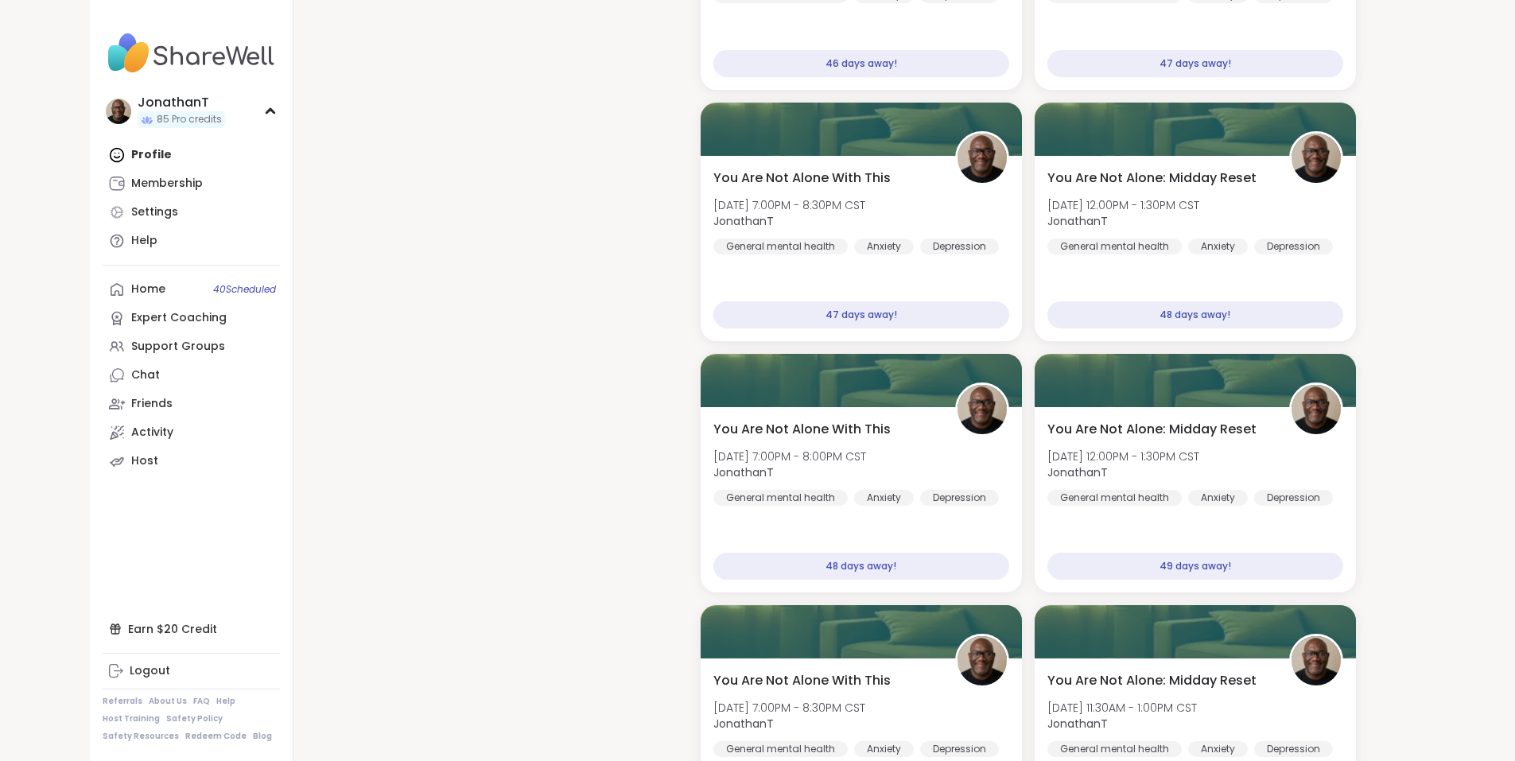
scroll to position [12188, 0]
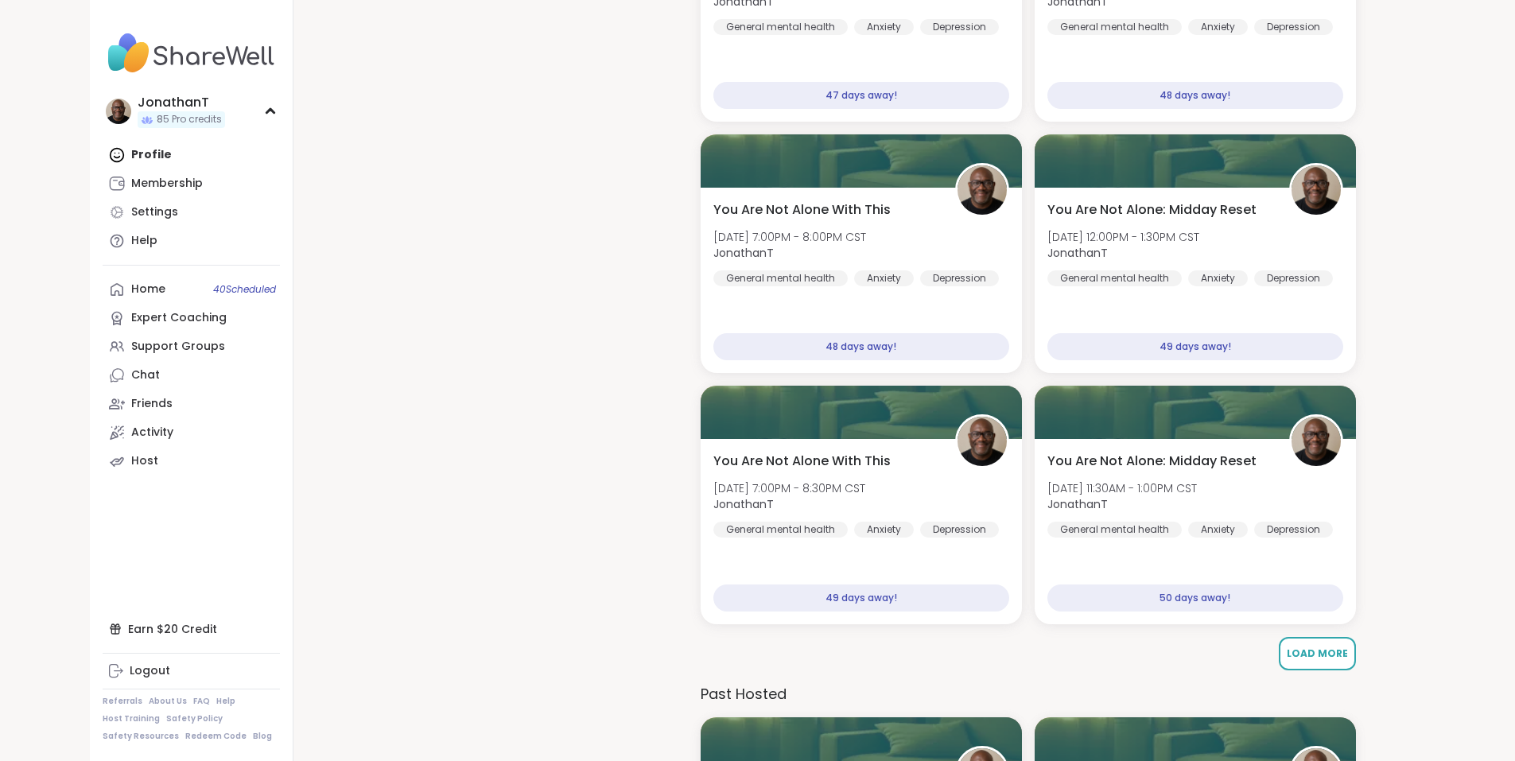
click at [1333, 659] on span "Load More" at bounding box center [1316, 653] width 61 height 14
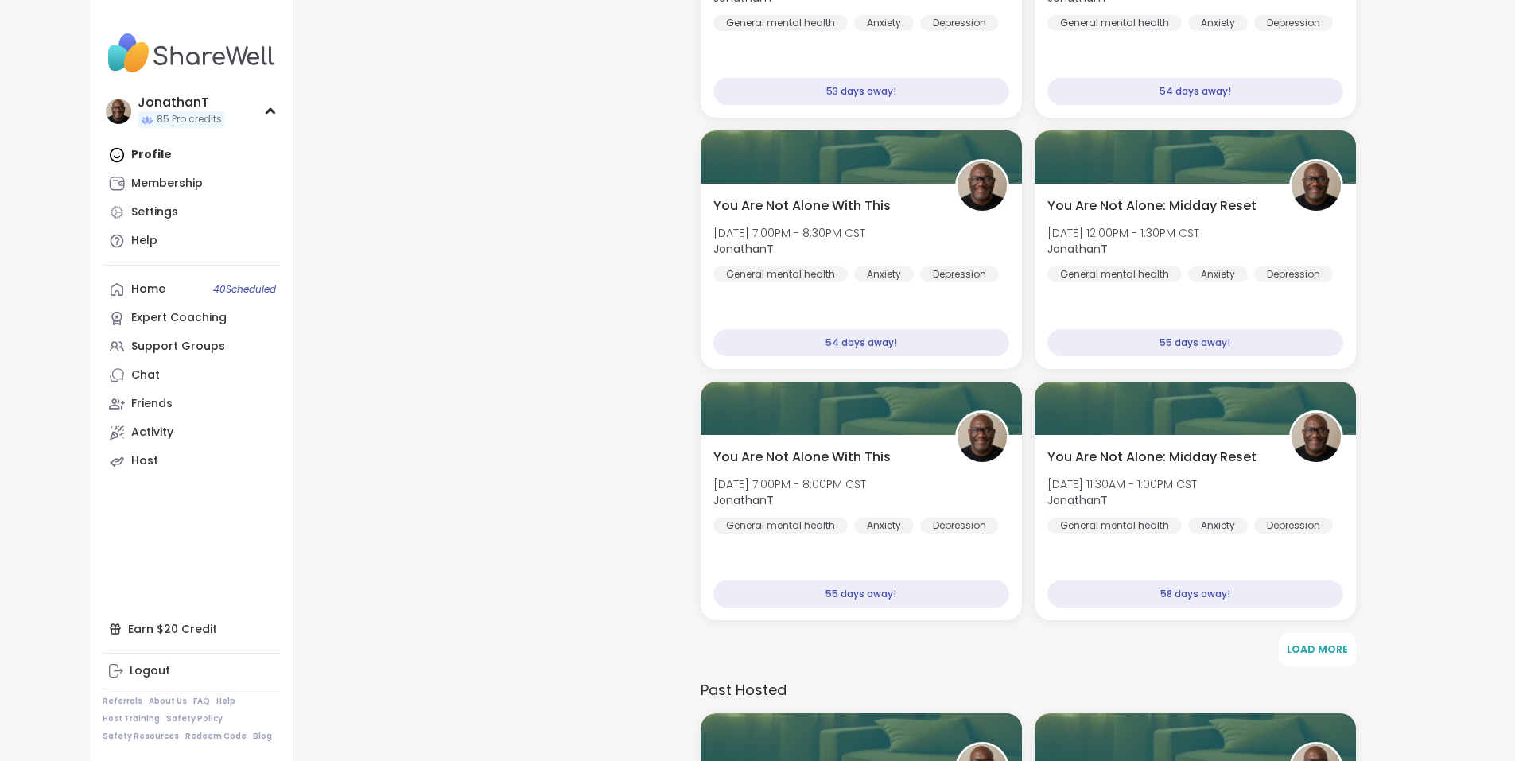
scroll to position [13717, 0]
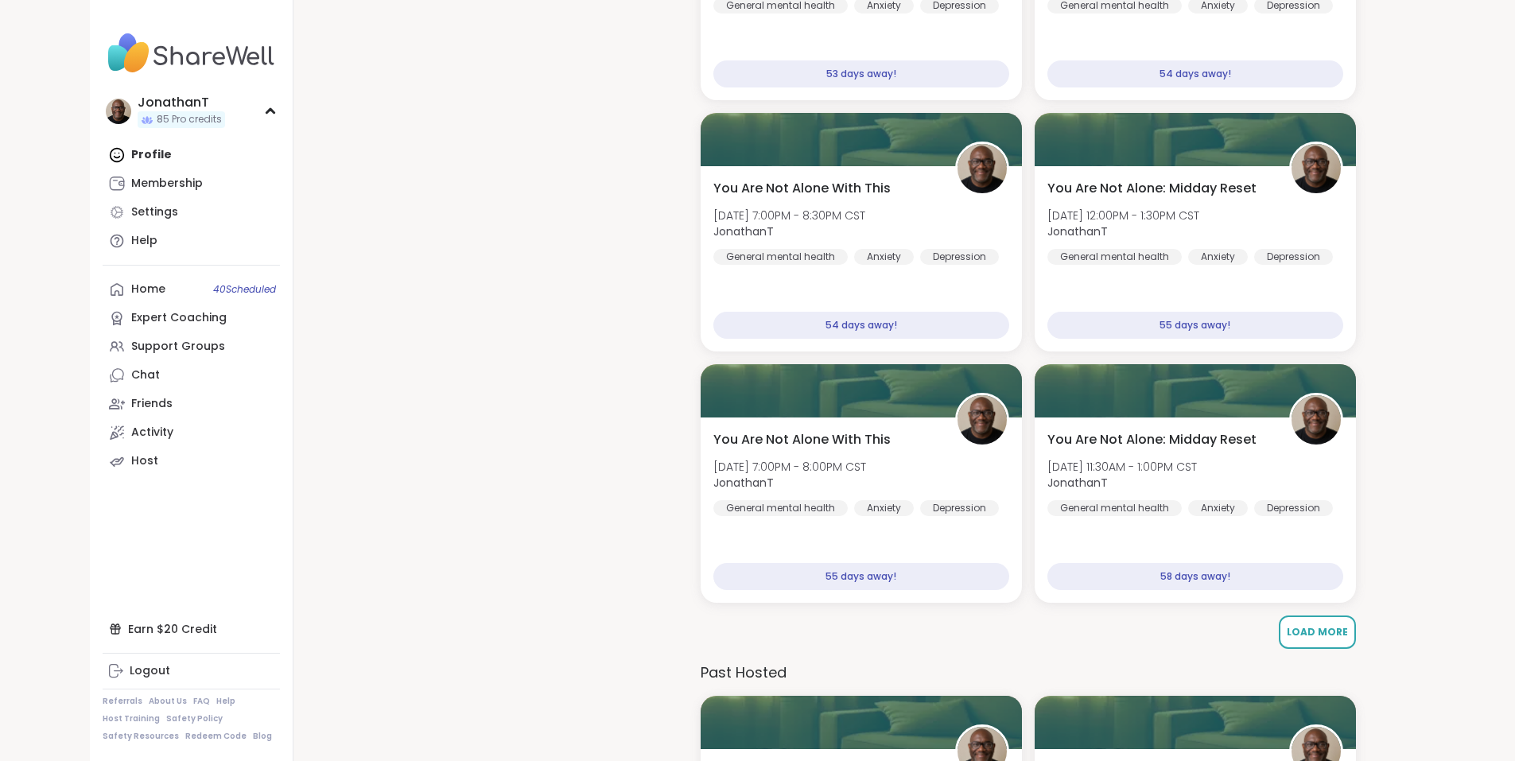
click at [1307, 634] on span "Load More" at bounding box center [1316, 632] width 61 height 14
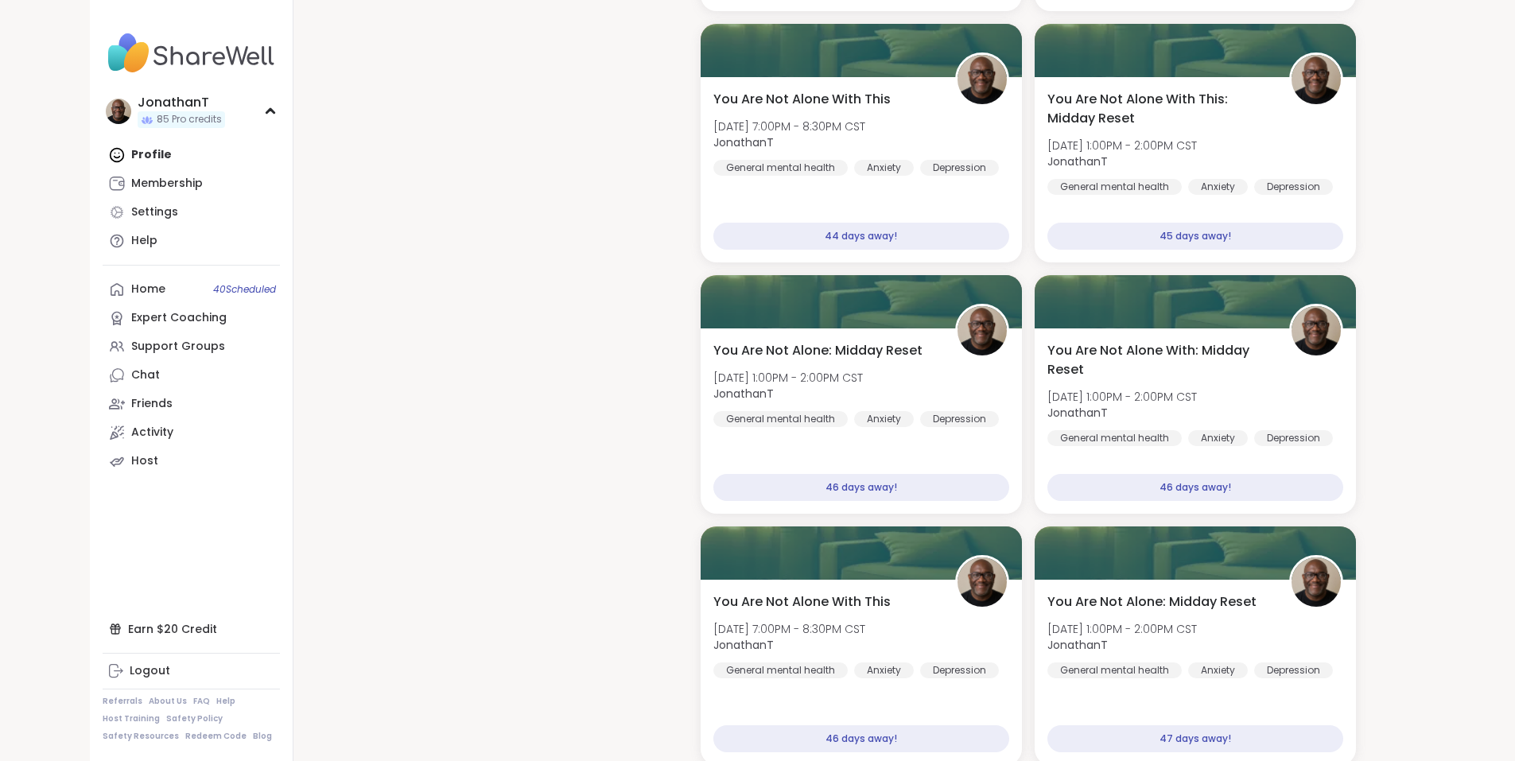
scroll to position [11187, 0]
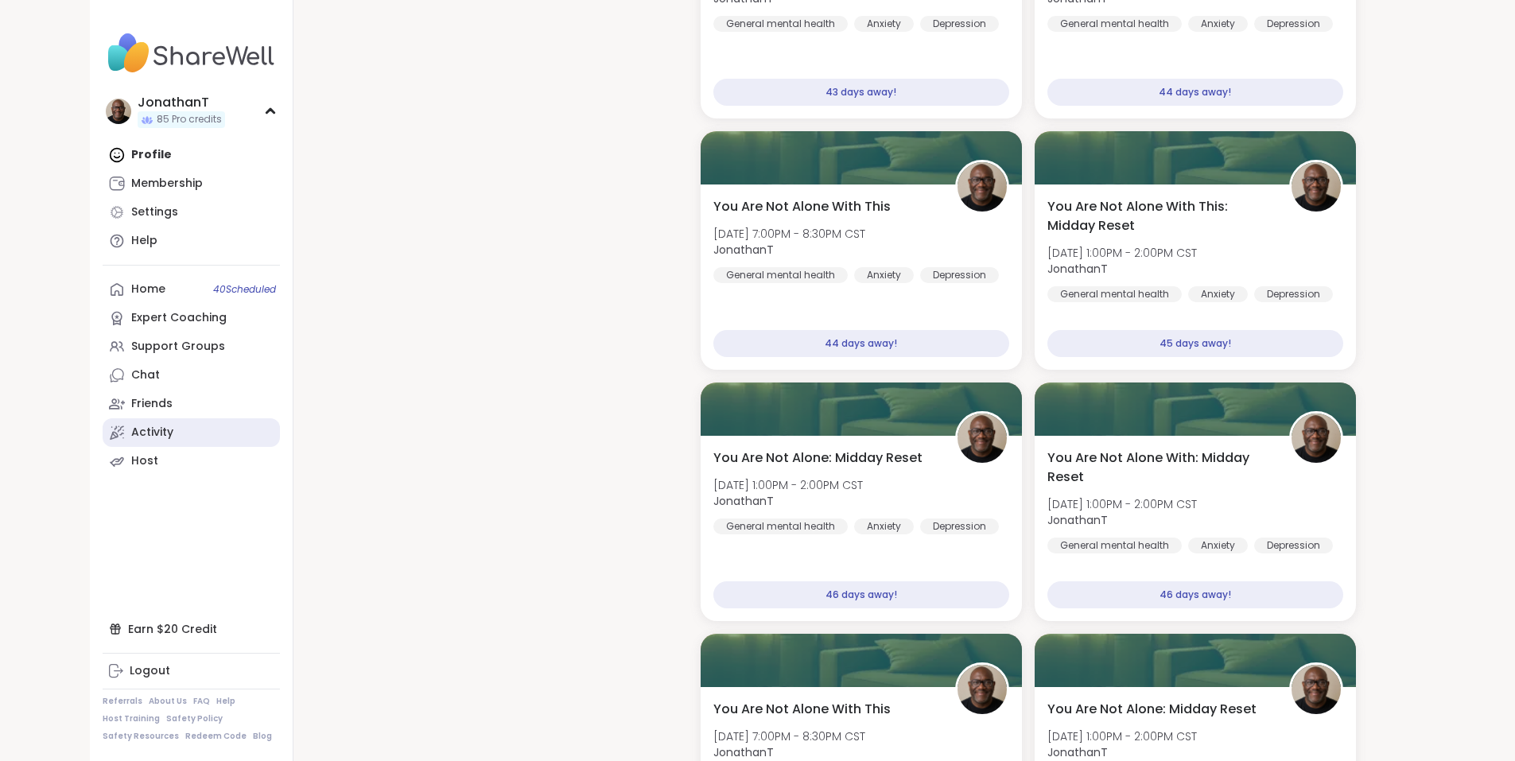
click at [131, 429] on div "Activity" at bounding box center [152, 433] width 42 height 16
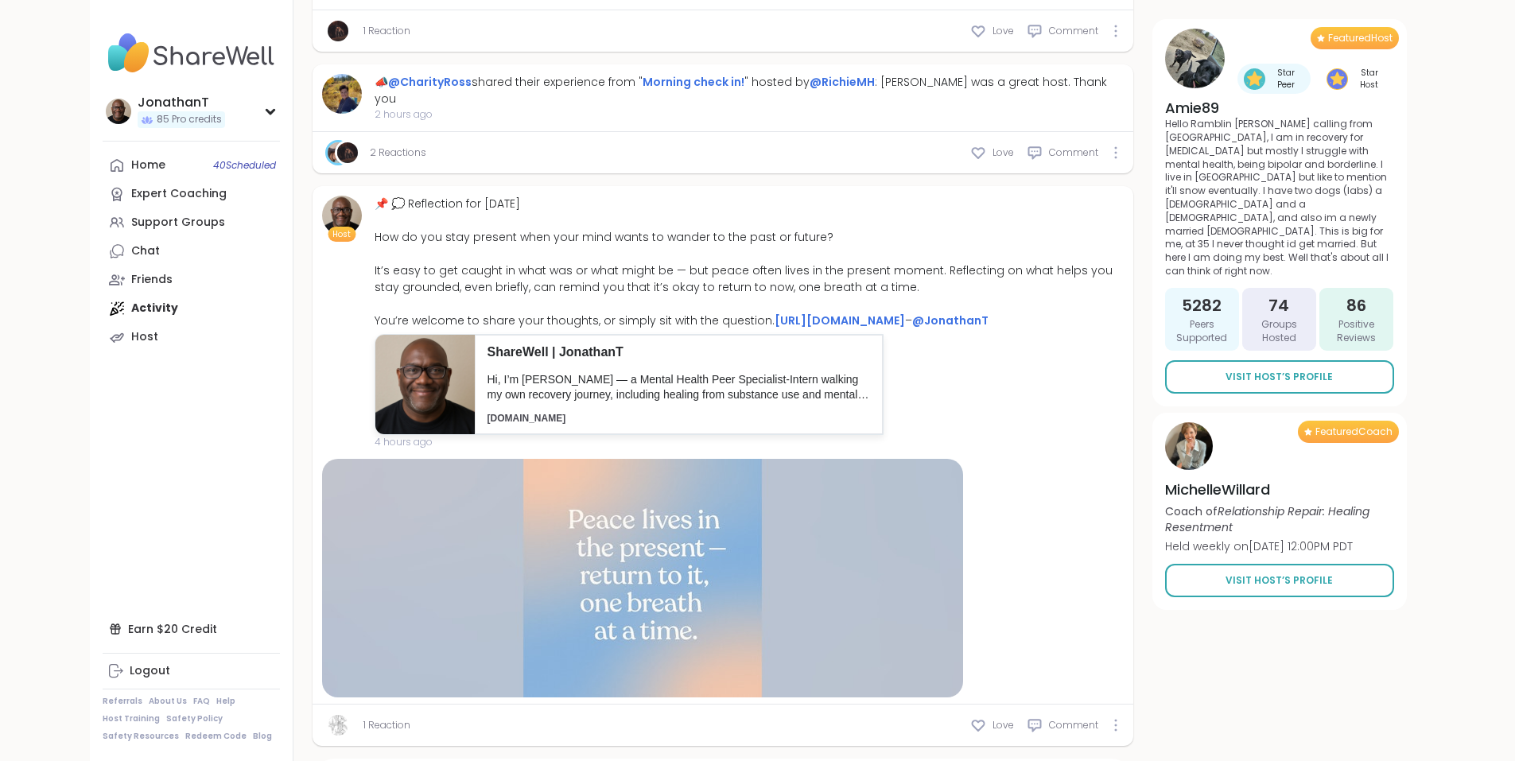
scroll to position [1712, 0]
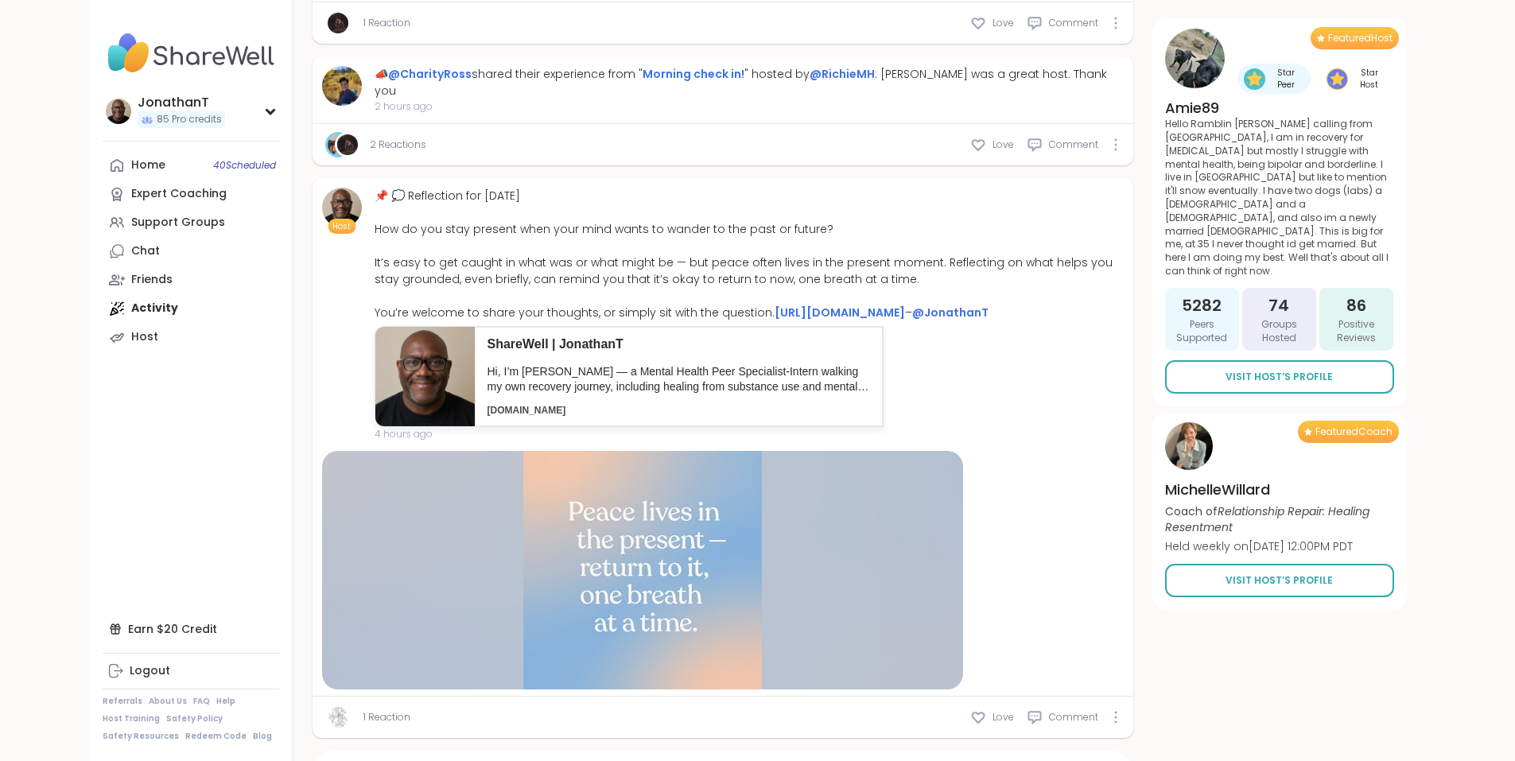
type textarea "*"
click at [328, 707] on img at bounding box center [338, 717] width 21 height 21
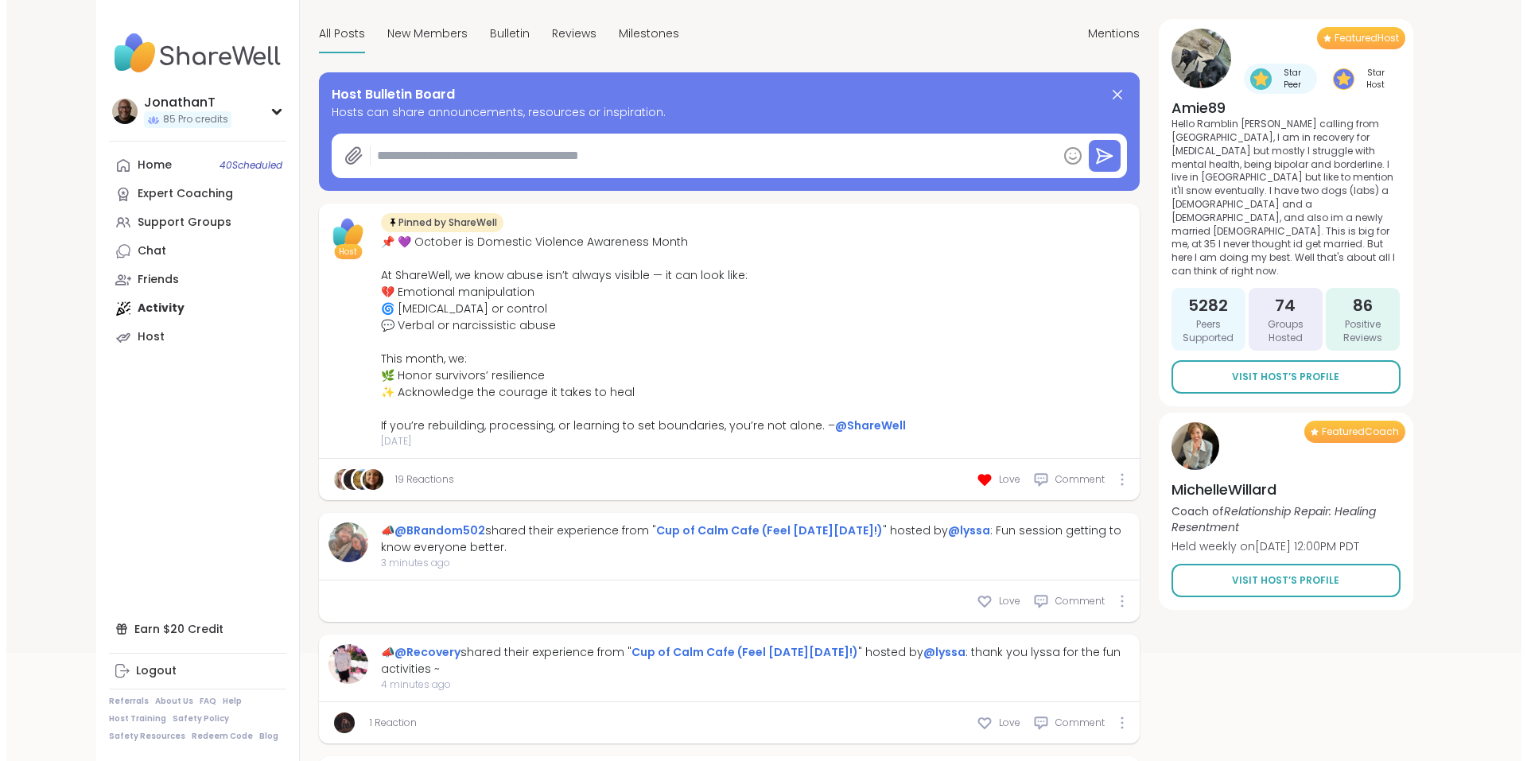
scroll to position [0, 0]
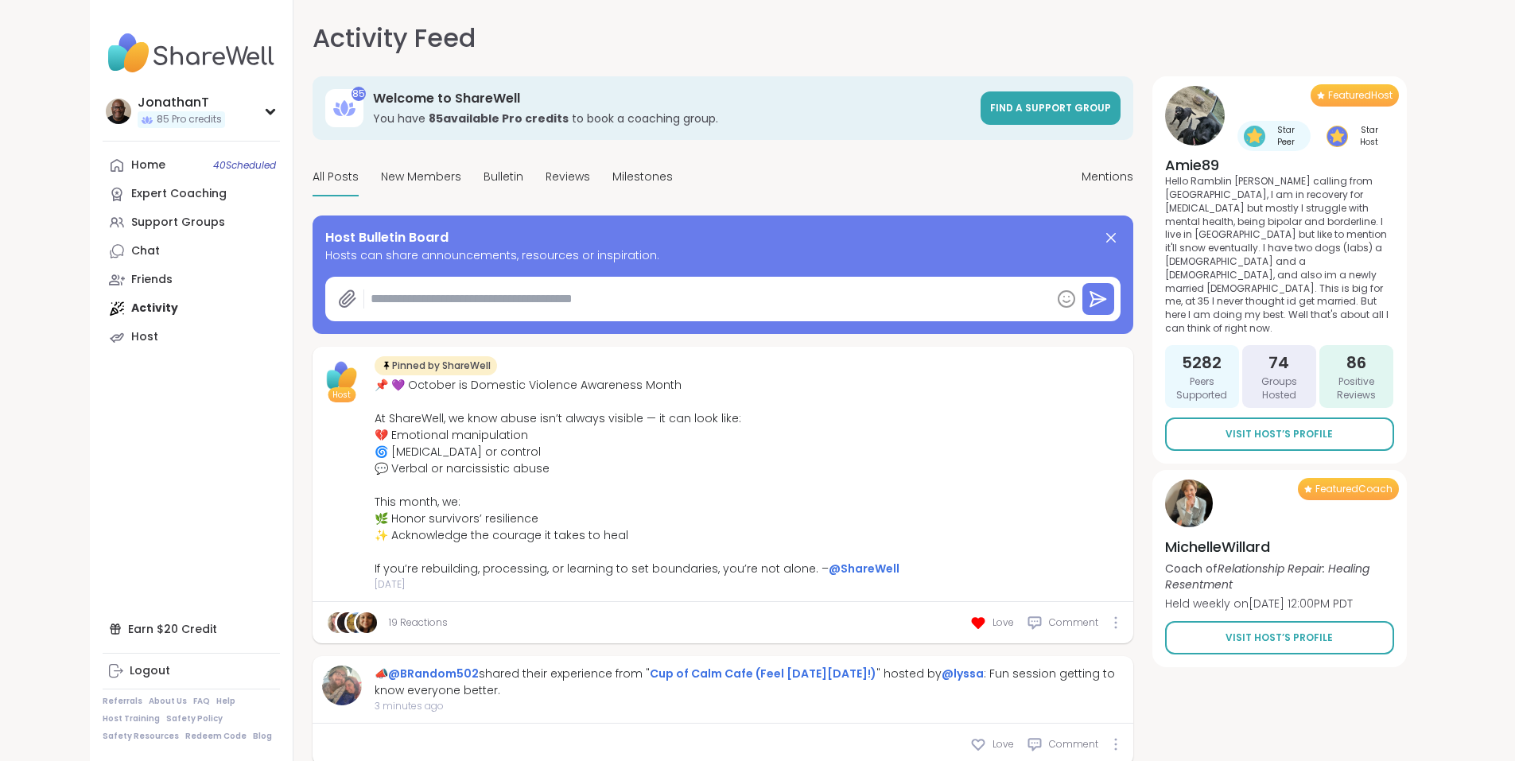
click at [103, 302] on div "Home 40 Scheduled Expert Coaching Support Groups Chat Friends Activity Host" at bounding box center [191, 251] width 177 height 200
click at [131, 279] on div "Friends" at bounding box center [151, 280] width 41 height 16
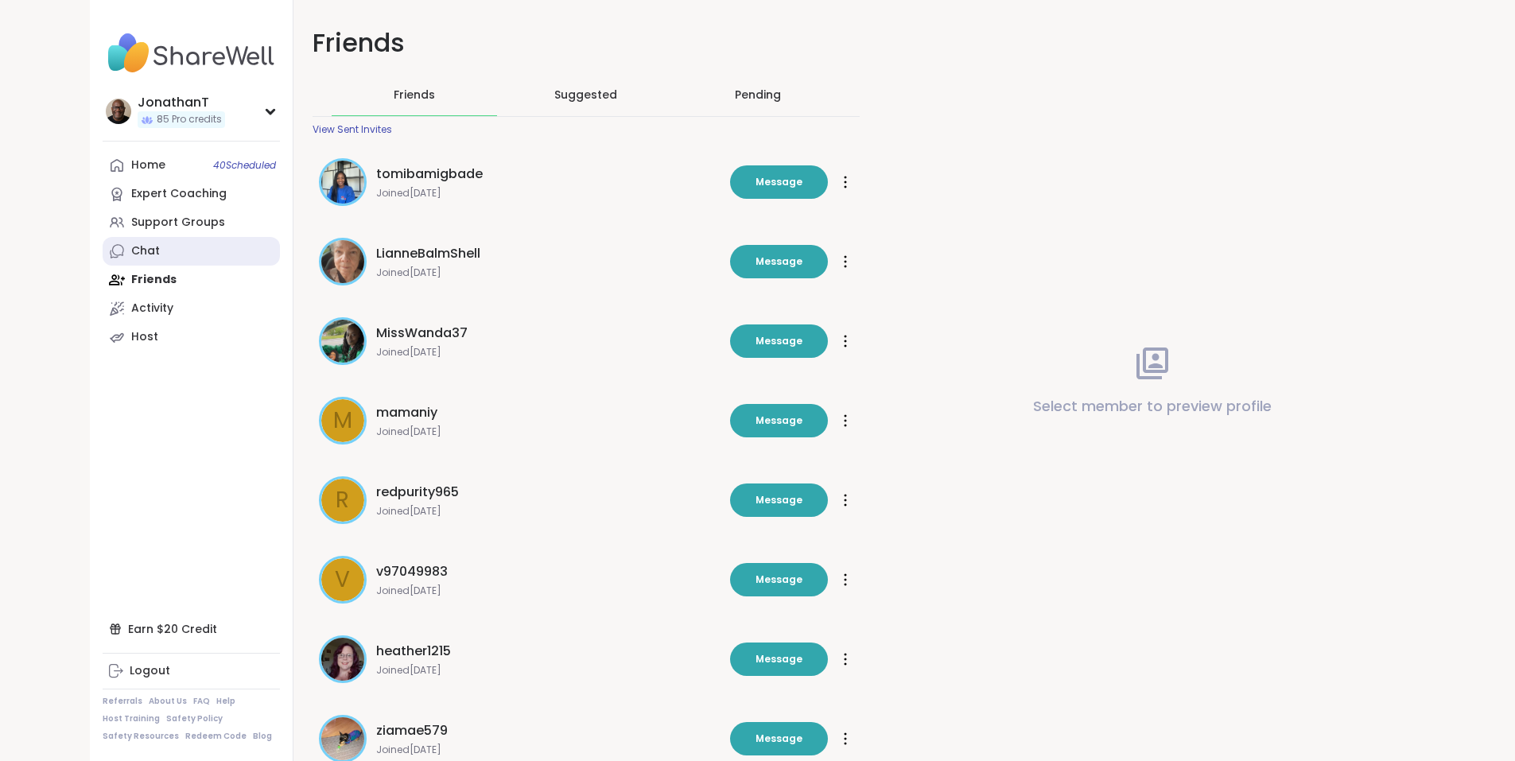
click at [131, 248] on div "Chat" at bounding box center [145, 251] width 29 height 16
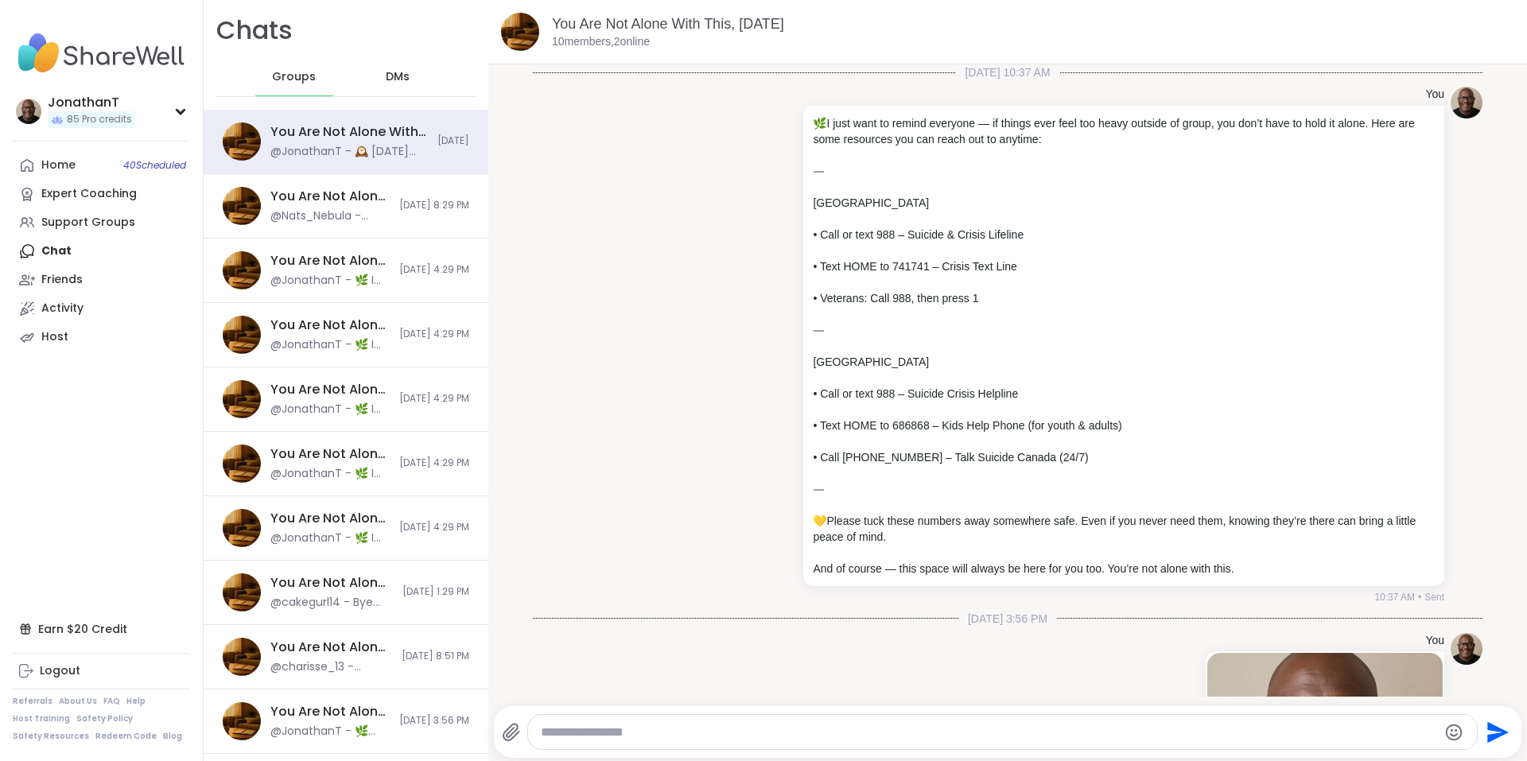
scroll to position [1143, 0]
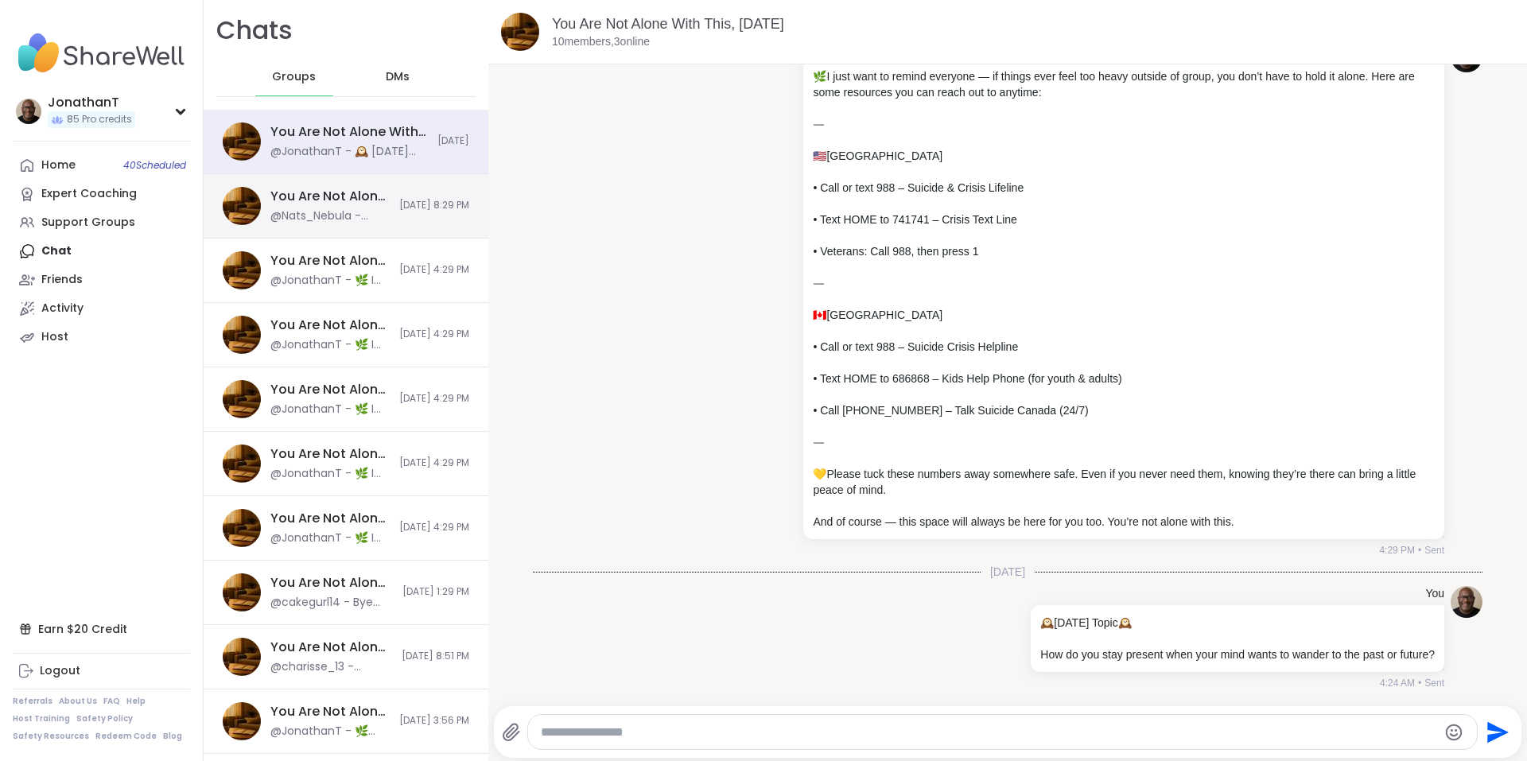
click at [361, 193] on div "You Are Not Alone With This, [DATE] @Nats_Nebula - Thank you and it was a pleas…" at bounding box center [346, 206] width 285 height 64
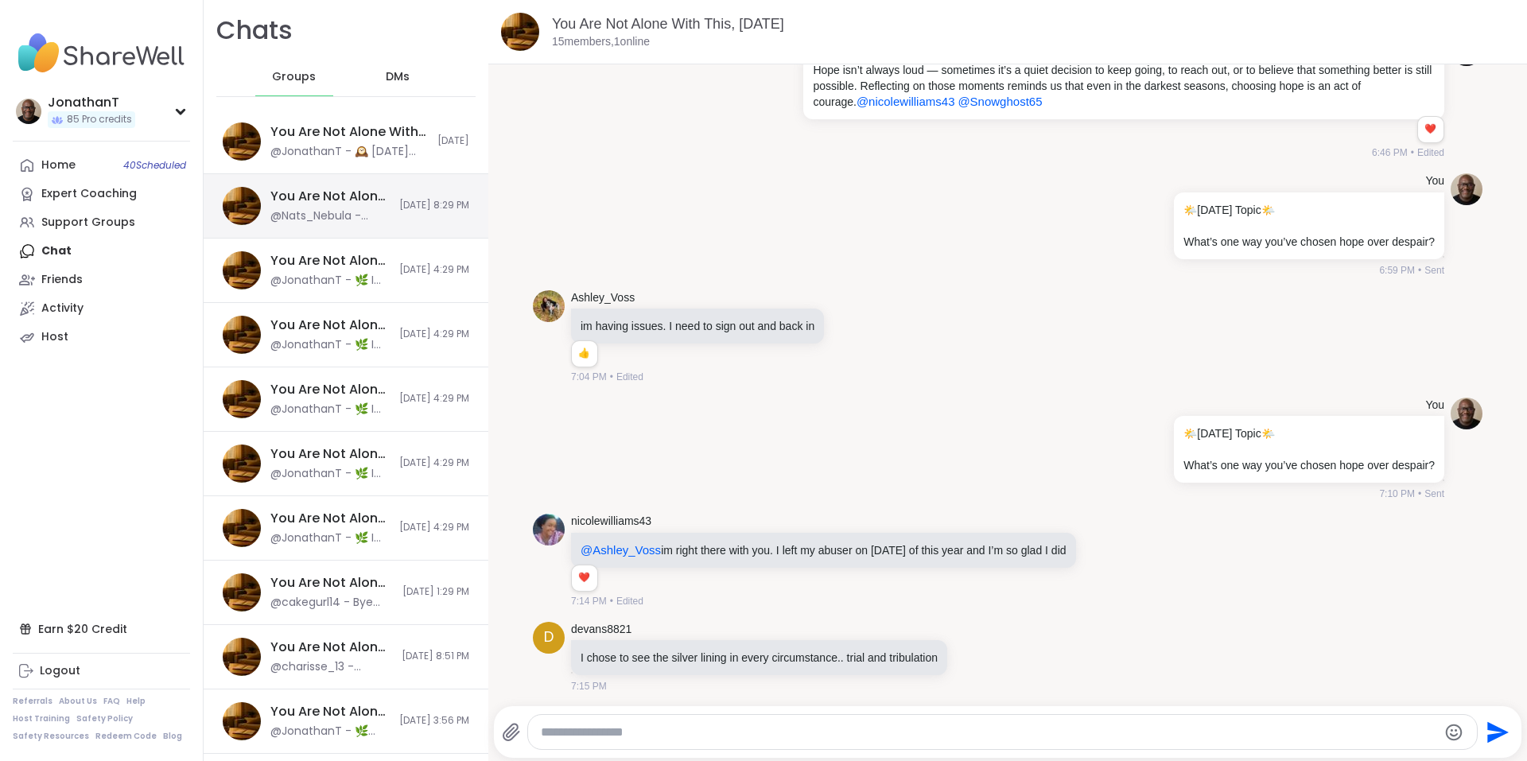
scroll to position [7670, 0]
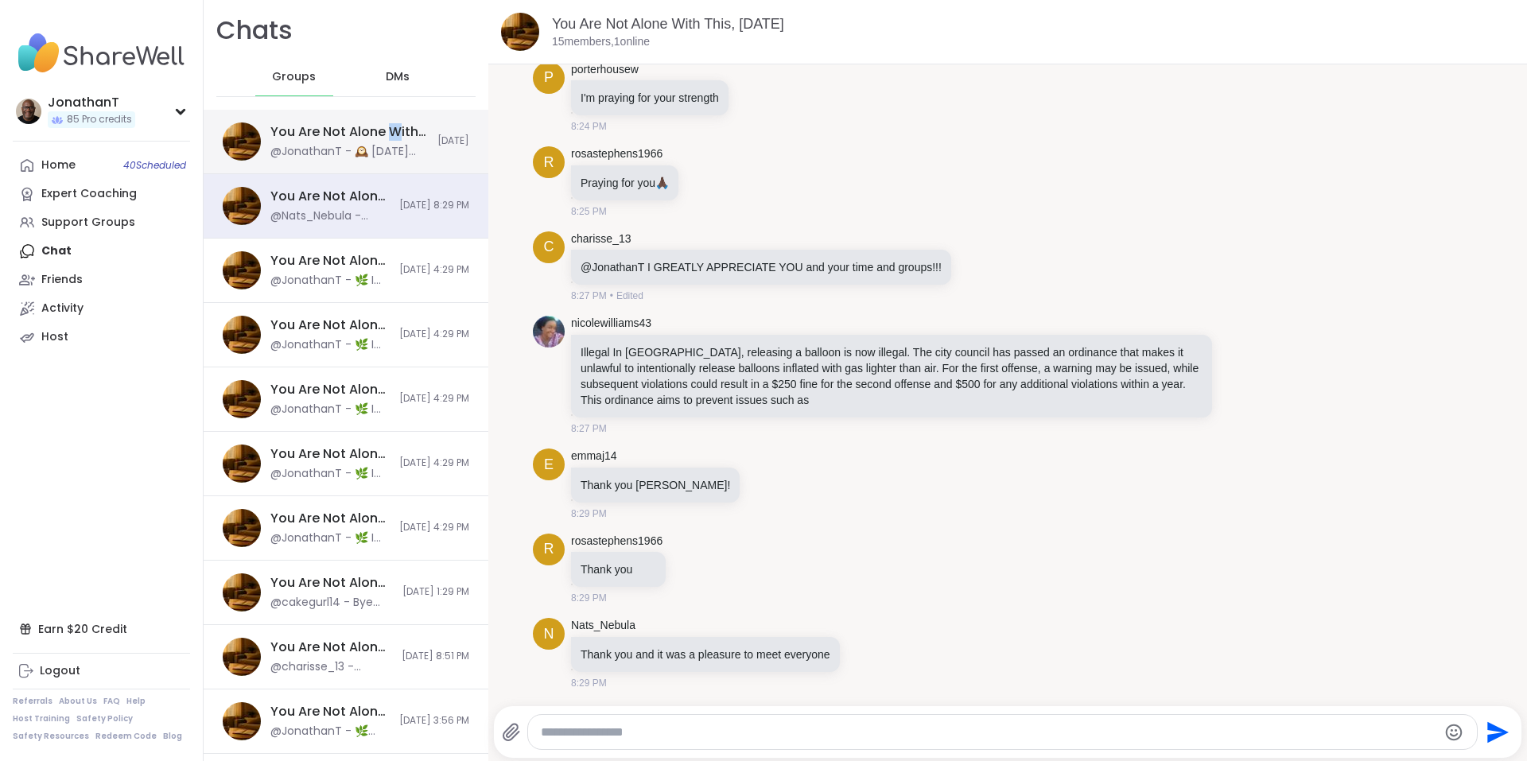
click at [394, 127] on div "You Are Not Alone With This, [DATE]" at bounding box center [348, 131] width 157 height 17
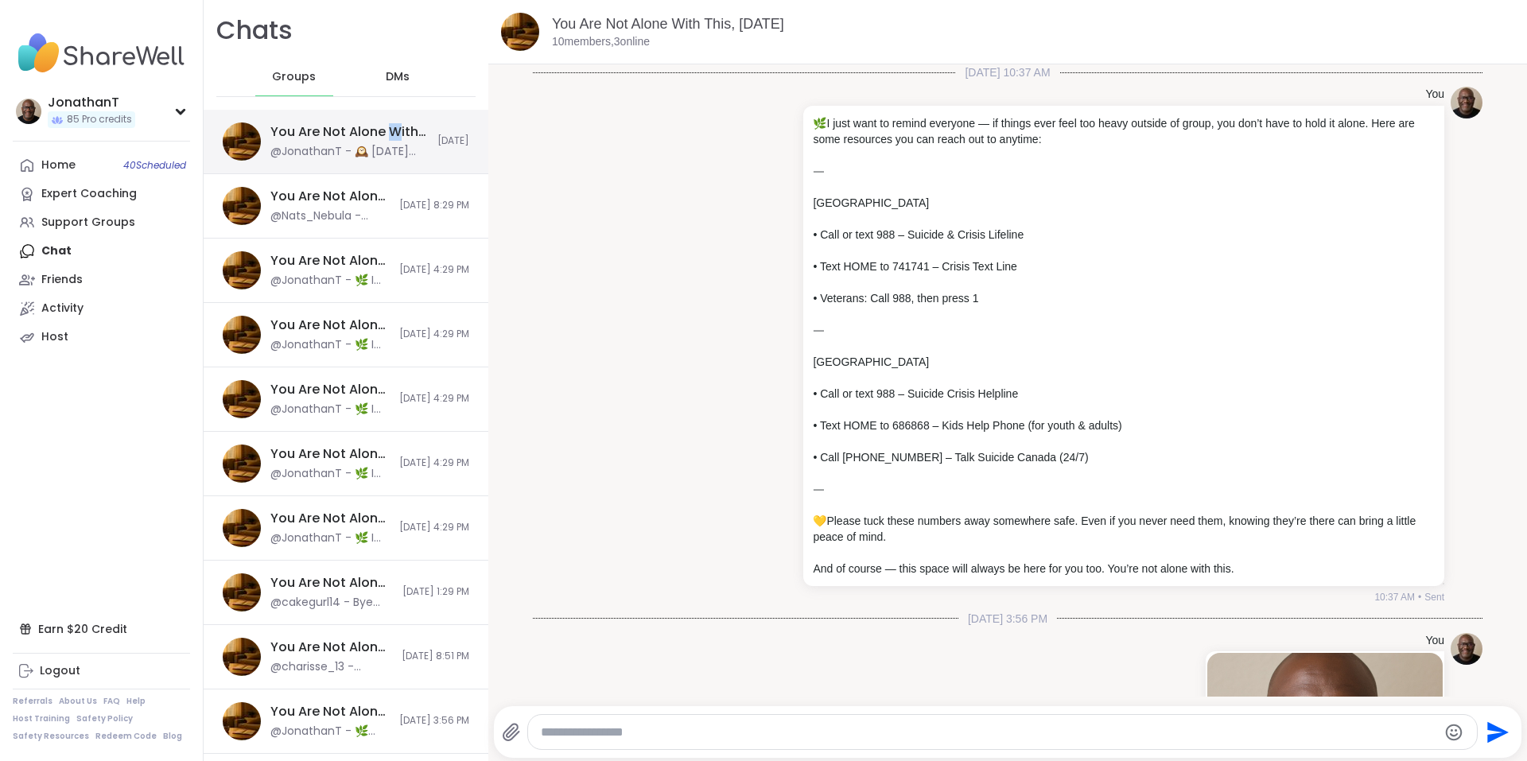
scroll to position [1143, 0]
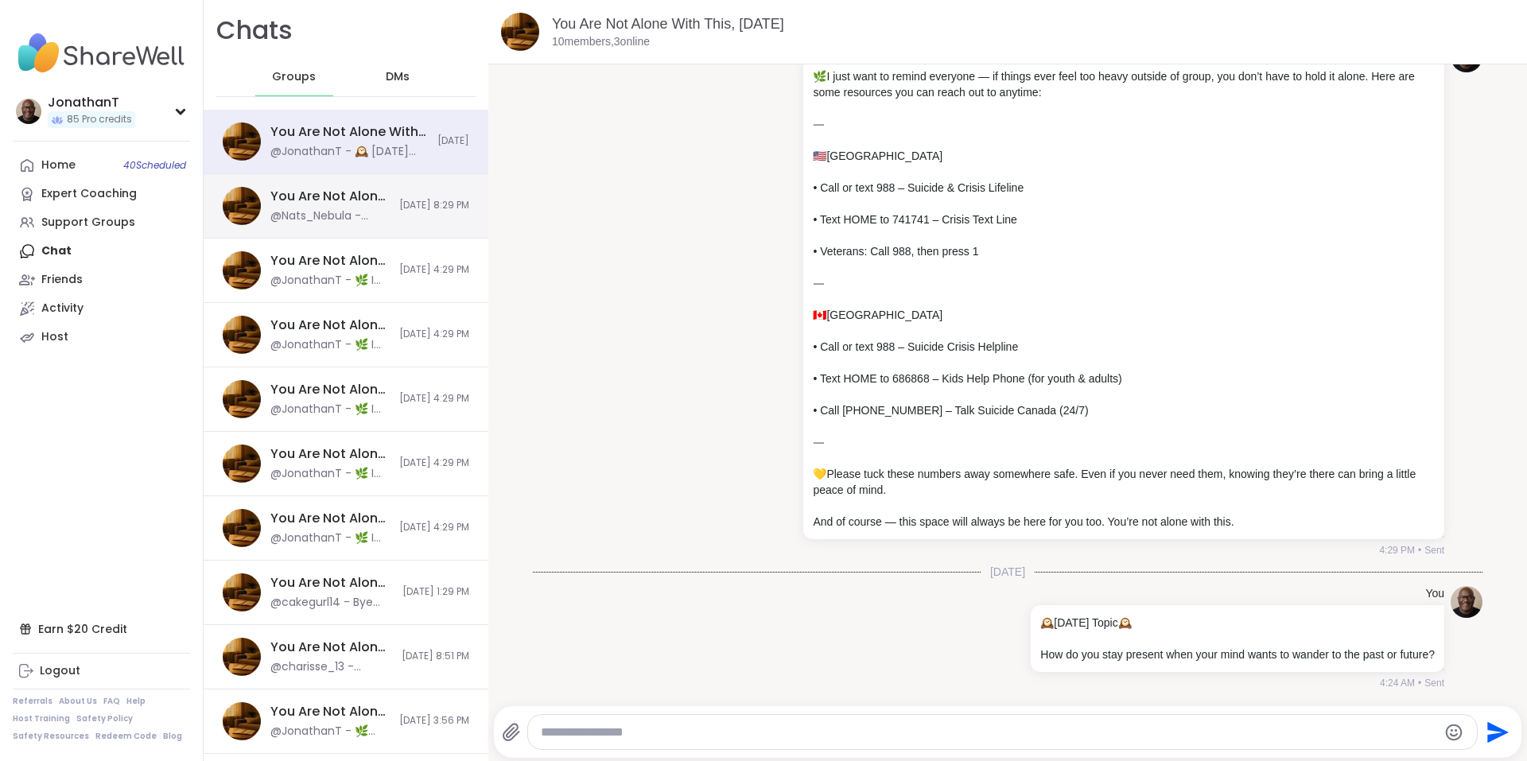
click at [399, 201] on span "[DATE] 8:29 PM" at bounding box center [434, 206] width 70 height 14
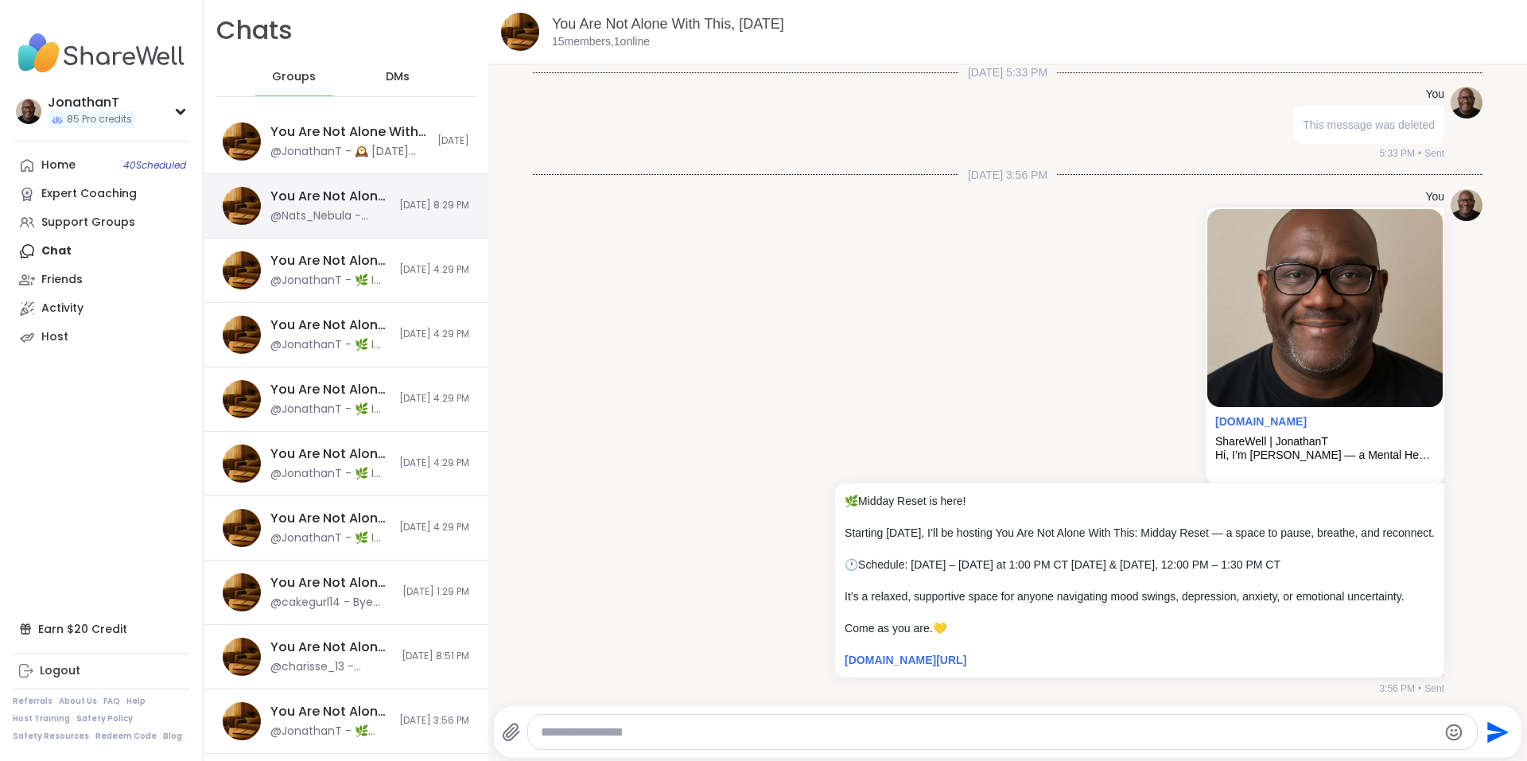
scroll to position [7670, 0]
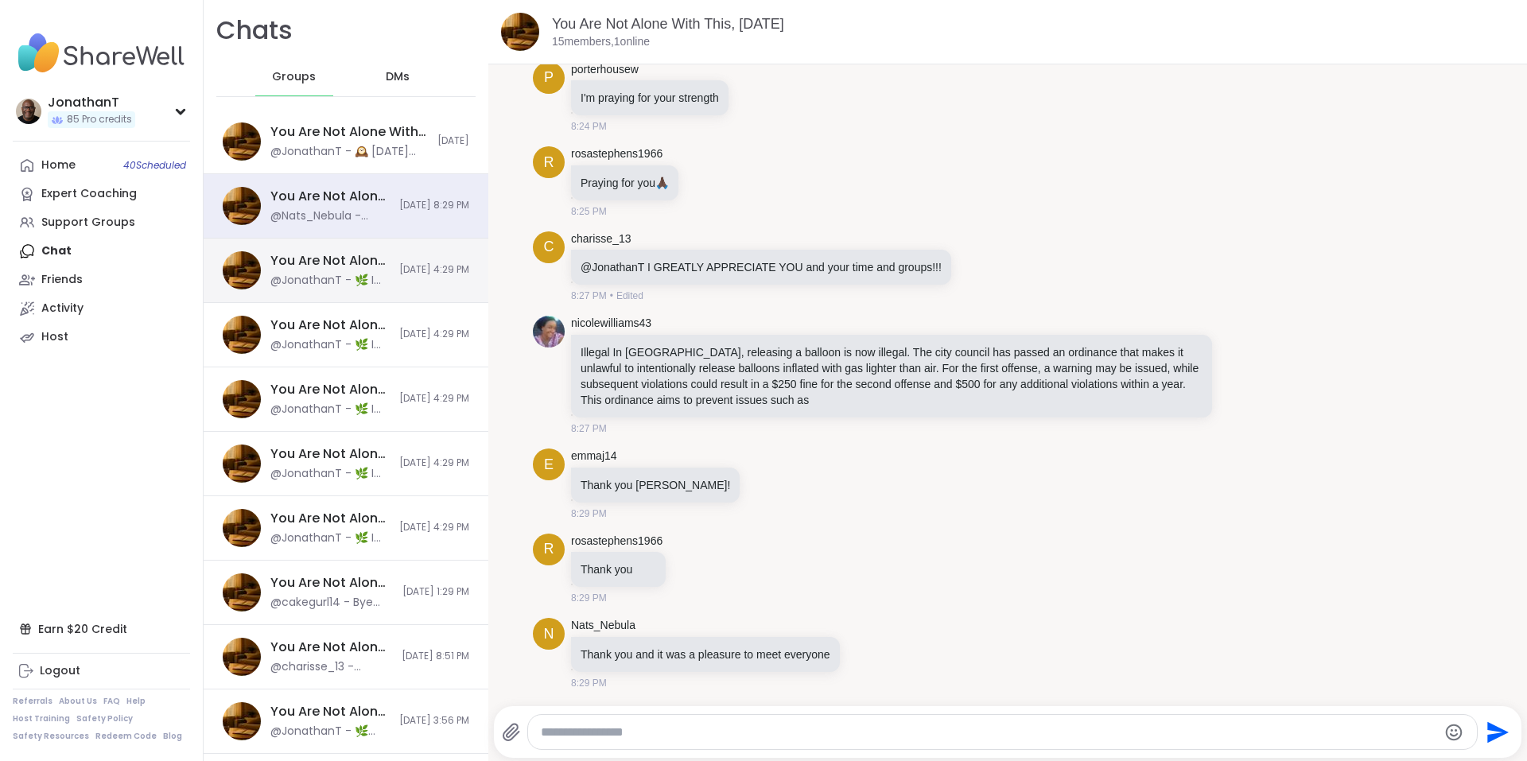
click at [399, 268] on span "[DATE] 4:29 PM" at bounding box center [434, 270] width 70 height 14
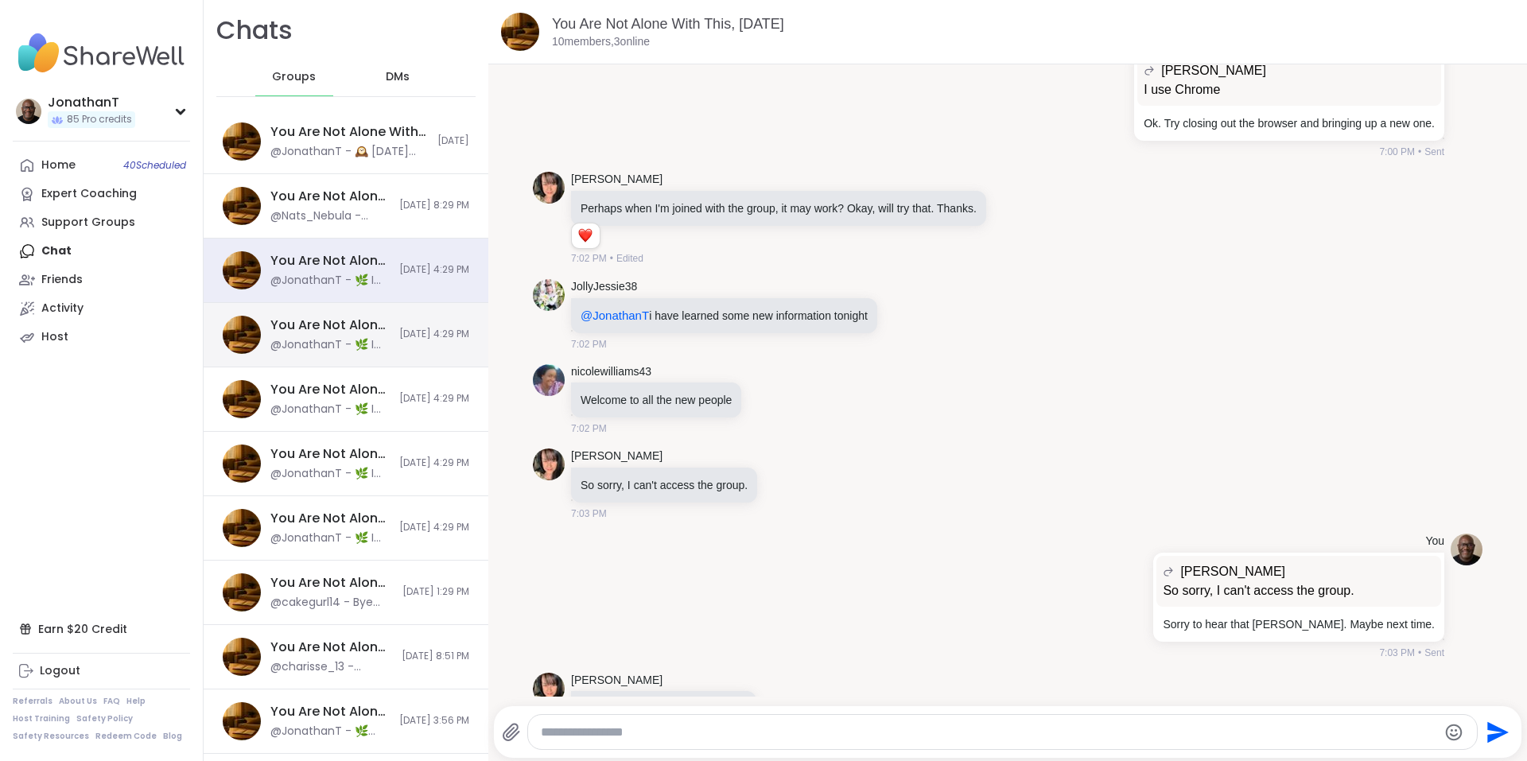
scroll to position [13466, 0]
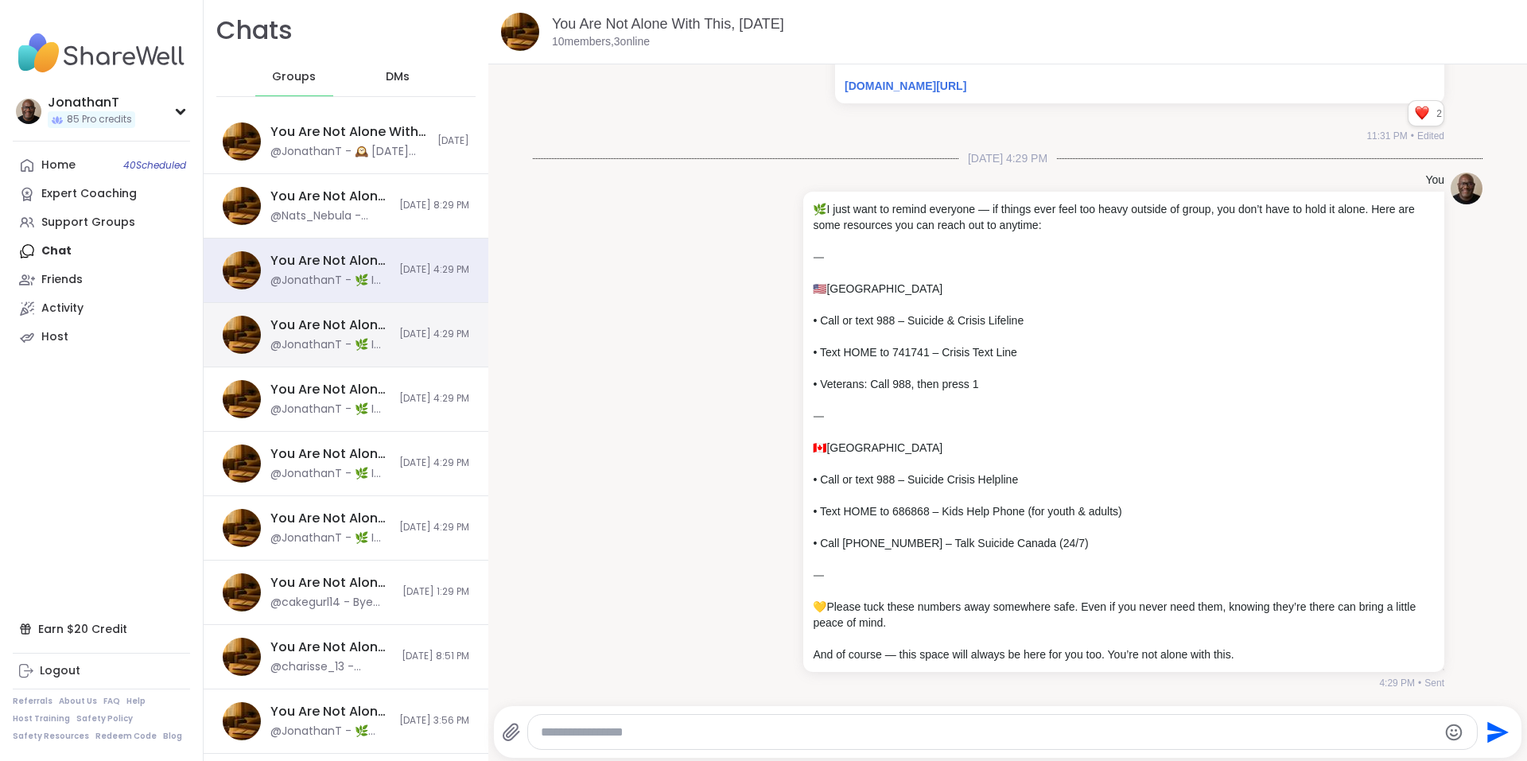
click at [375, 343] on div "You Are Not Alone With This, [DATE] @JonathanT - 🌿 I just want to remind everyo…" at bounding box center [346, 335] width 285 height 64
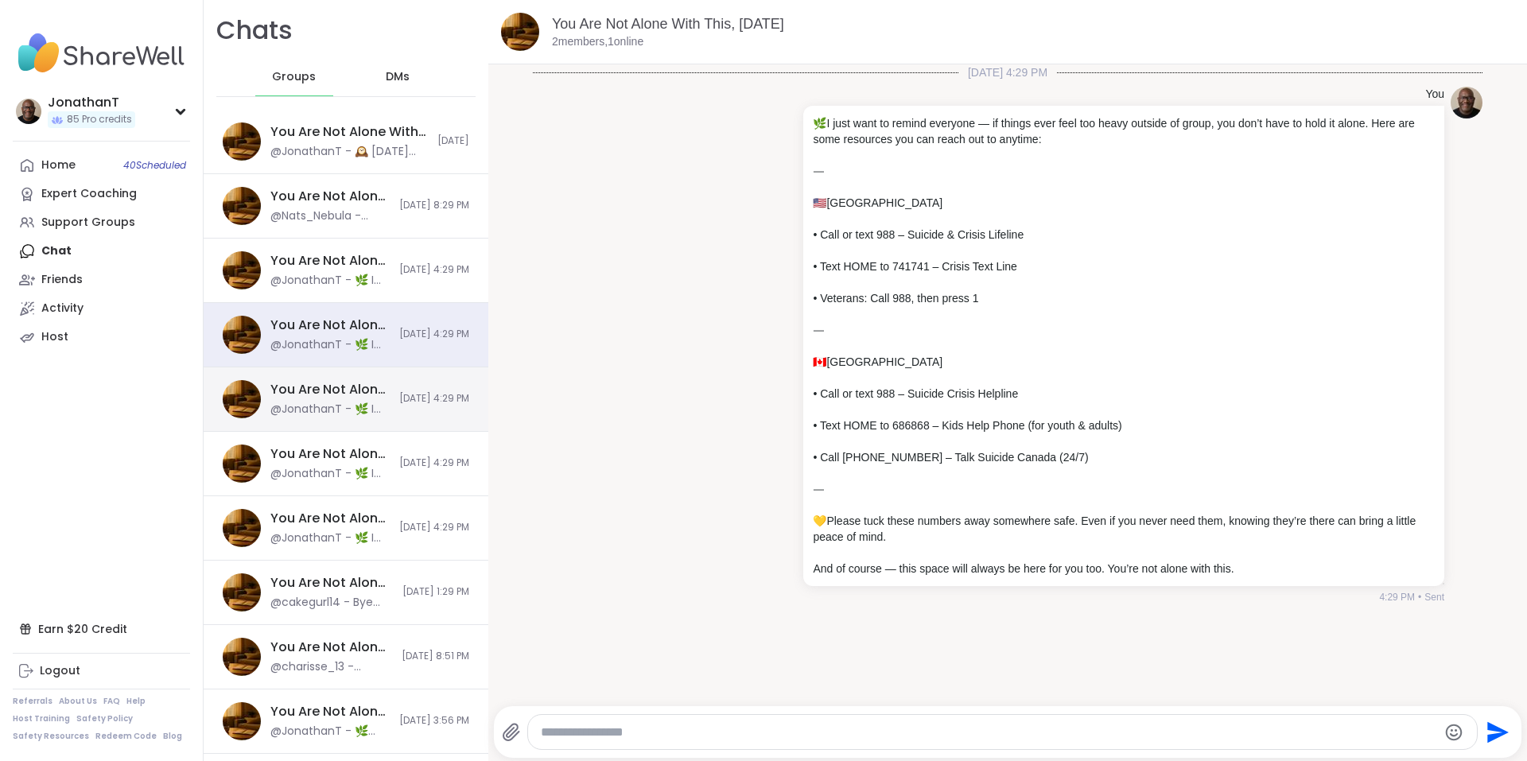
click at [367, 404] on div "You Are Not Alone: Midday Reset, [DATE] @JonathanT - 🌿 I just want to remind ev…" at bounding box center [346, 399] width 285 height 64
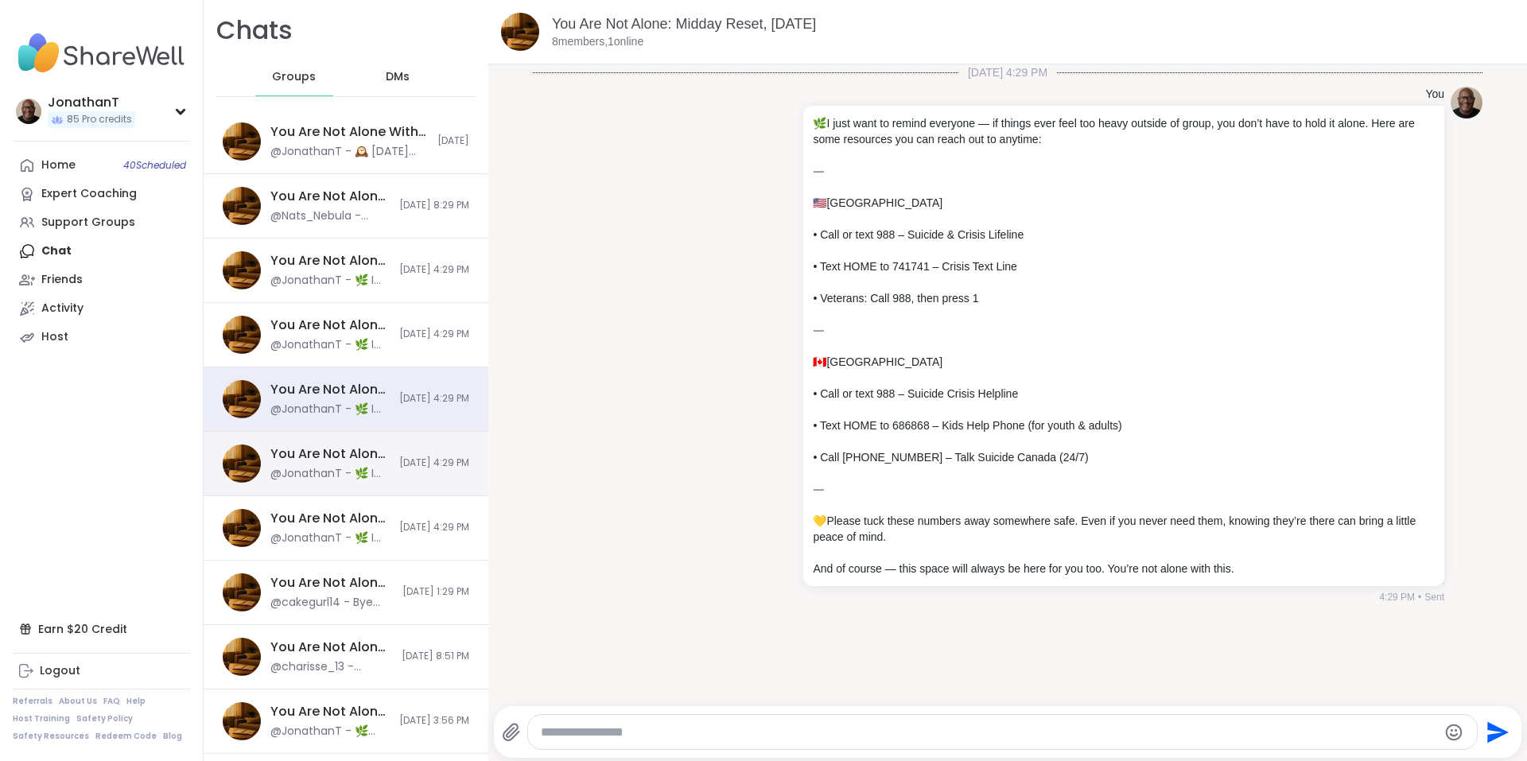
click at [366, 460] on div "You Are Not Alone With This, [DATE] @JonathanT - 🌿 I just want to remind everyo…" at bounding box center [346, 464] width 285 height 64
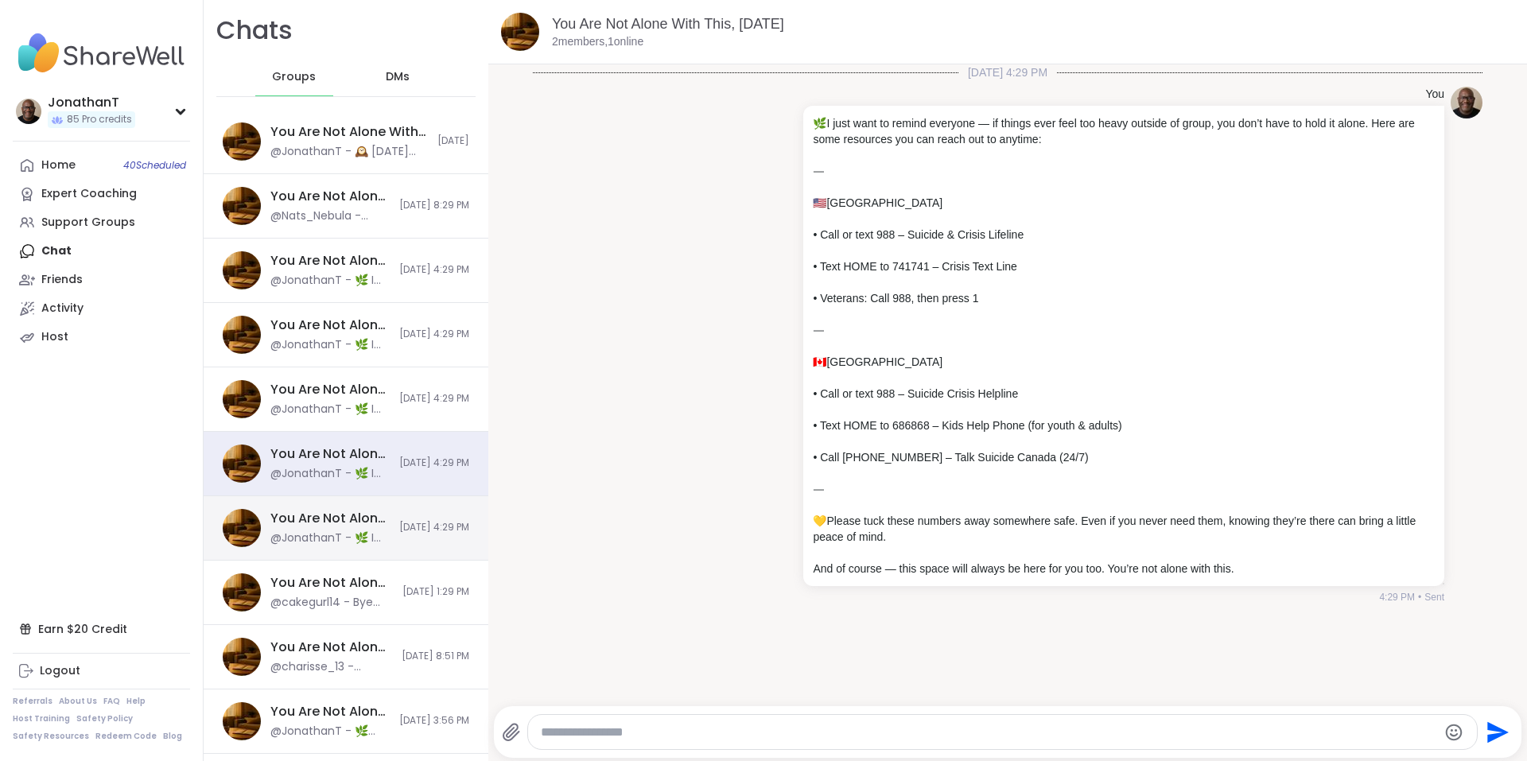
click at [359, 526] on div "You Are Not Alone: Midday Reset, [DATE]" at bounding box center [329, 518] width 119 height 17
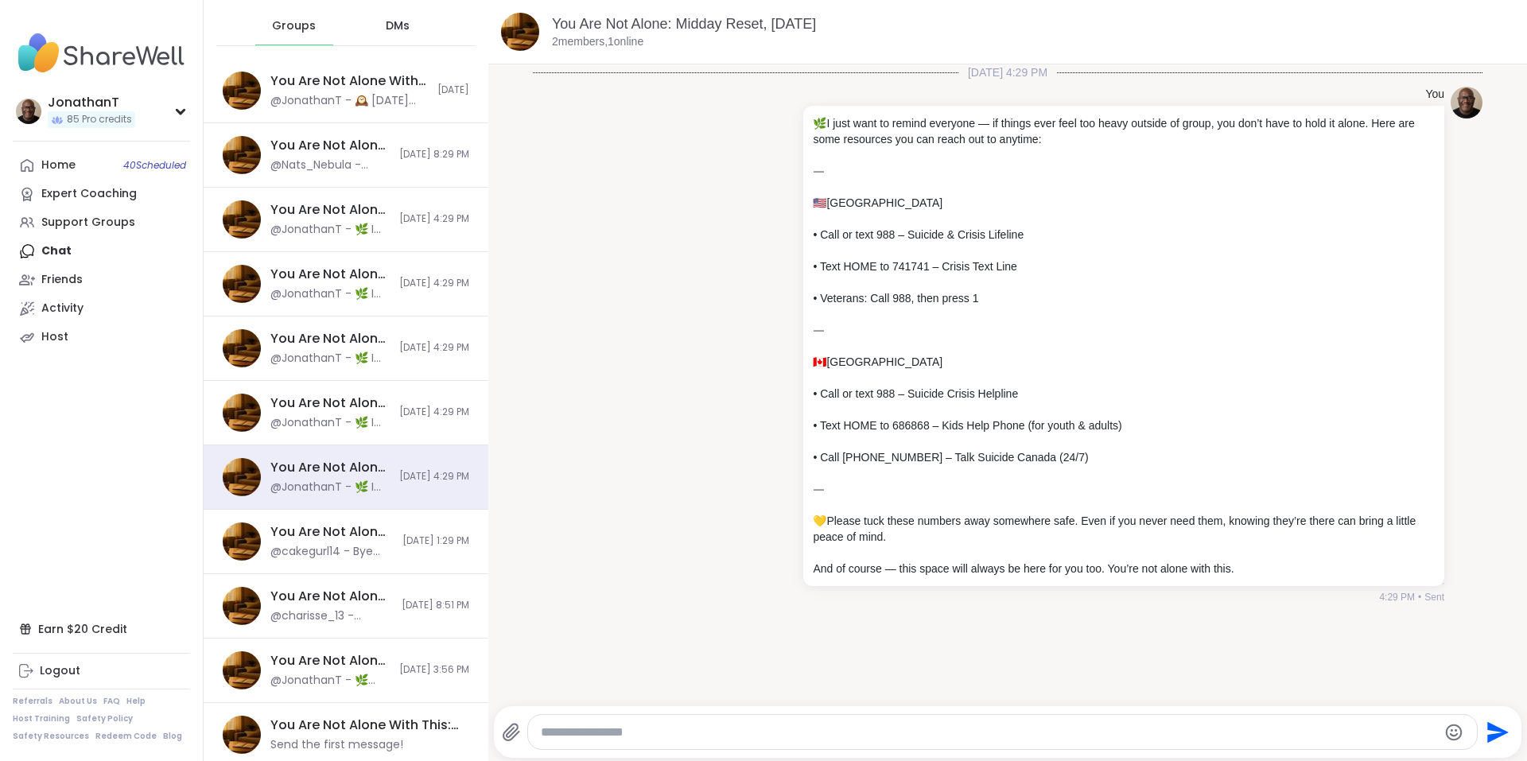
scroll to position [57, 0]
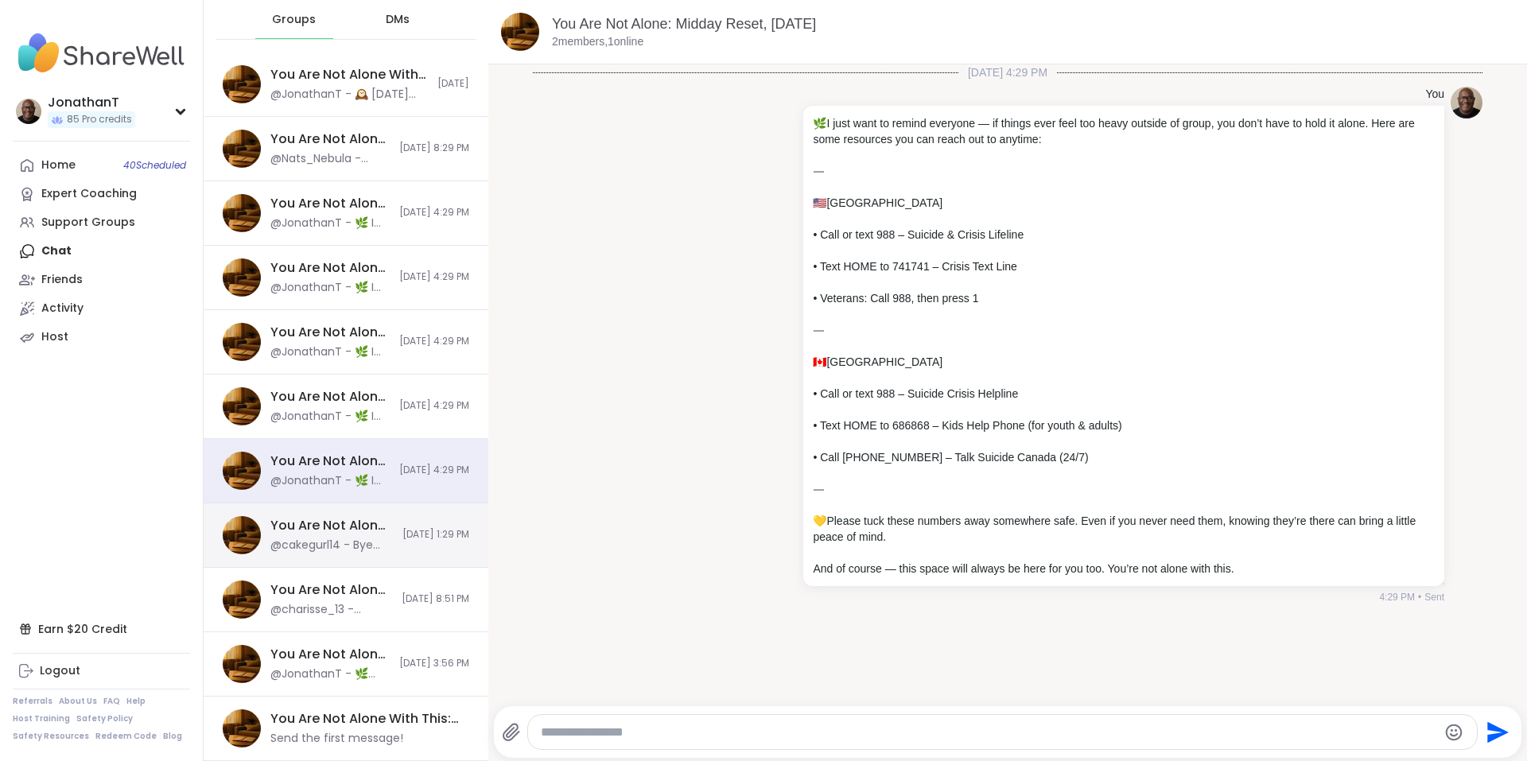
click at [404, 530] on span "[DATE] 1:29 PM" at bounding box center [435, 535] width 67 height 14
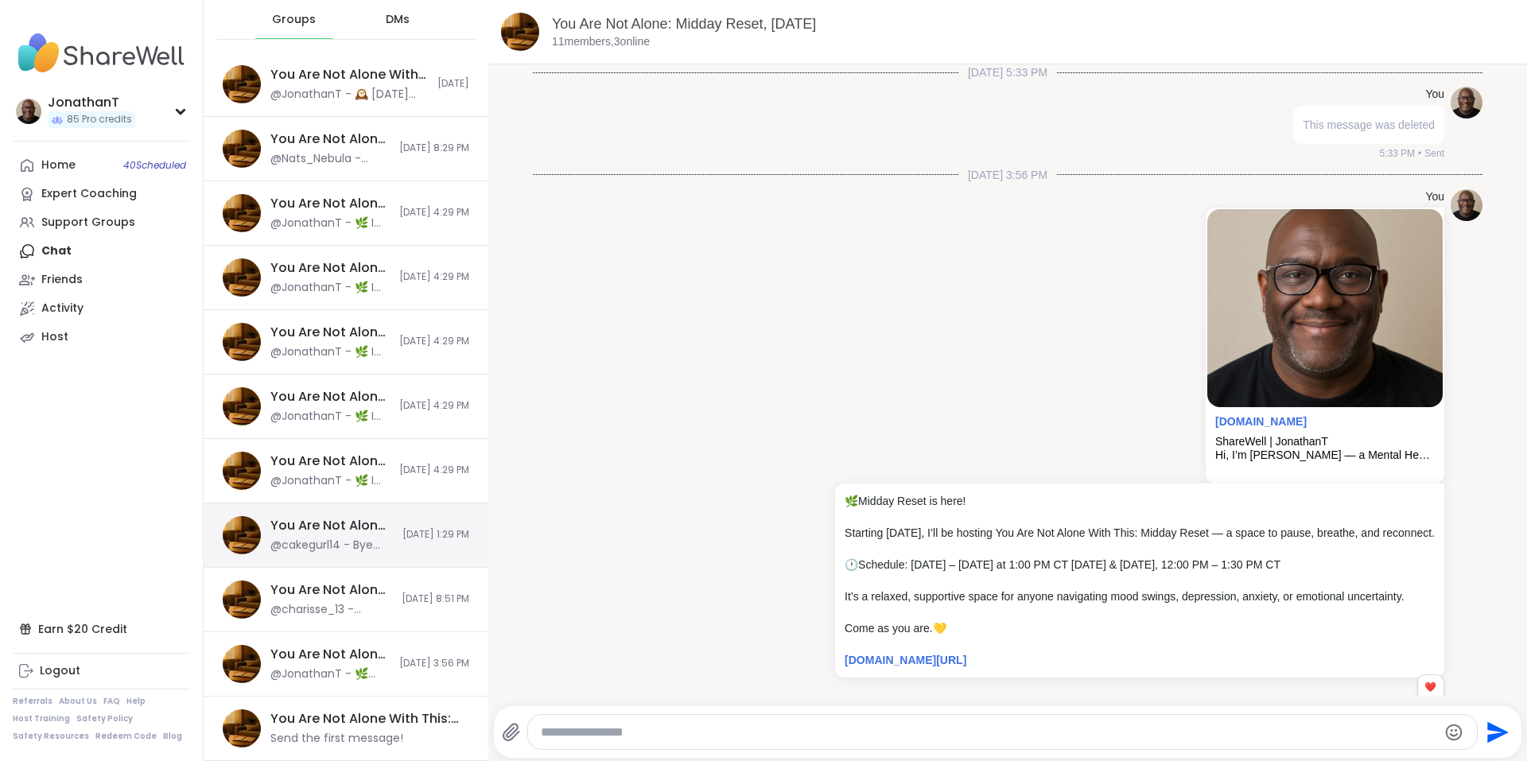
scroll to position [2655, 0]
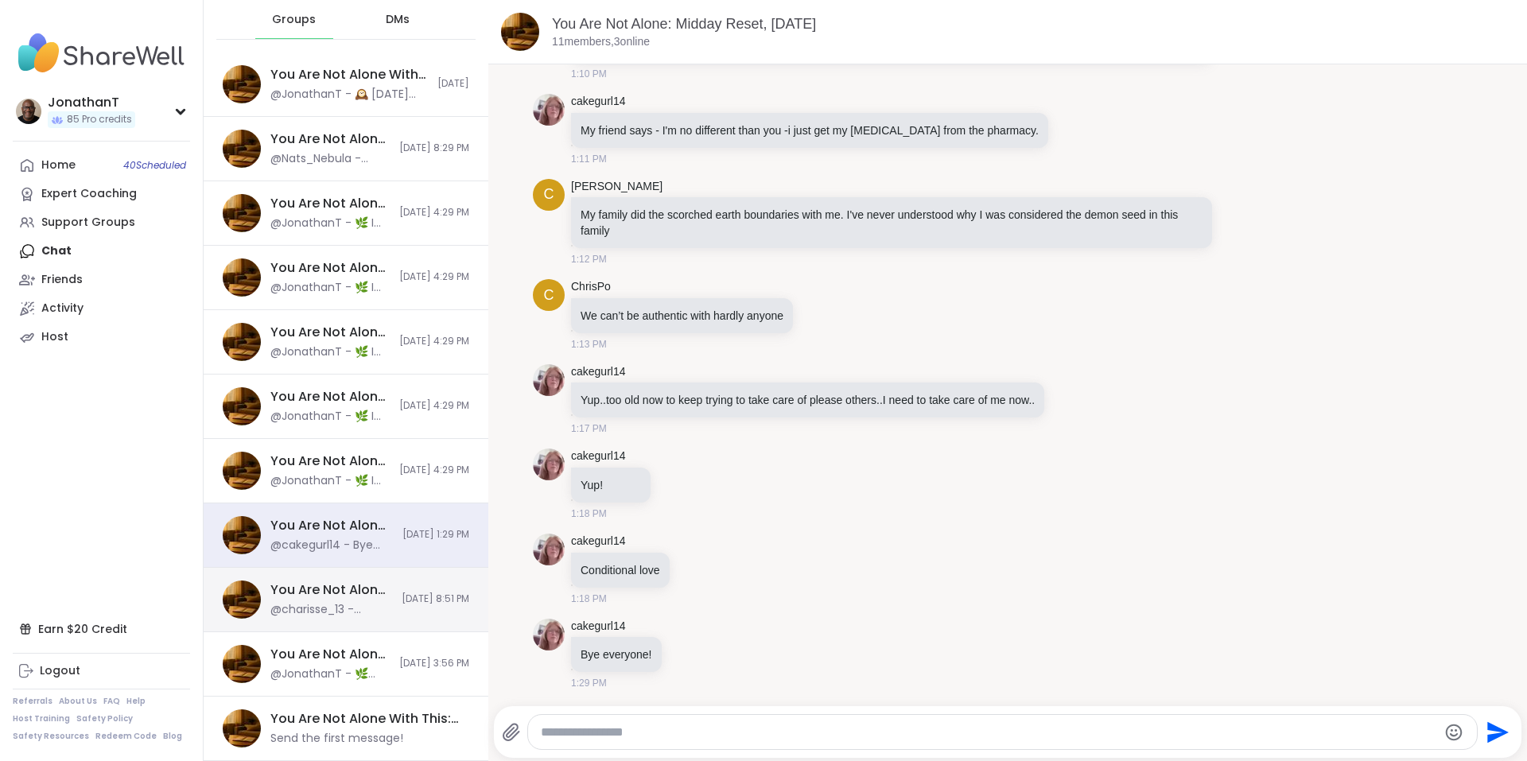
click at [378, 590] on div "You Are Not Alone With This, [DATE] @charisse_13 - @nicolewilliams43 this was n…" at bounding box center [346, 600] width 285 height 64
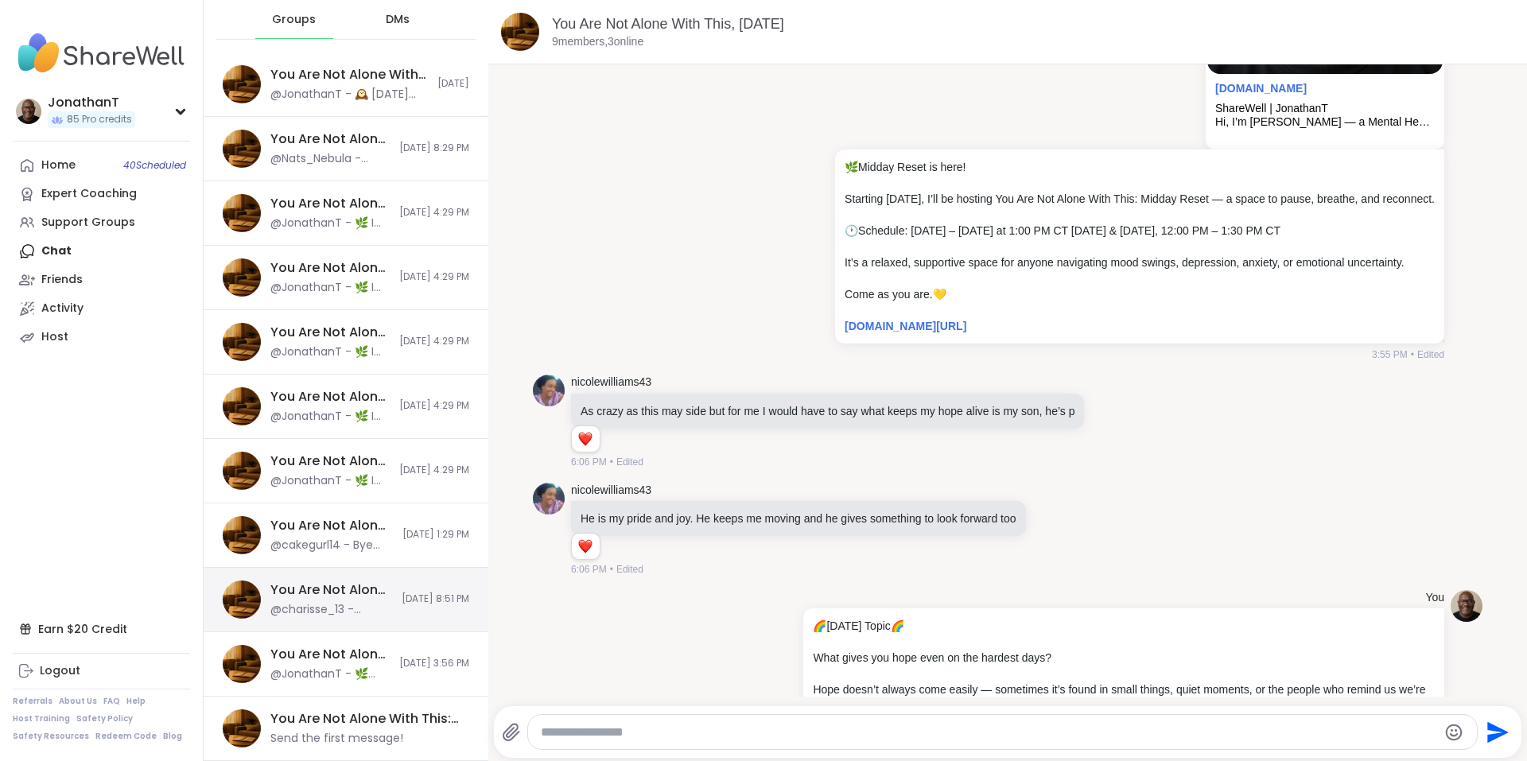
scroll to position [5585, 0]
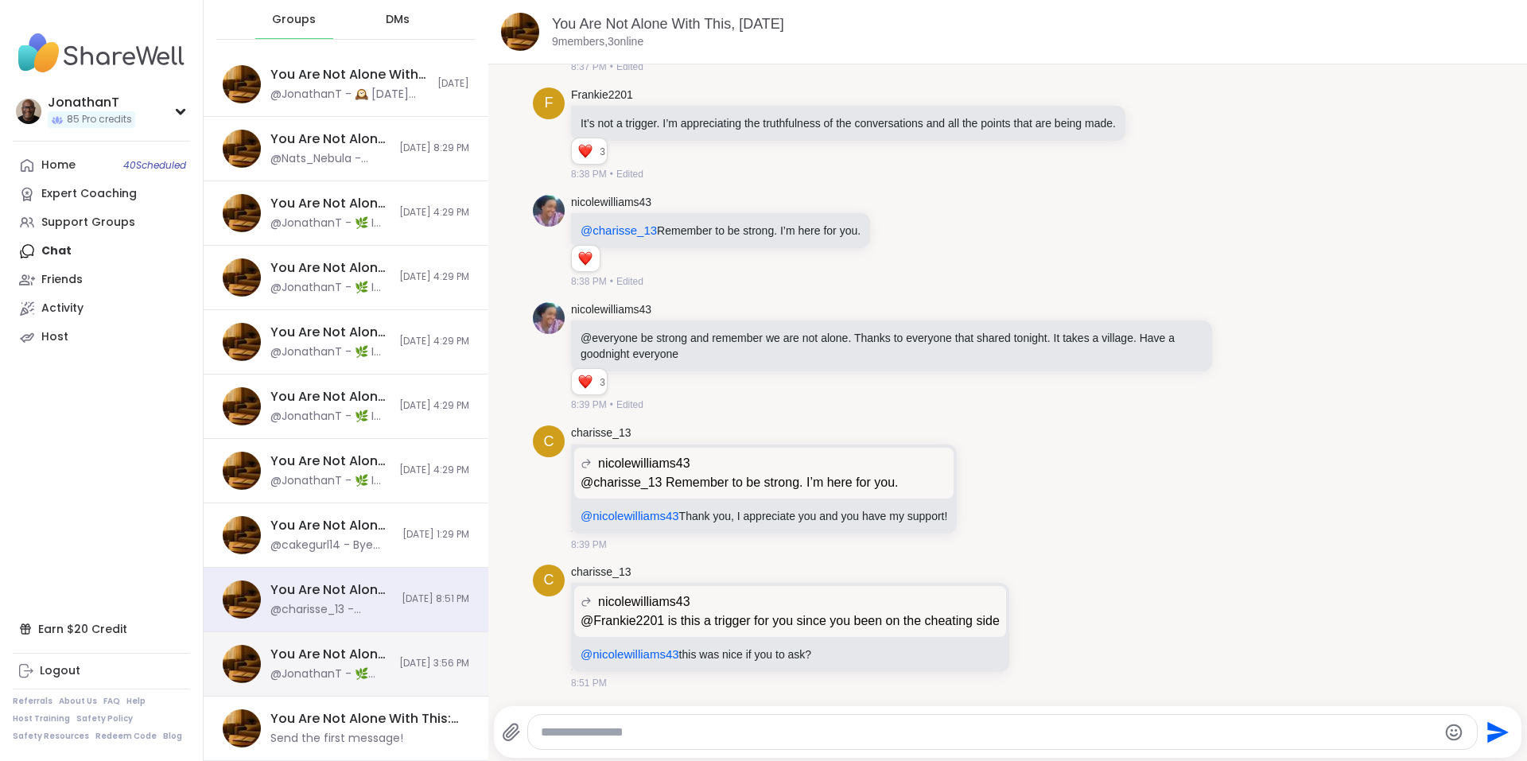
click at [370, 650] on div "You Are Not Alone: Midday Reset, [DATE] @JonathanT - 🌿 Midday Reset is here! St…" at bounding box center [346, 664] width 285 height 64
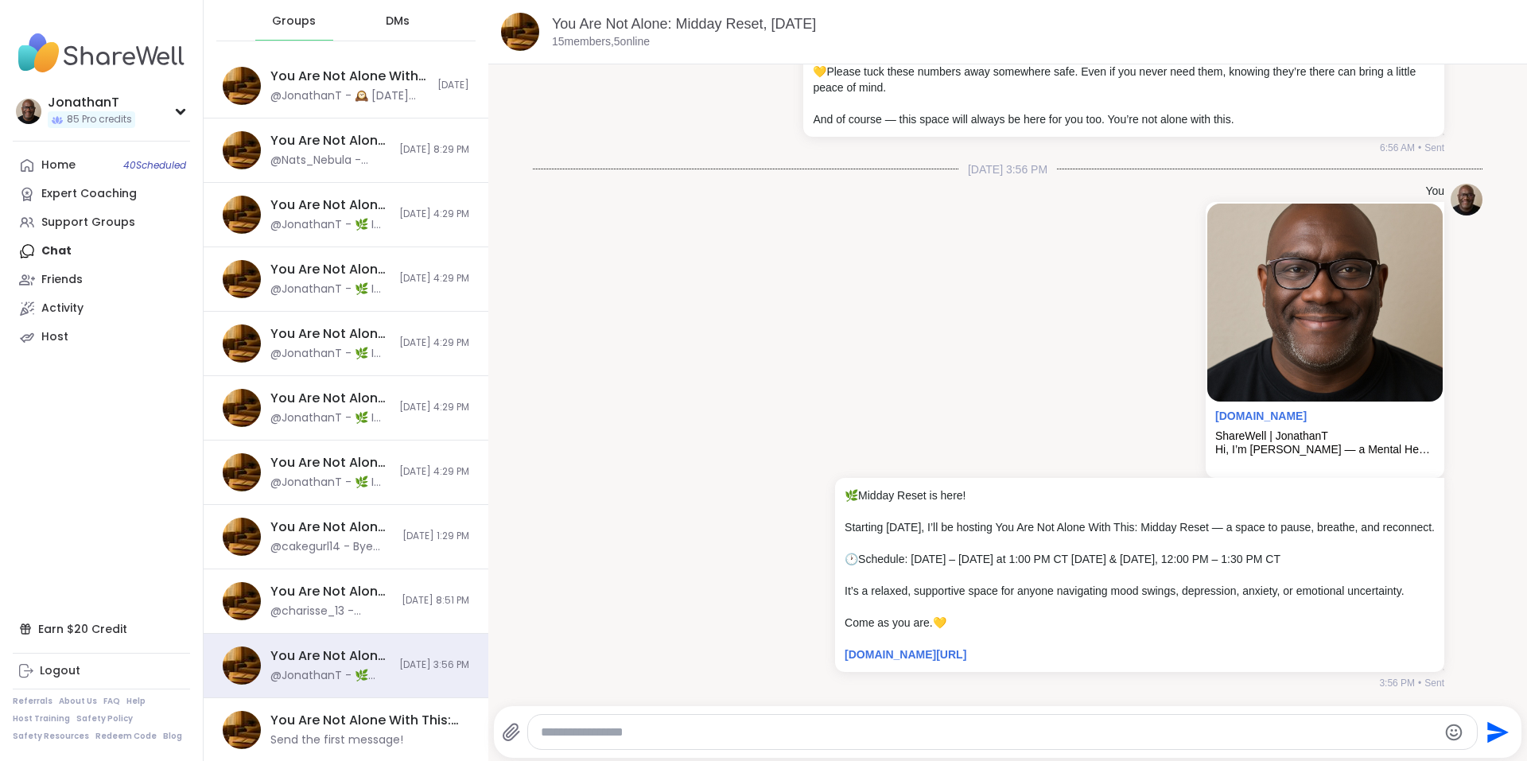
scroll to position [57, 0]
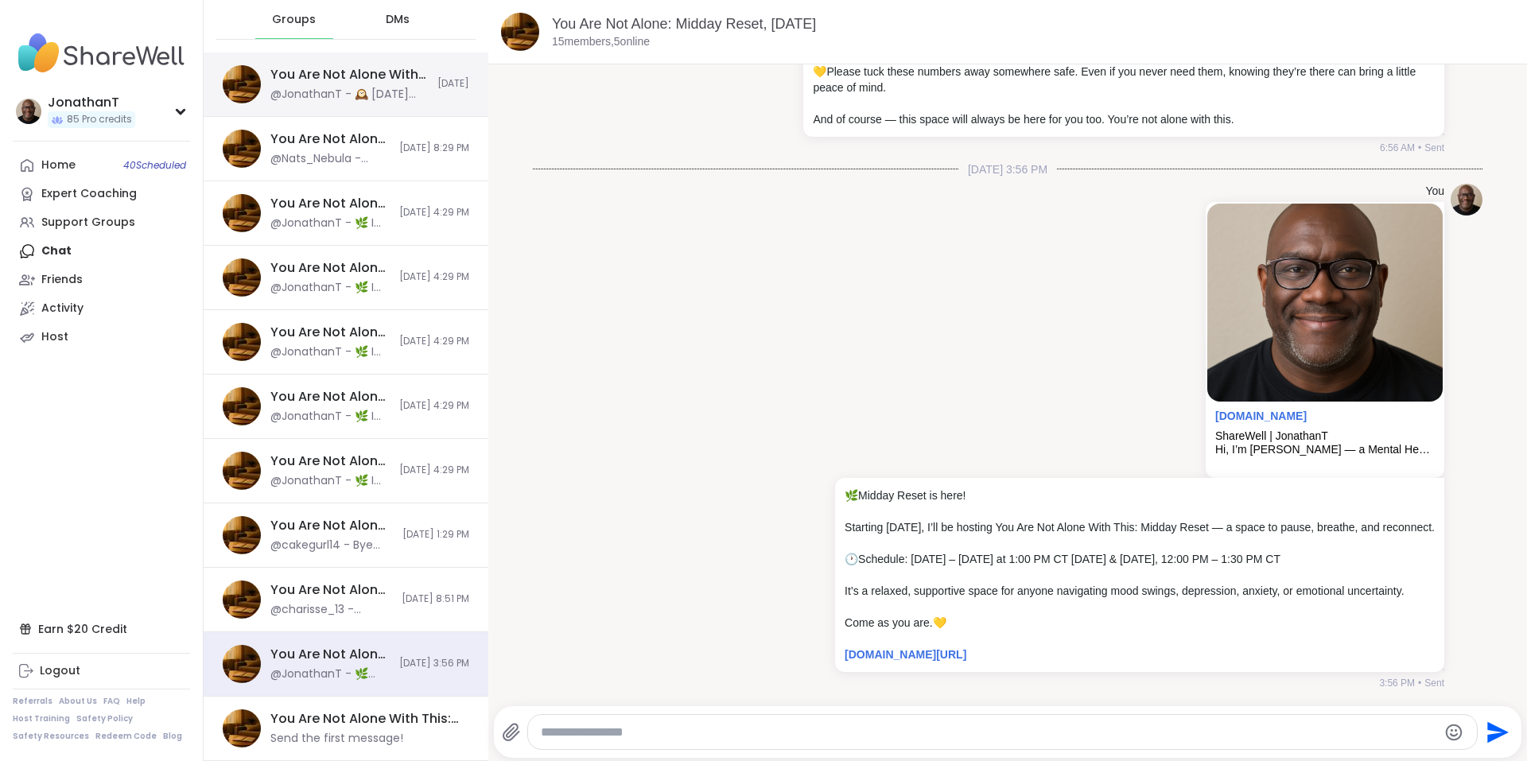
click at [403, 87] on div "@JonathanT - 🕰️ [DATE] Topic 🕰️ How do you stay present when your mind wants to…" at bounding box center [348, 95] width 157 height 16
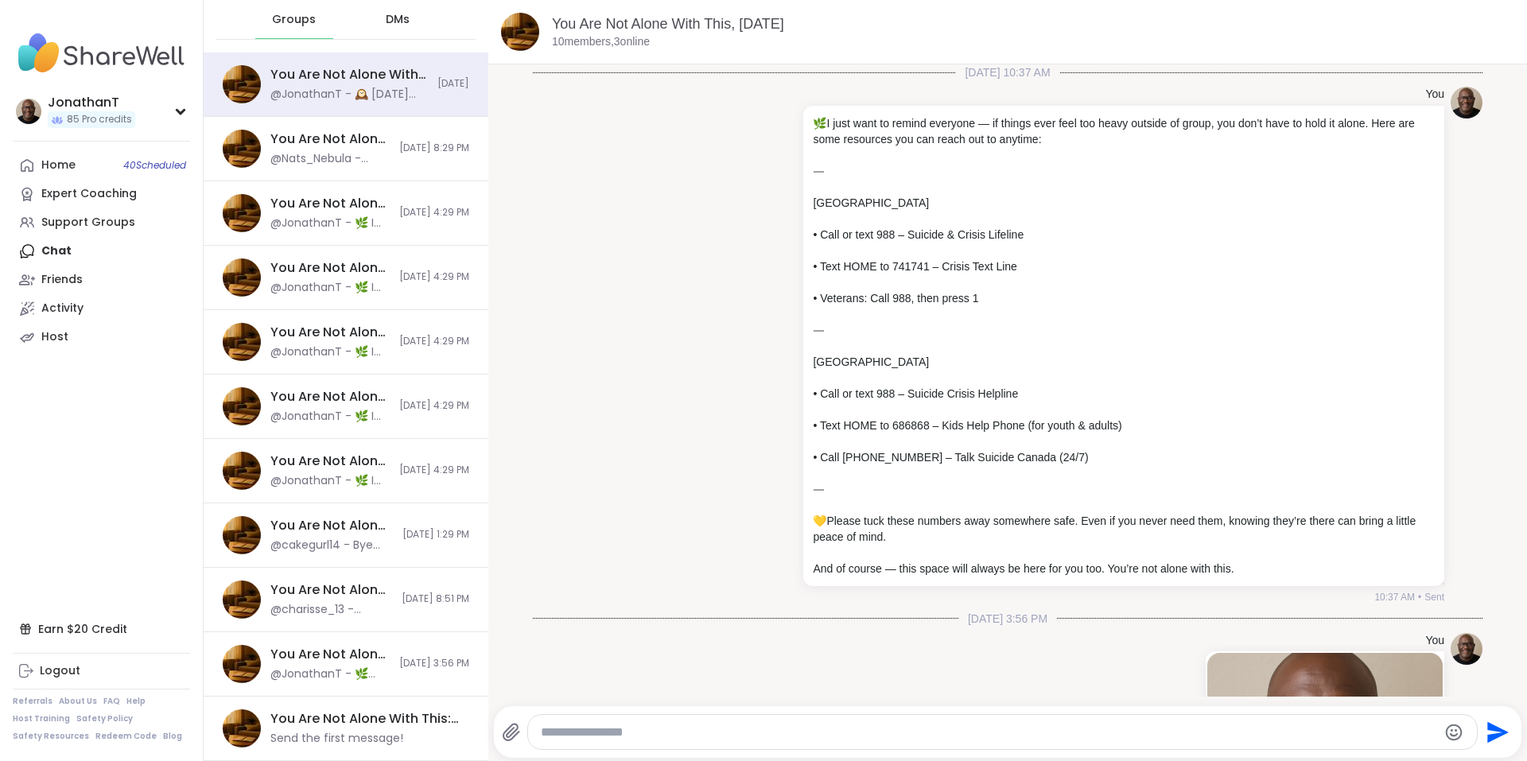
scroll to position [1143, 0]
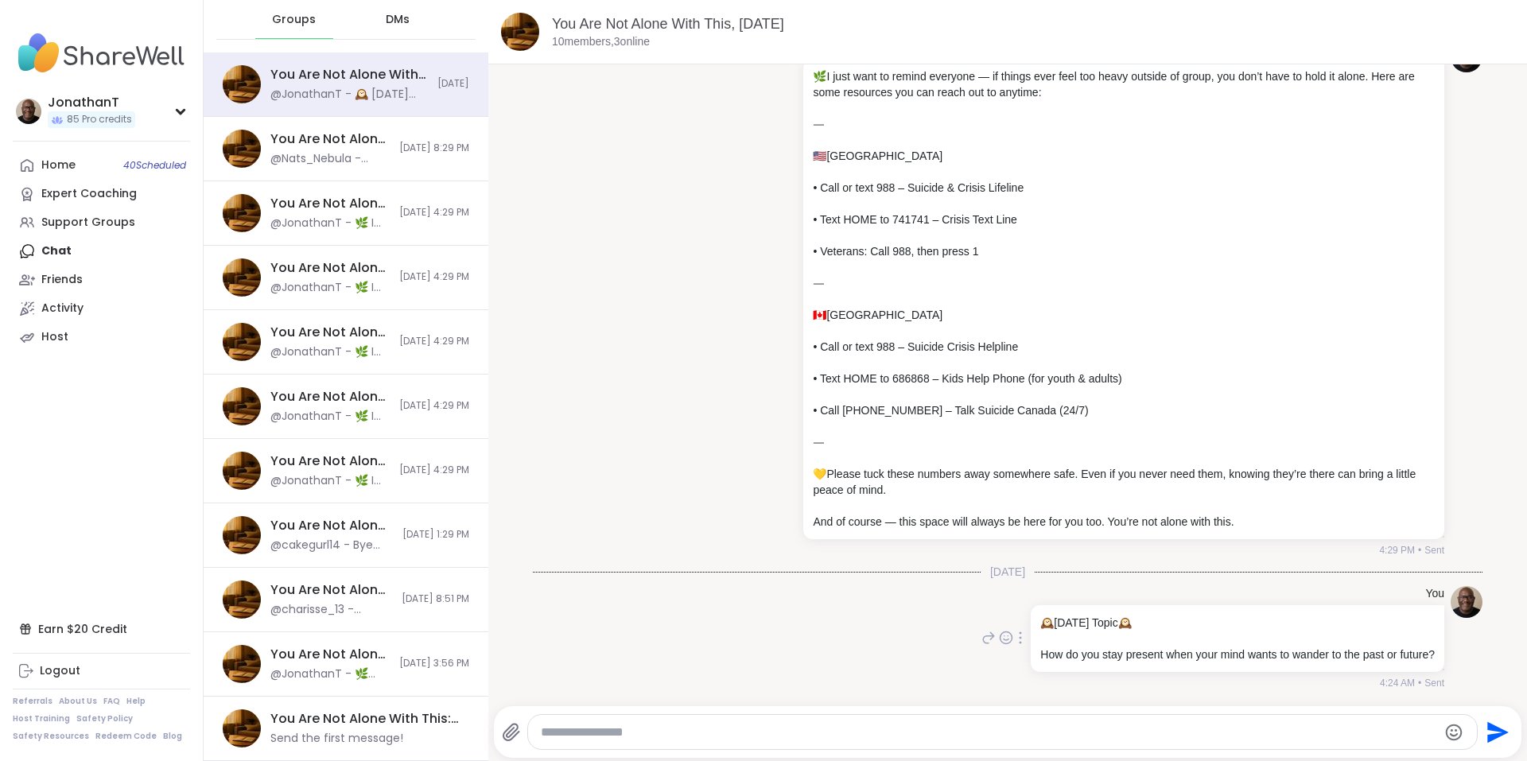
click at [1018, 635] on icon at bounding box center [1019, 637] width 3 height 13
click at [1003, 662] on icon at bounding box center [1011, 661] width 16 height 16
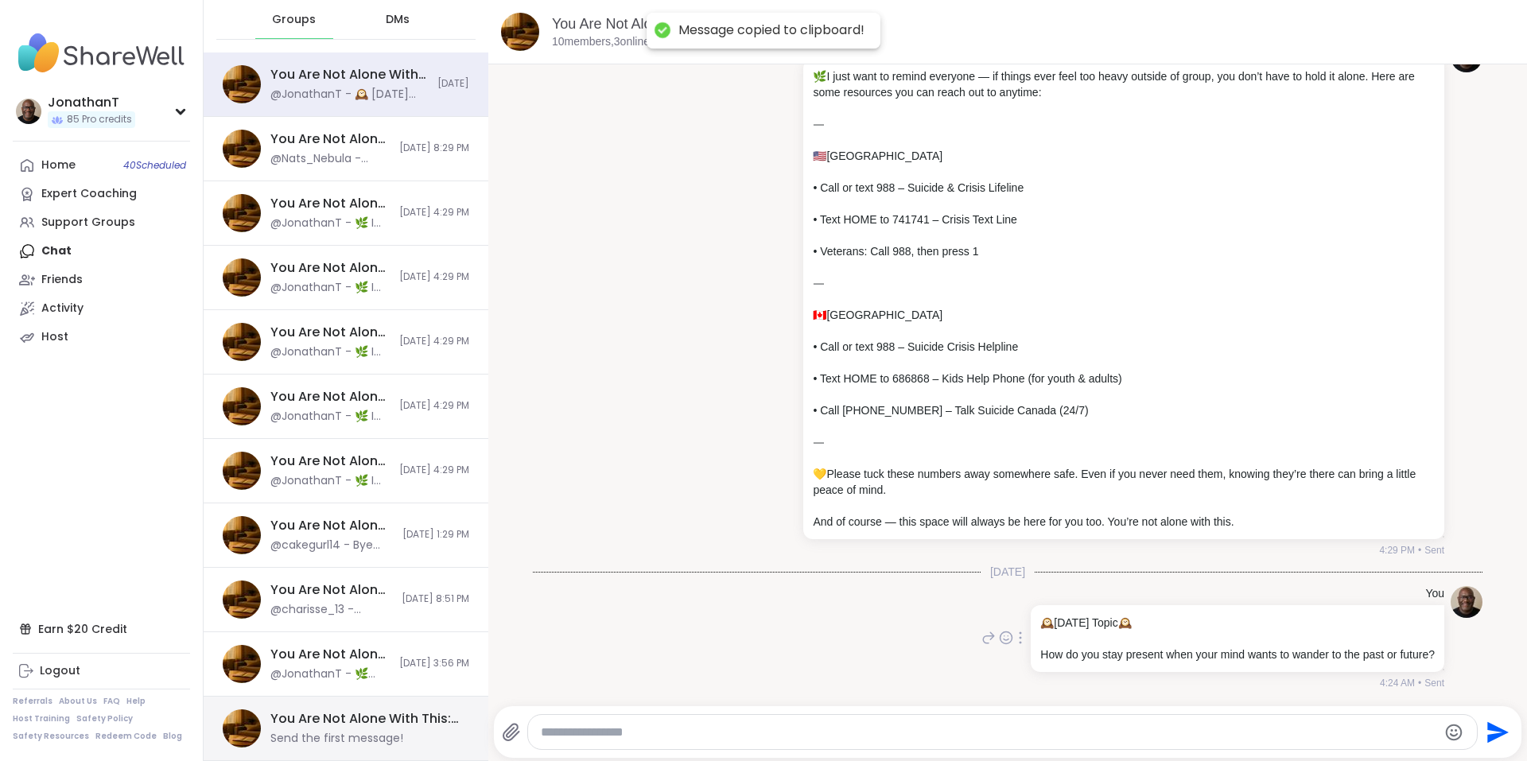
click at [357, 720] on div "You Are Not Alone With This: Midday Reset, [DATE]" at bounding box center [364, 718] width 189 height 17
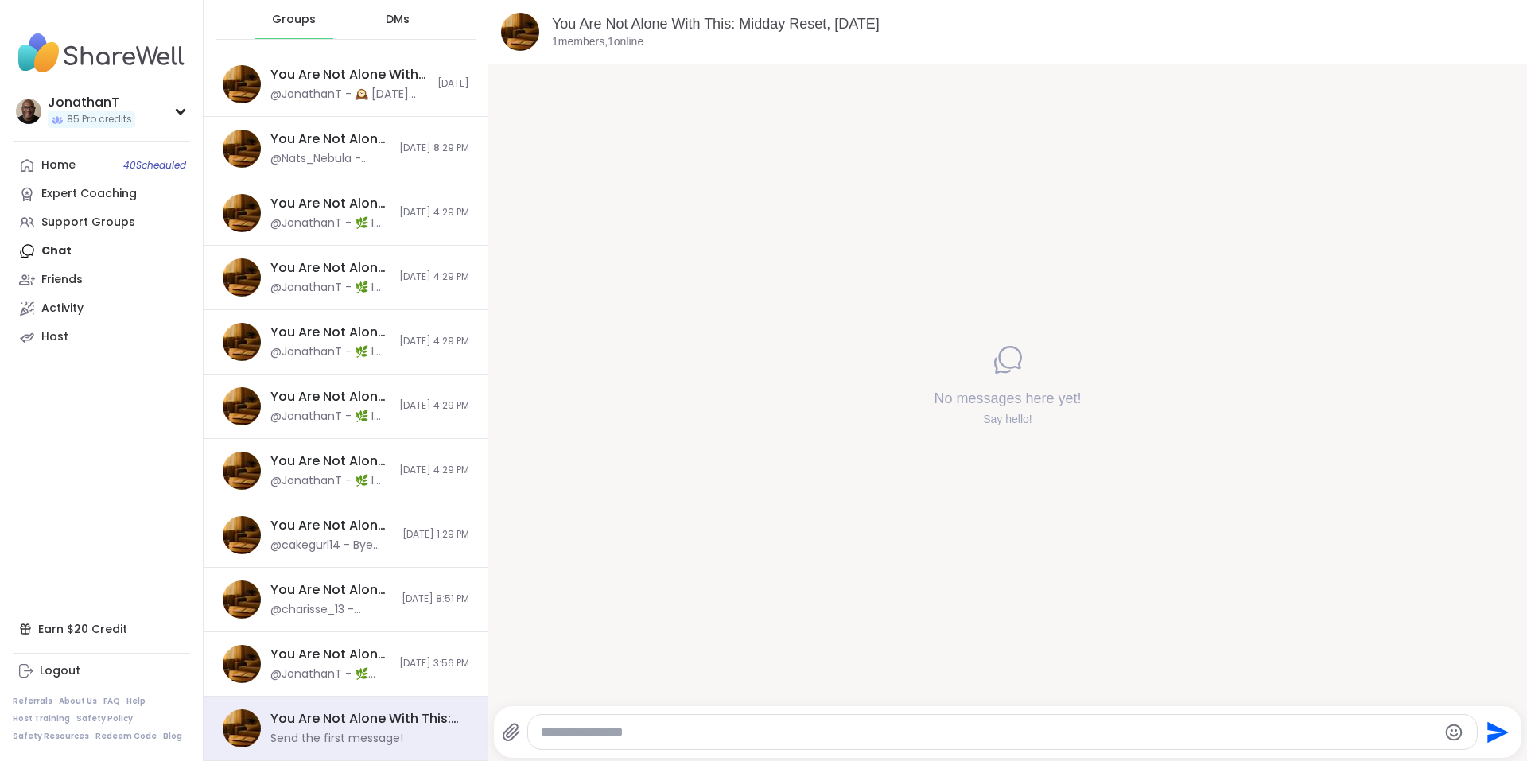
click at [790, 724] on textarea "Type your message" at bounding box center [989, 732] width 897 height 16
paste textarea "**********"
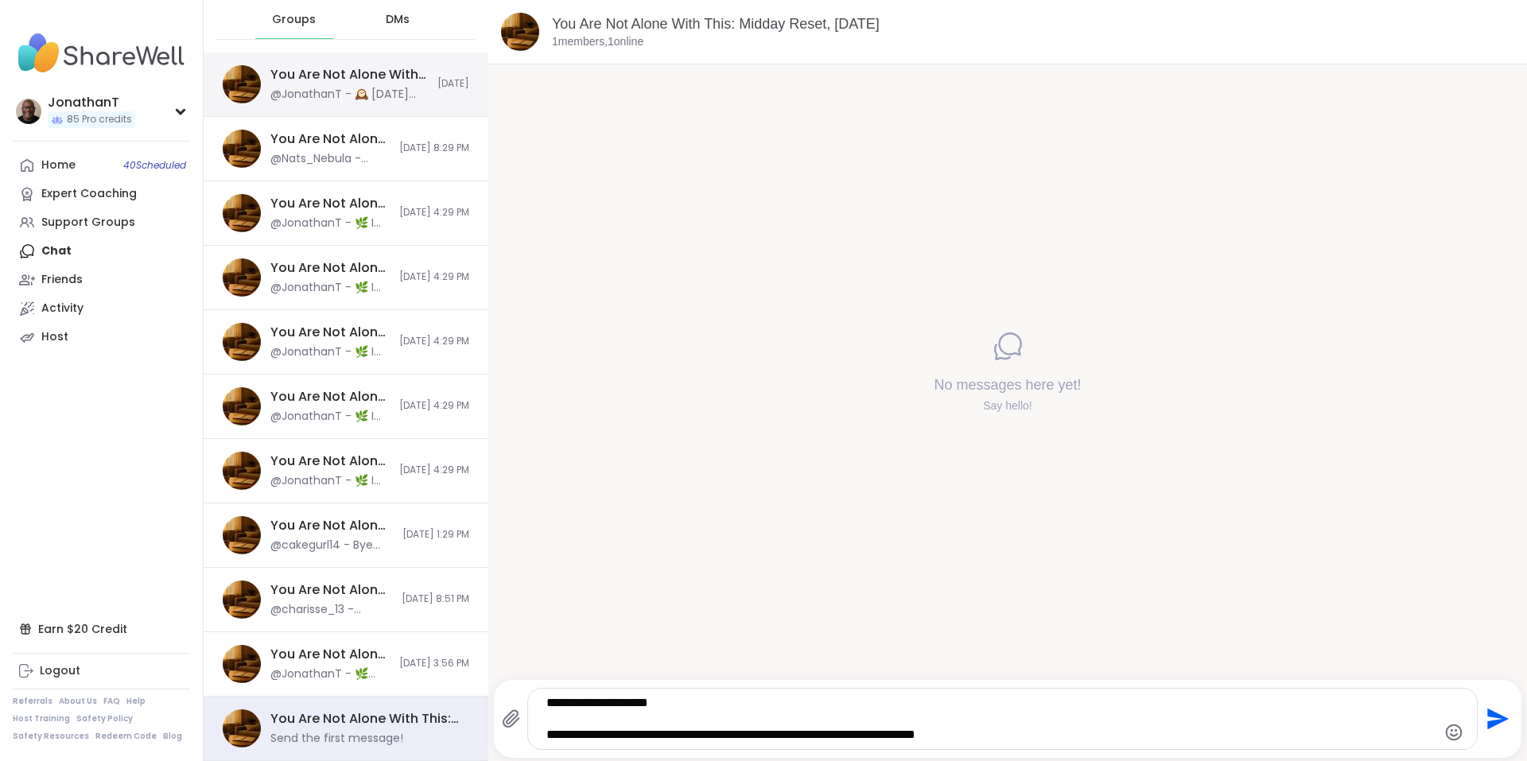
type textarea "**********"
click at [417, 89] on div "@JonathanT - 🕰️ [DATE] Topic 🕰️ How do you stay present when your mind wants to…" at bounding box center [348, 95] width 157 height 16
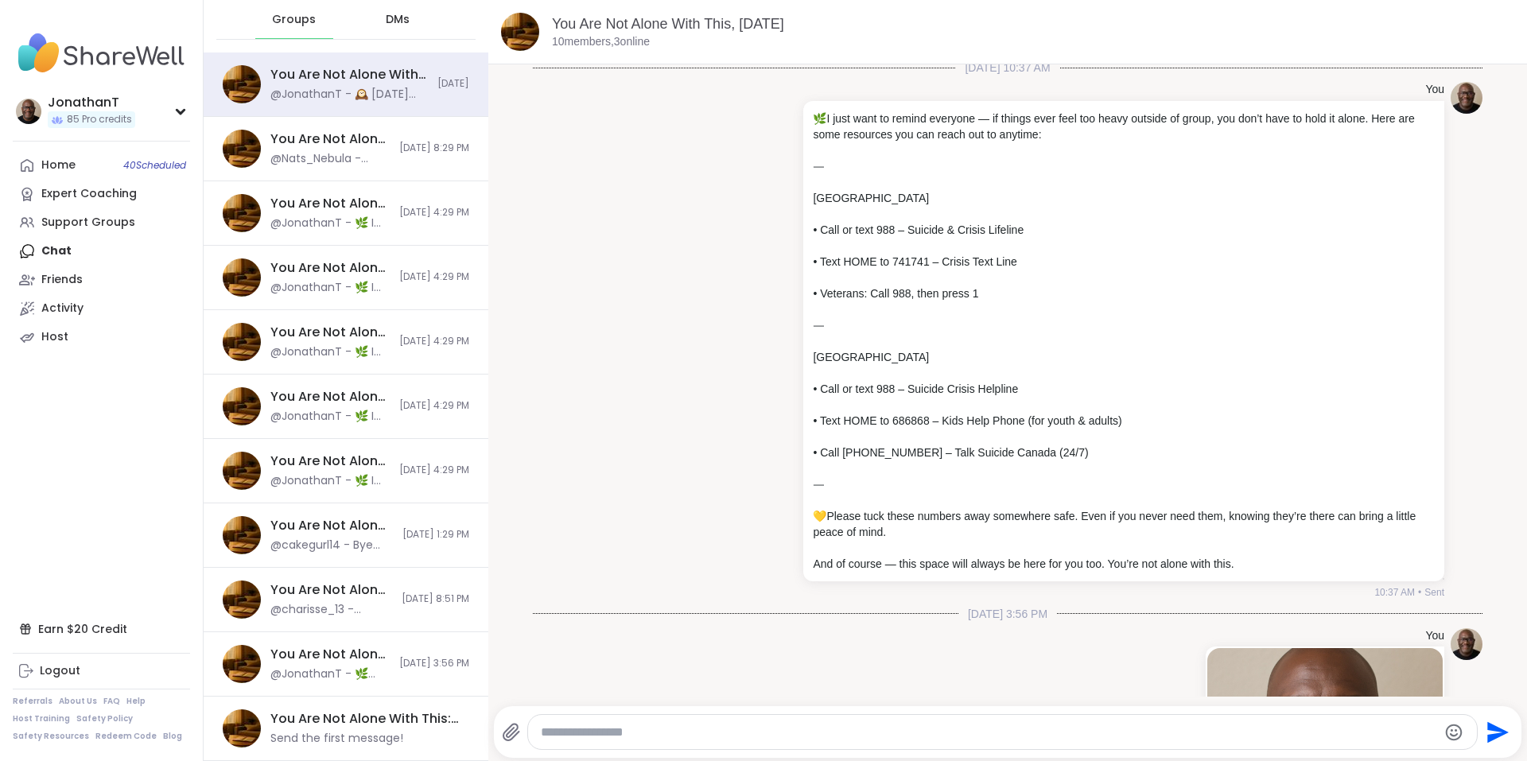
scroll to position [0, 0]
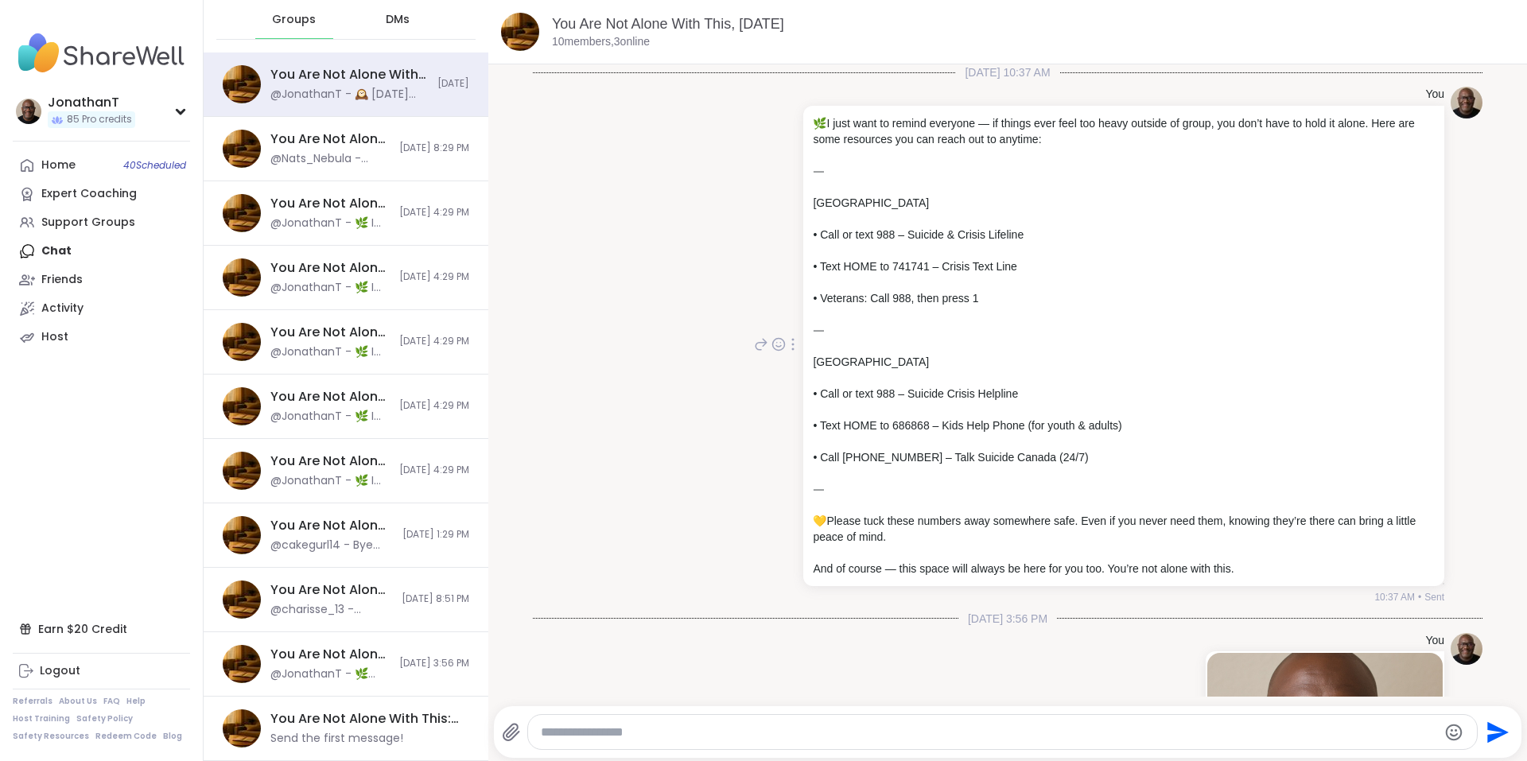
click at [791, 343] on icon at bounding box center [792, 344] width 3 height 13
click at [775, 368] on icon at bounding box center [783, 367] width 16 height 16
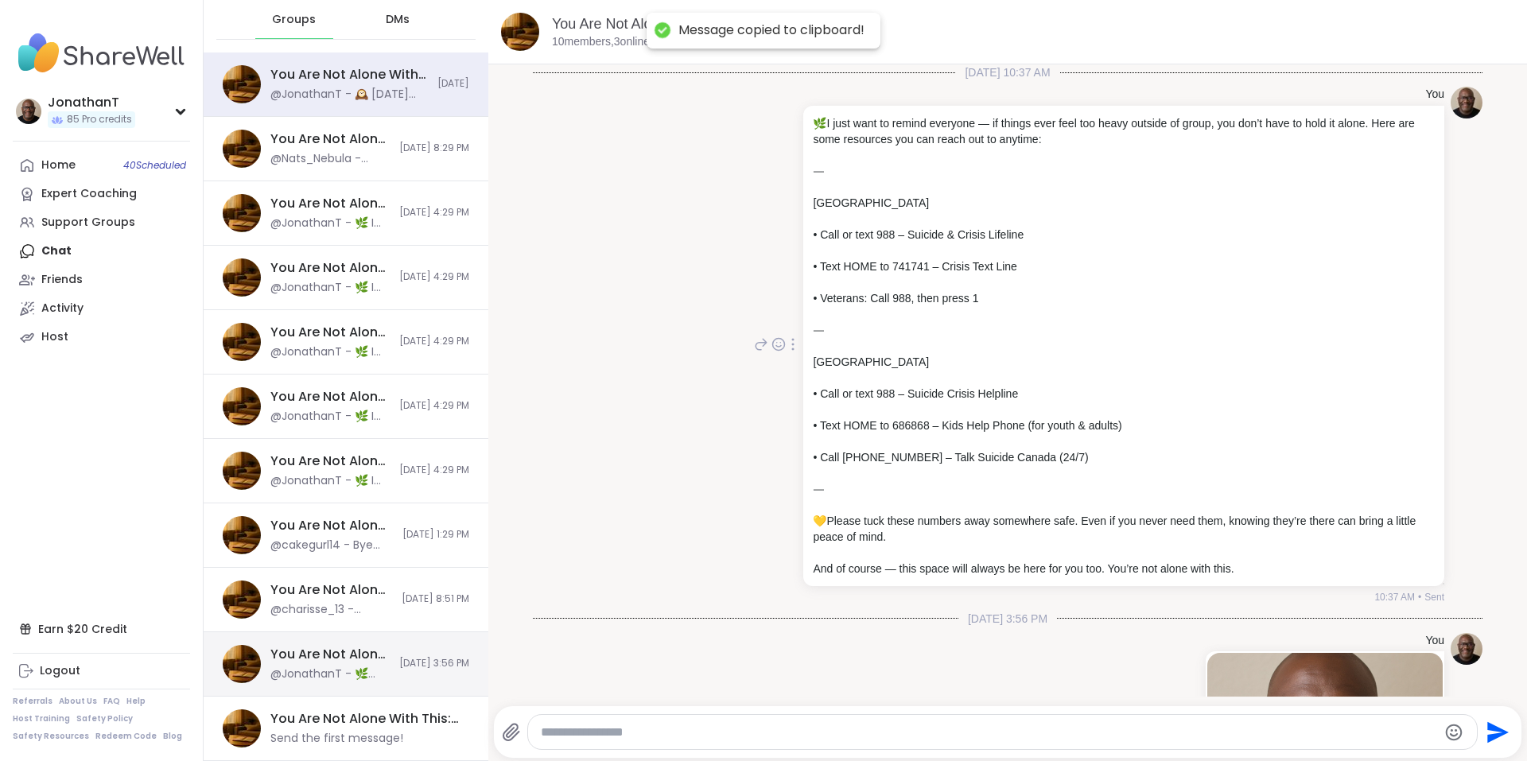
click at [409, 666] on span "[DATE] 3:56 PM" at bounding box center [434, 664] width 70 height 14
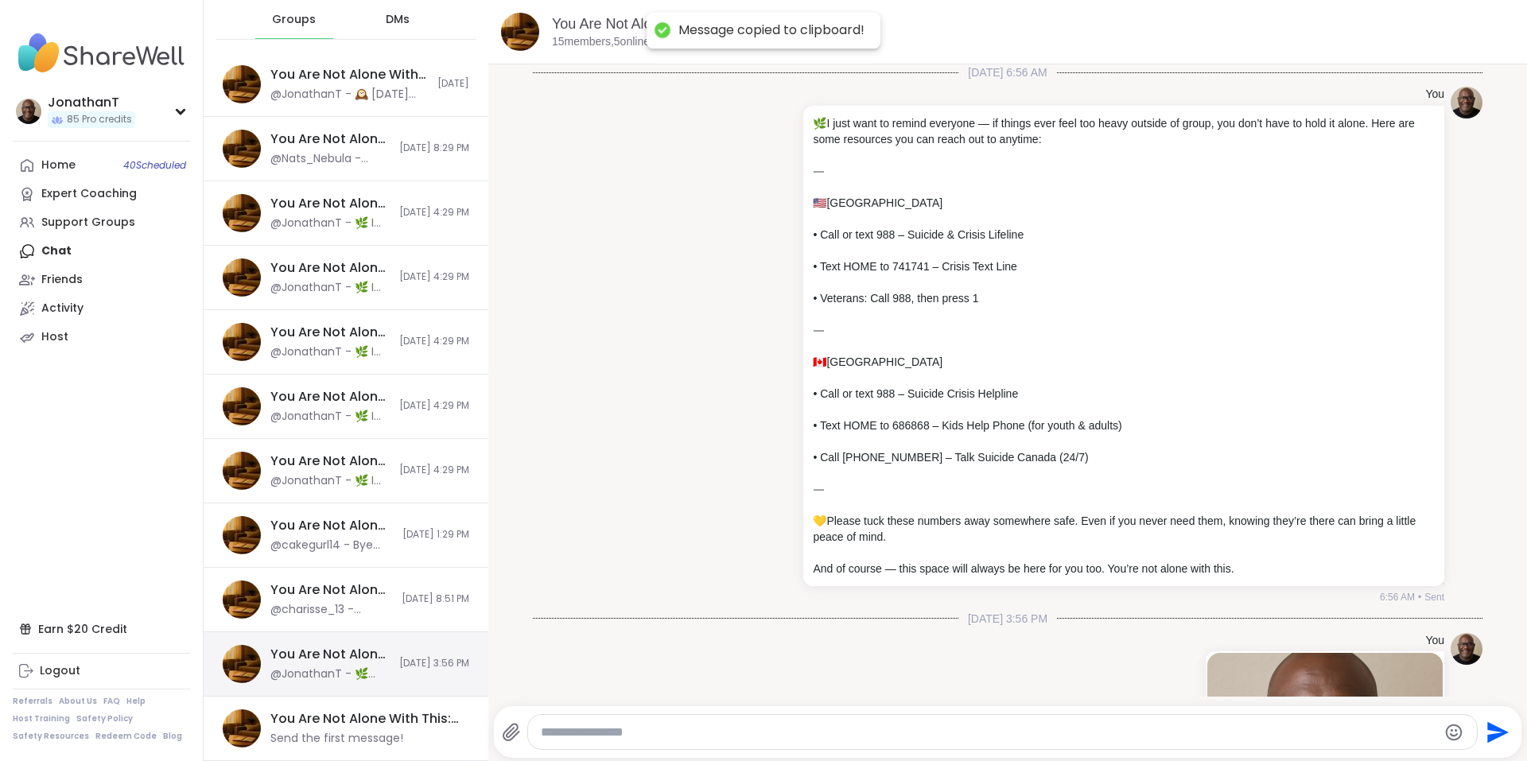
scroll to position [465, 0]
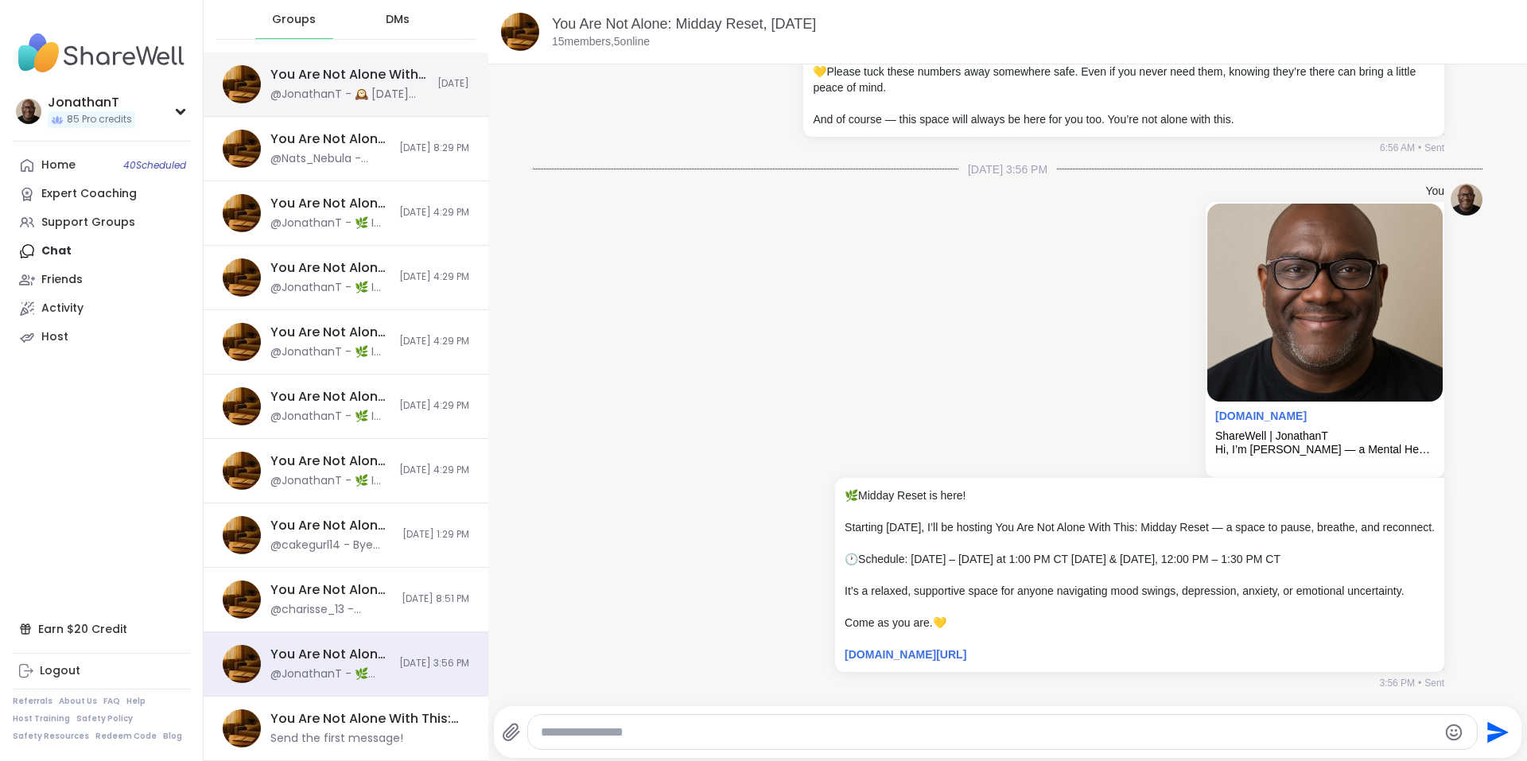
click at [406, 101] on div "@JonathanT - 🕰️ [DATE] Topic 🕰️ How do you stay present when your mind wants to…" at bounding box center [348, 95] width 157 height 16
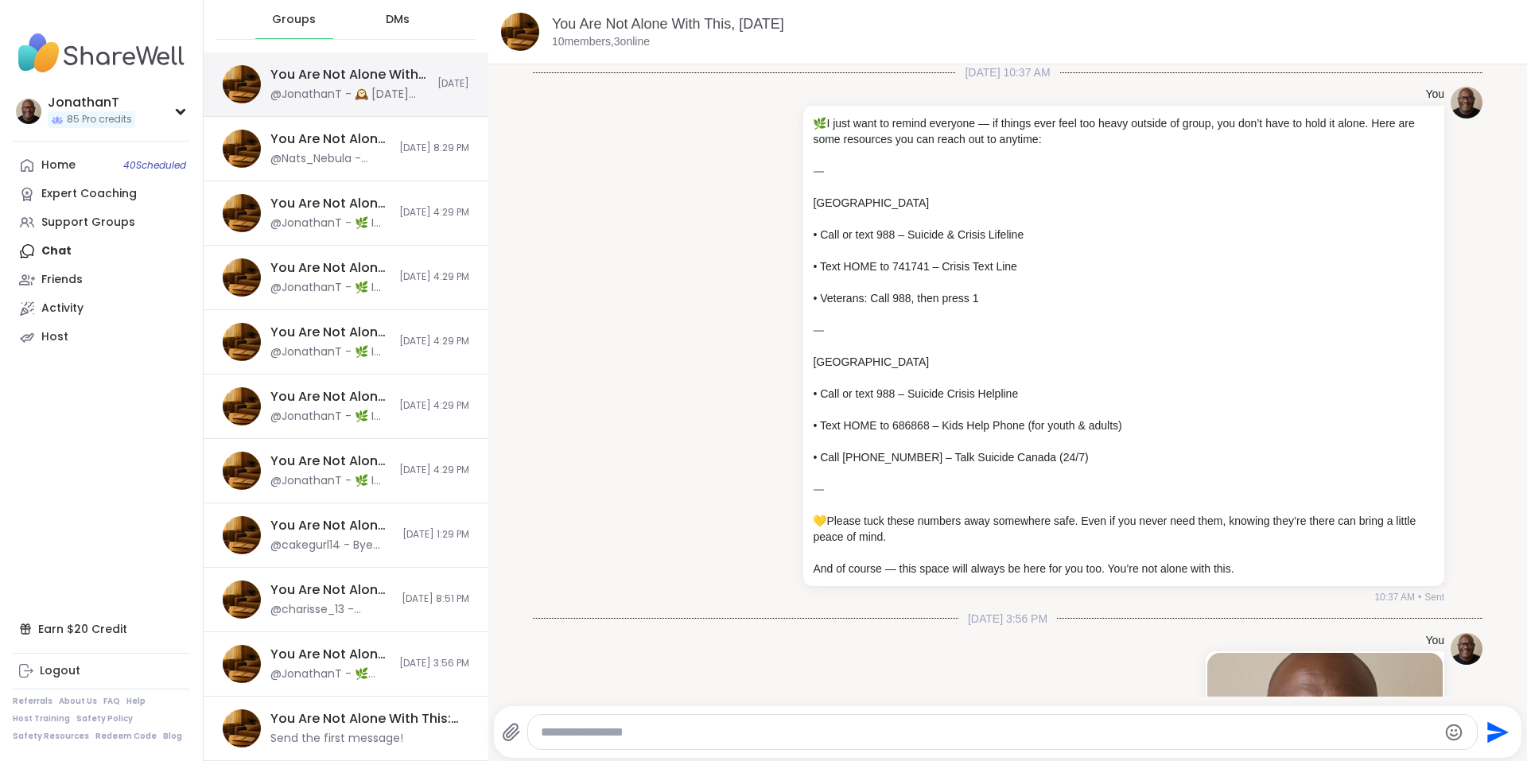
scroll to position [1143, 0]
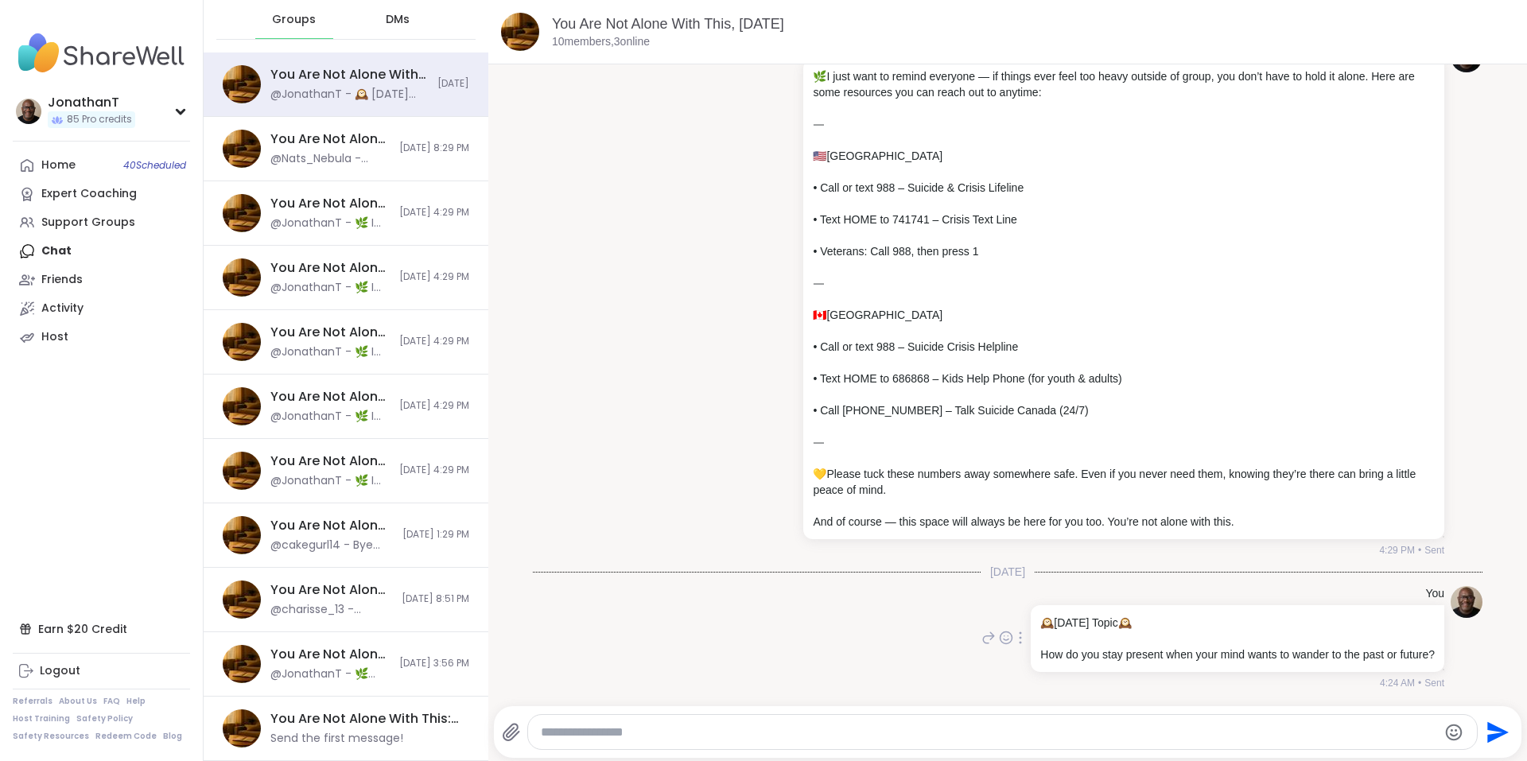
click at [1018, 639] on icon at bounding box center [1019, 637] width 3 height 13
click at [1003, 663] on icon at bounding box center [1011, 661] width 16 height 16
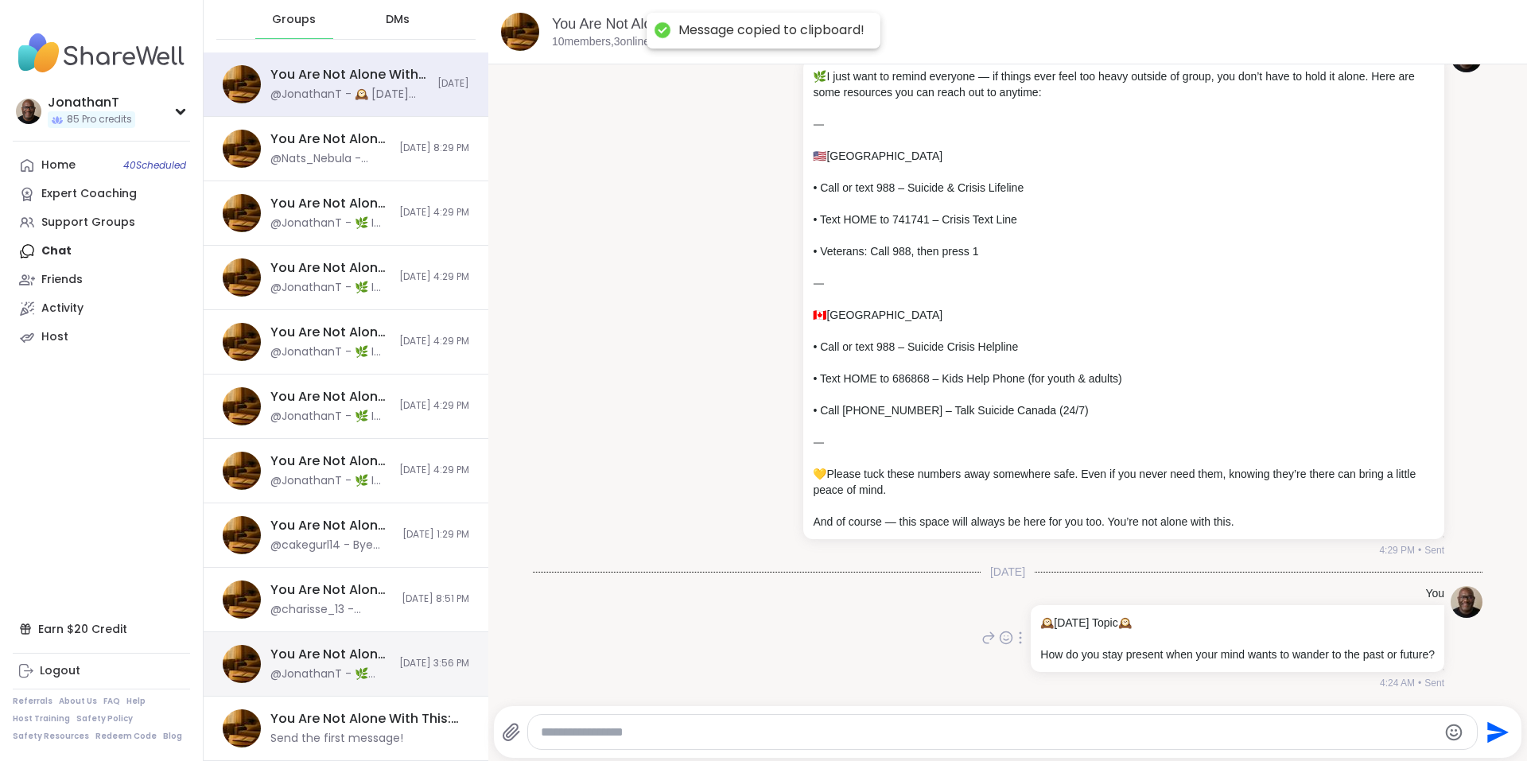
click at [403, 667] on span "[DATE] 3:56 PM" at bounding box center [434, 664] width 70 height 14
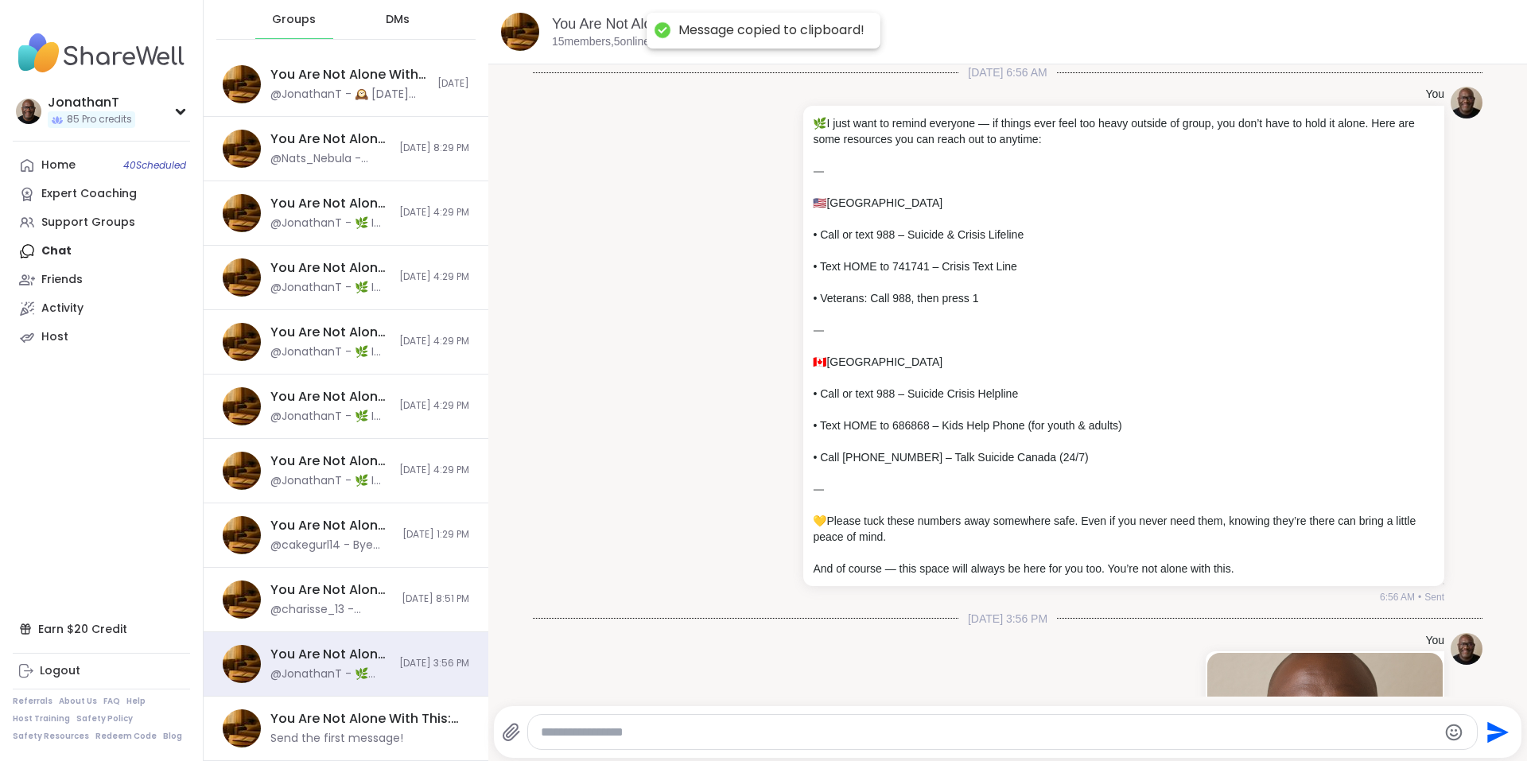
scroll to position [465, 0]
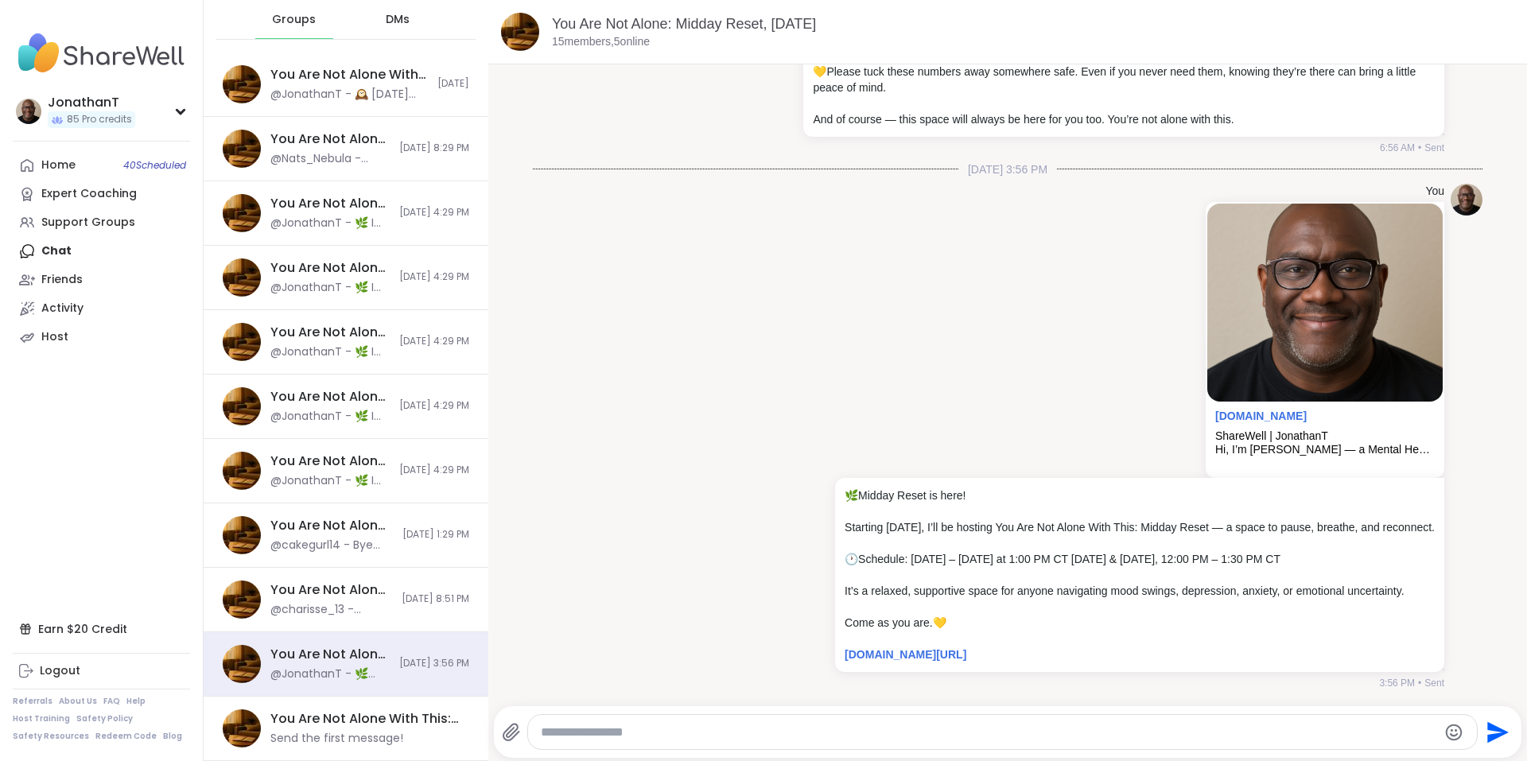
click at [868, 724] on textarea "Type your message" at bounding box center [989, 732] width 897 height 16
paste textarea "**********"
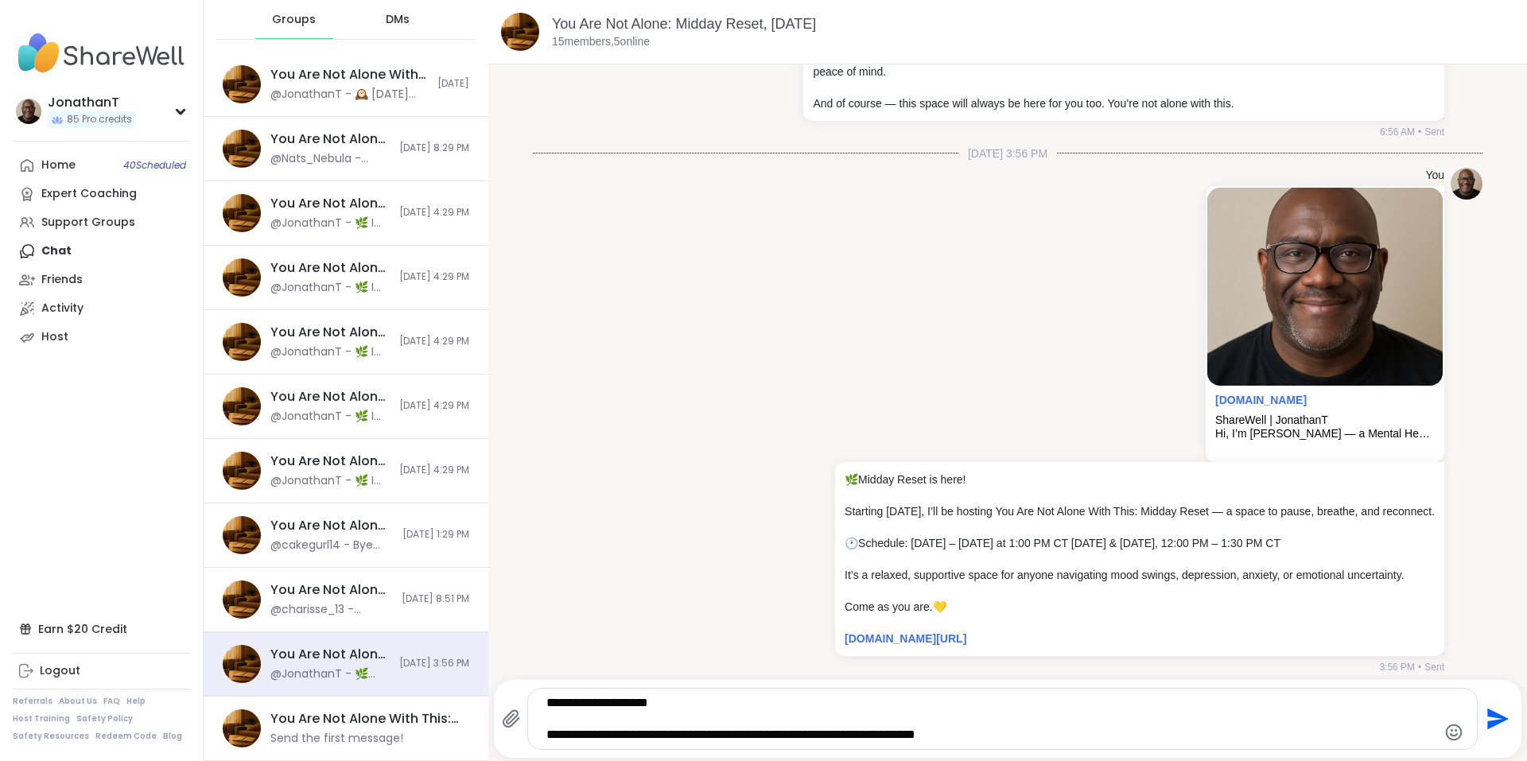
type textarea "**********"
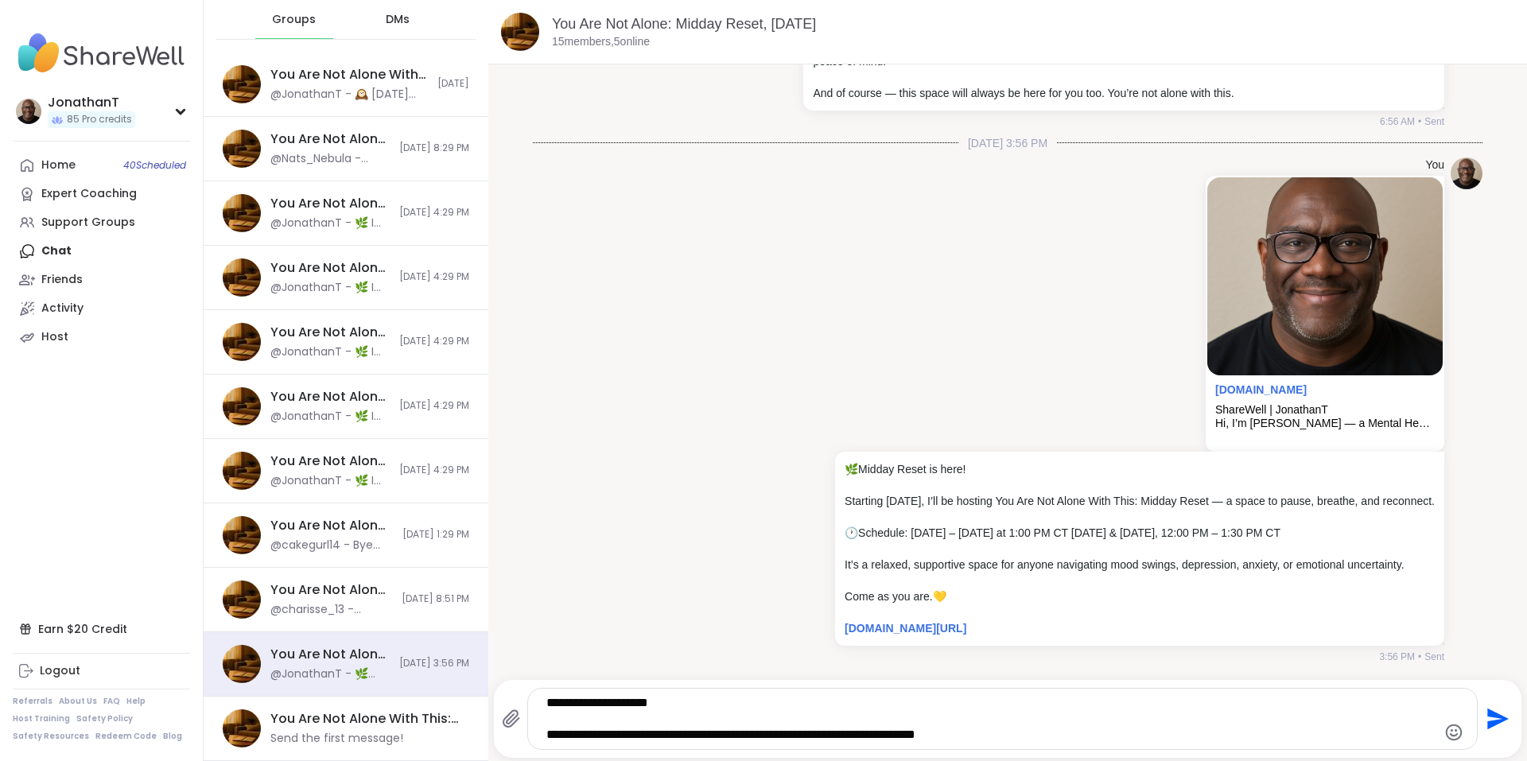
scroll to position [491, 0]
click at [1488, 708] on icon "Send" at bounding box center [1495, 718] width 25 height 25
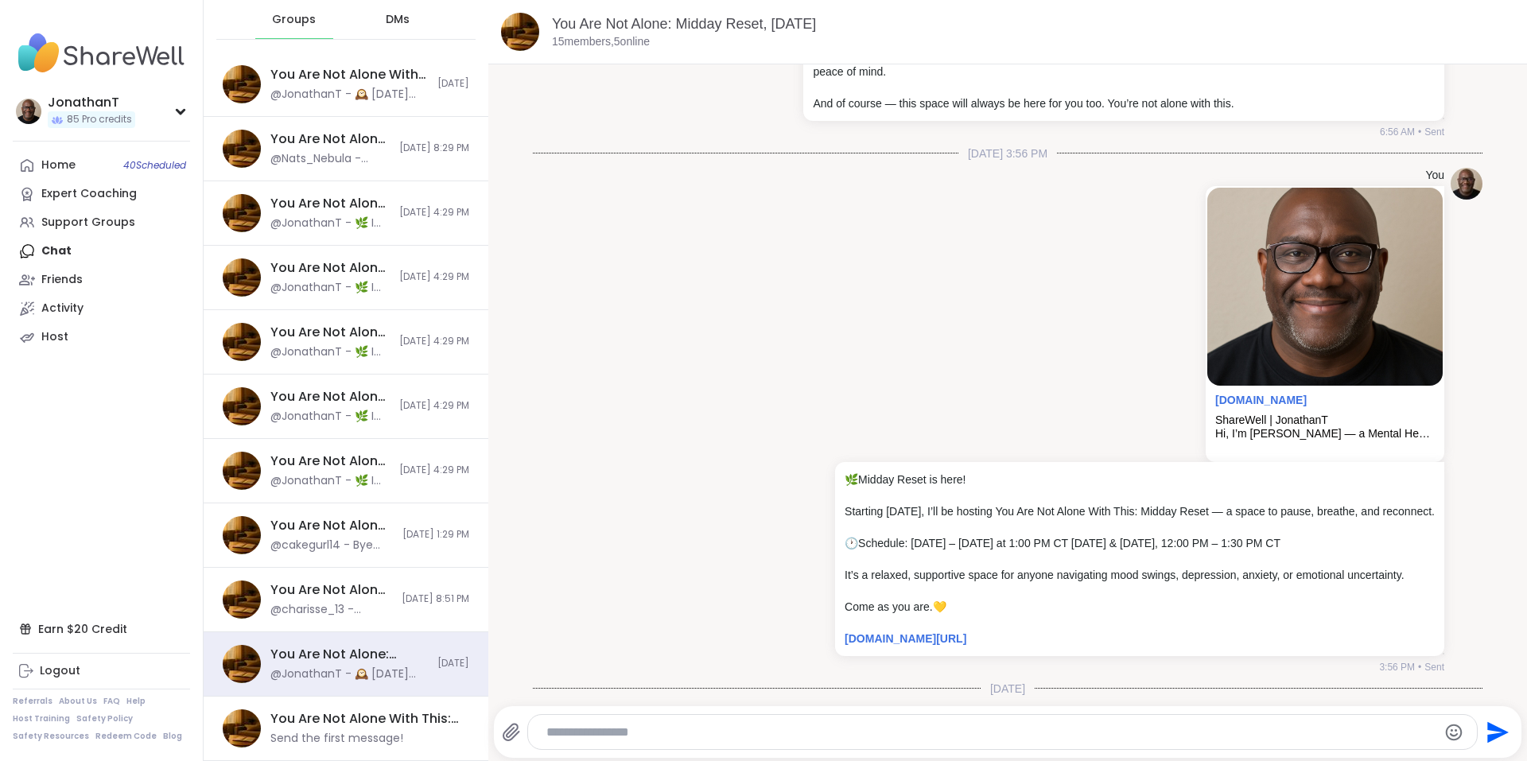
scroll to position [597, 0]
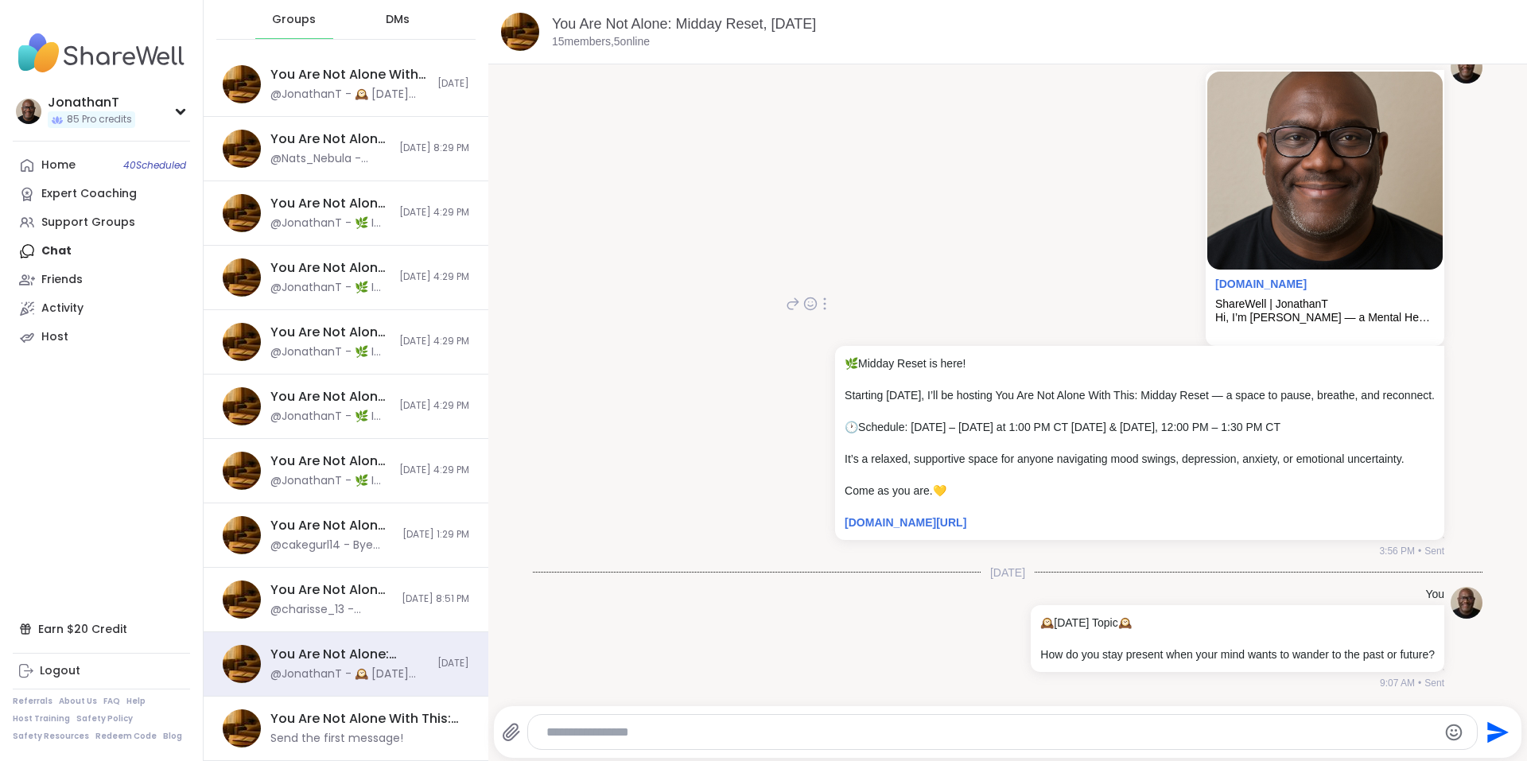
click at [782, 115] on div "You [DOMAIN_NAME] ShareWell | [PERSON_NAME], I’m [PERSON_NAME] — a Mental Healt…" at bounding box center [1112, 305] width 661 height 506
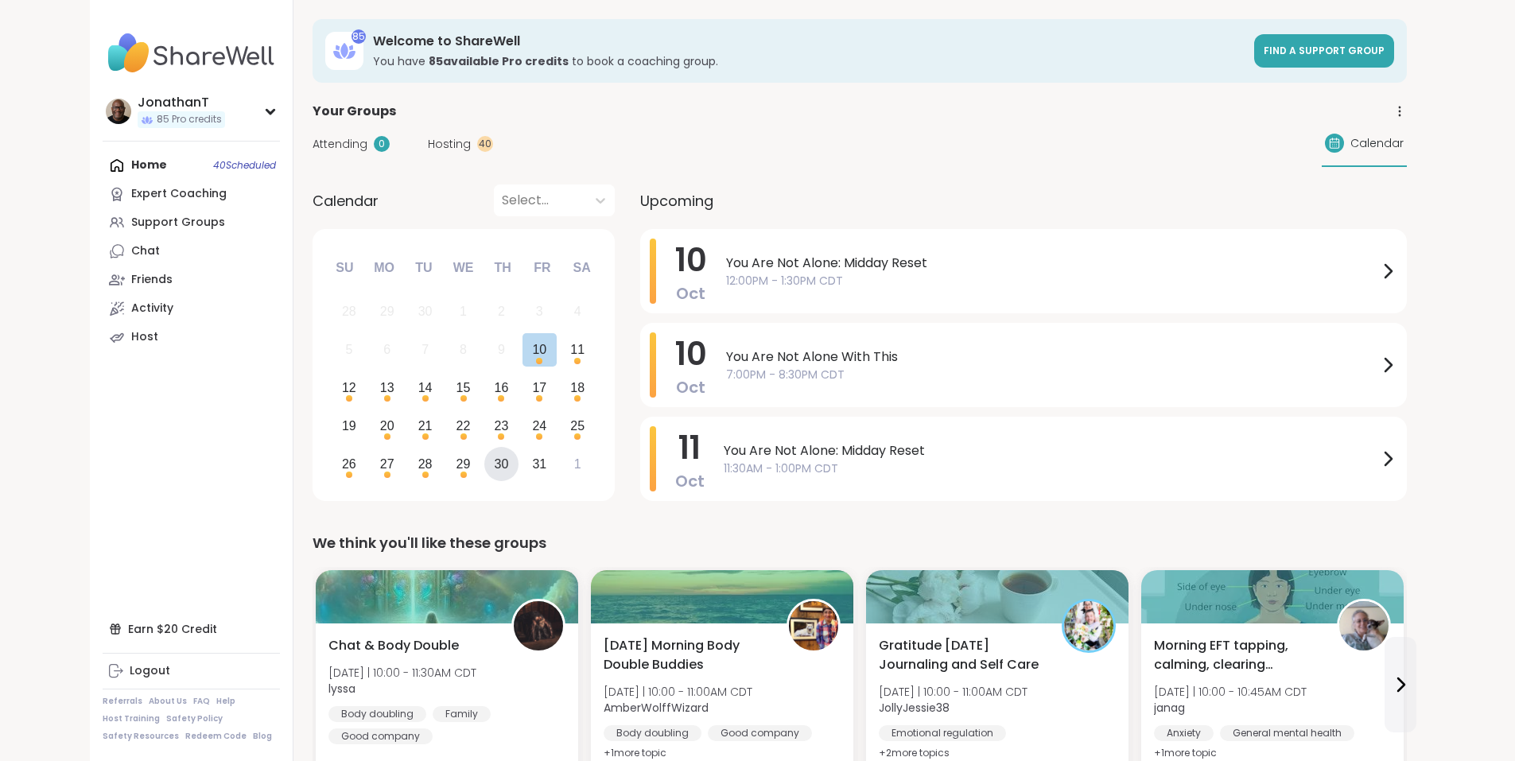
click at [495, 467] on div "30" at bounding box center [502, 463] width 14 height 21
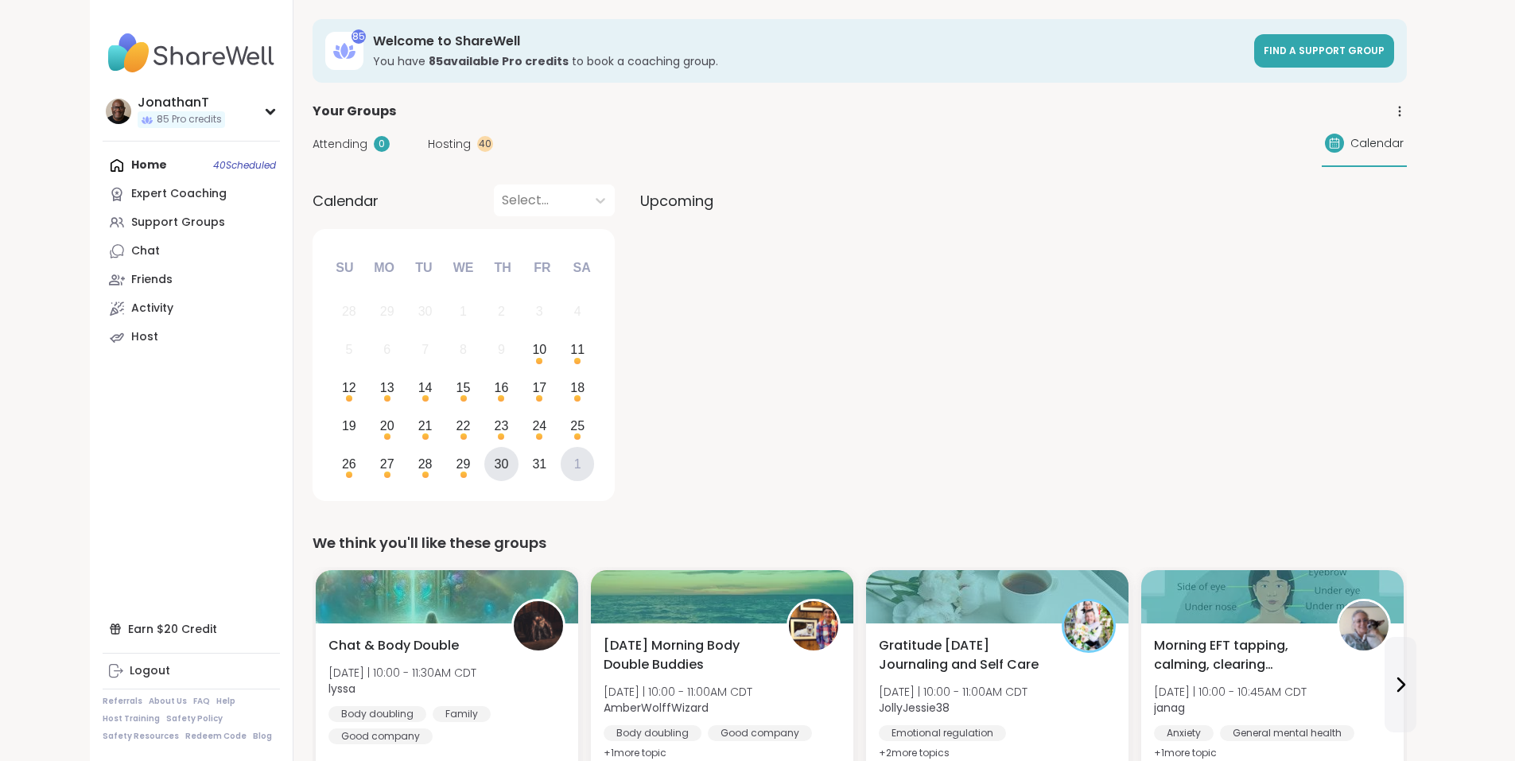
click at [574, 456] on div "1" at bounding box center [577, 463] width 7 height 21
